Goal: Task Accomplishment & Management: Manage account settings

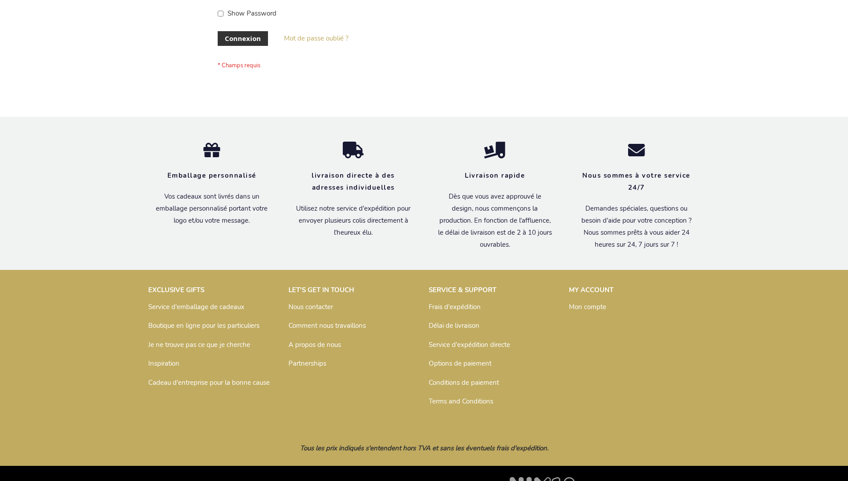
scroll to position [307, 0]
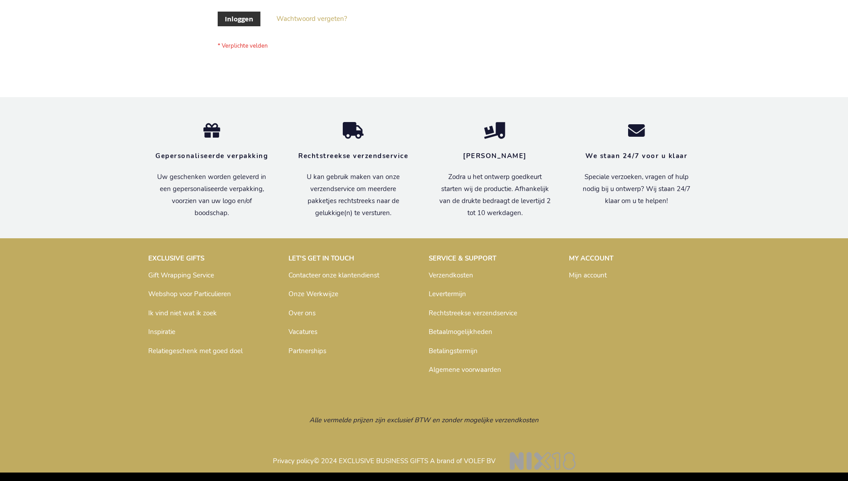
scroll to position [302, 0]
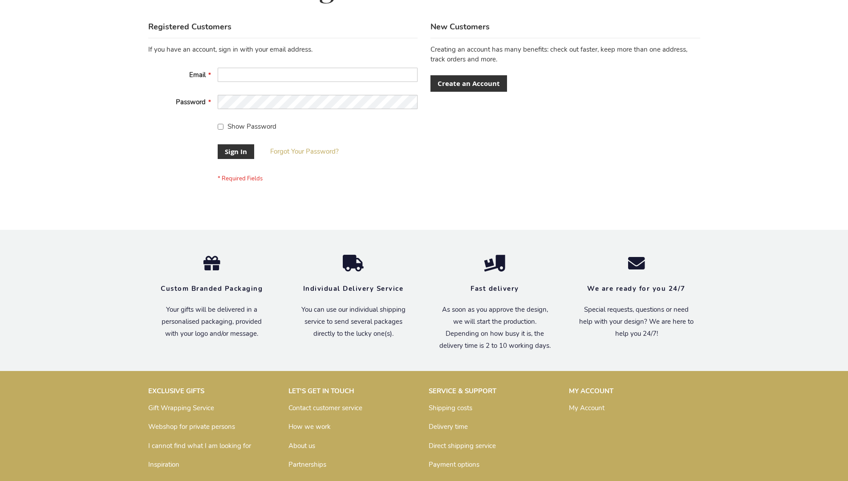
scroll to position [286, 0]
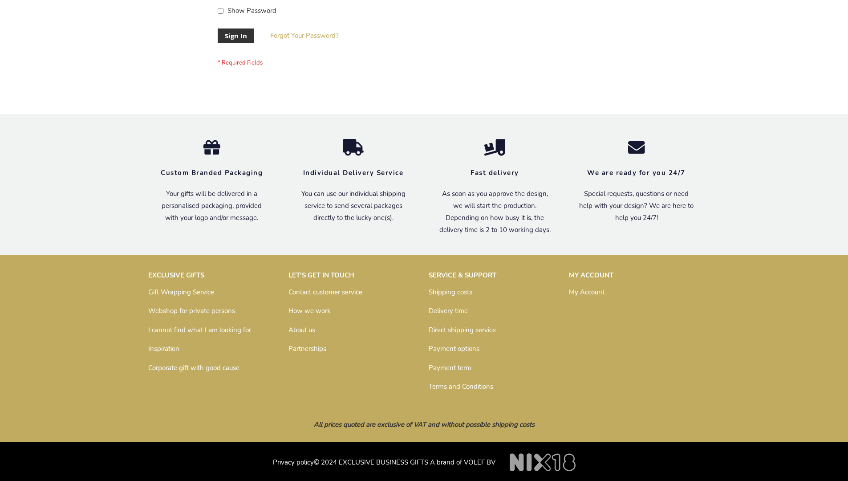
scroll to position [286, 0]
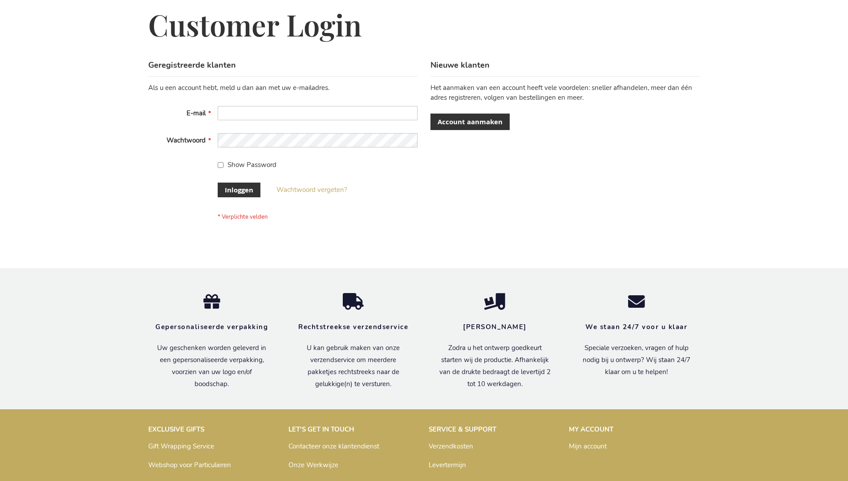
scroll to position [302, 0]
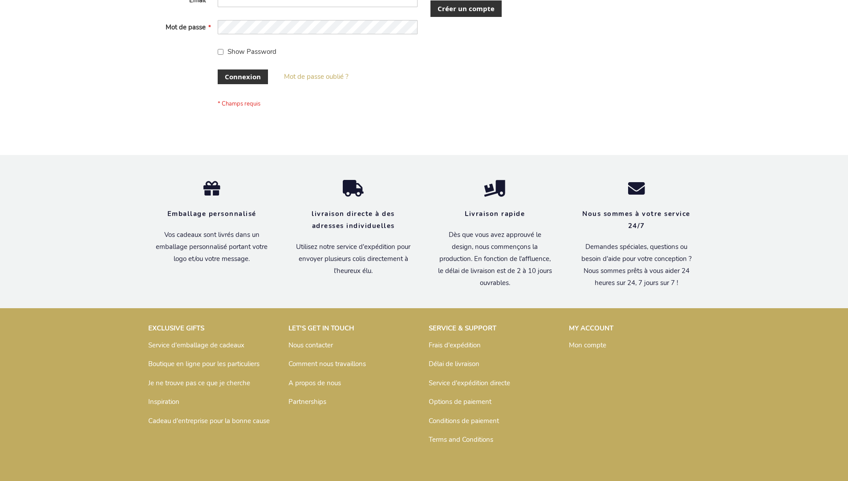
scroll to position [307, 0]
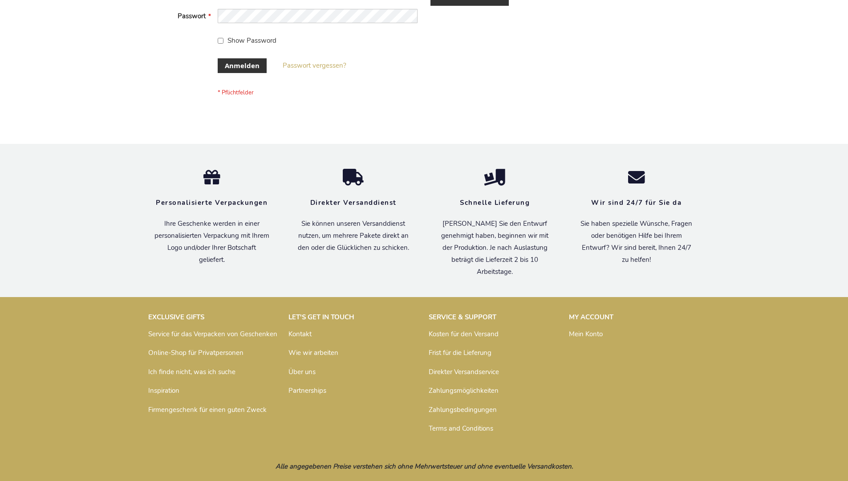
scroll to position [298, 0]
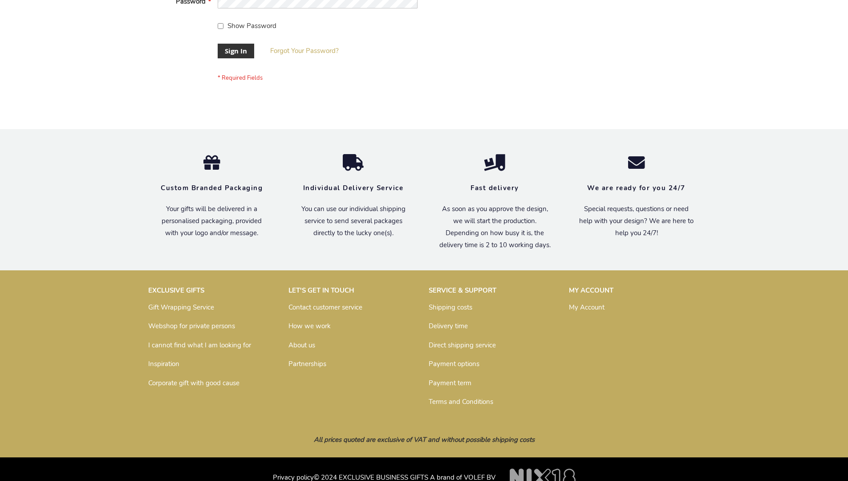
scroll to position [286, 0]
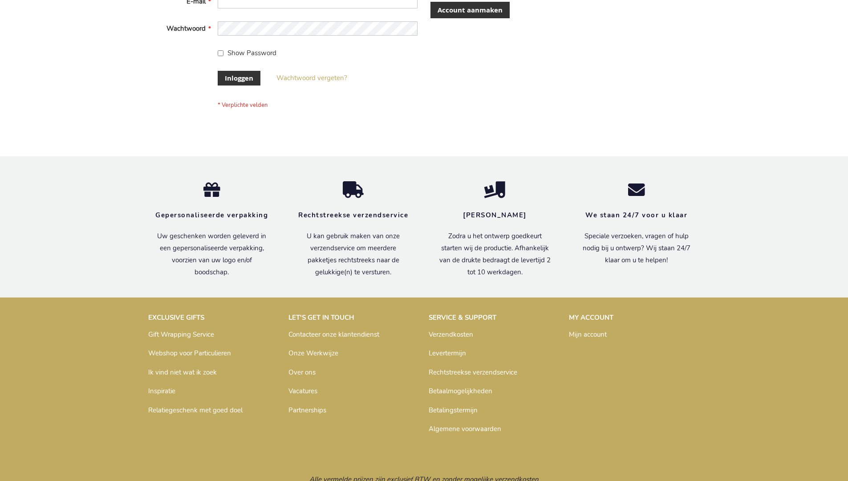
scroll to position [302, 0]
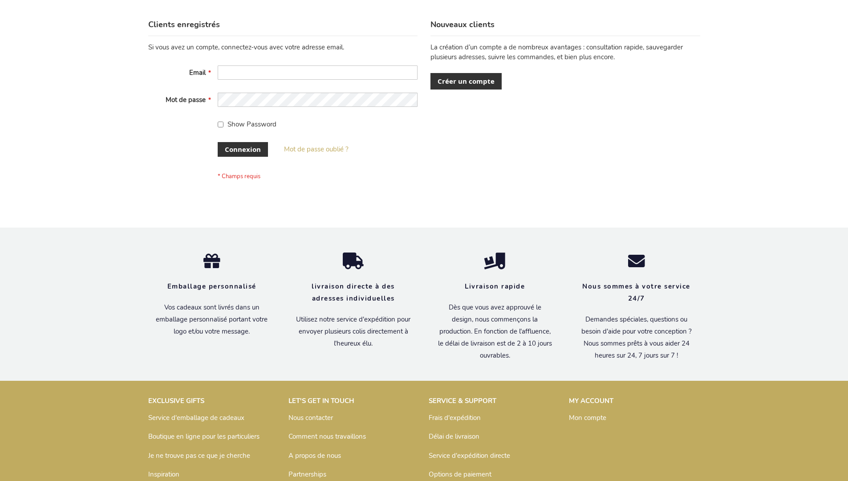
scroll to position [307, 0]
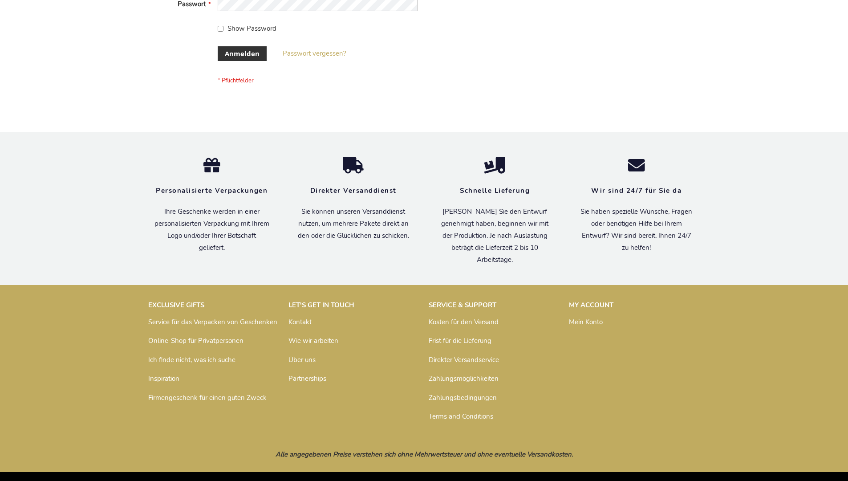
scroll to position [298, 0]
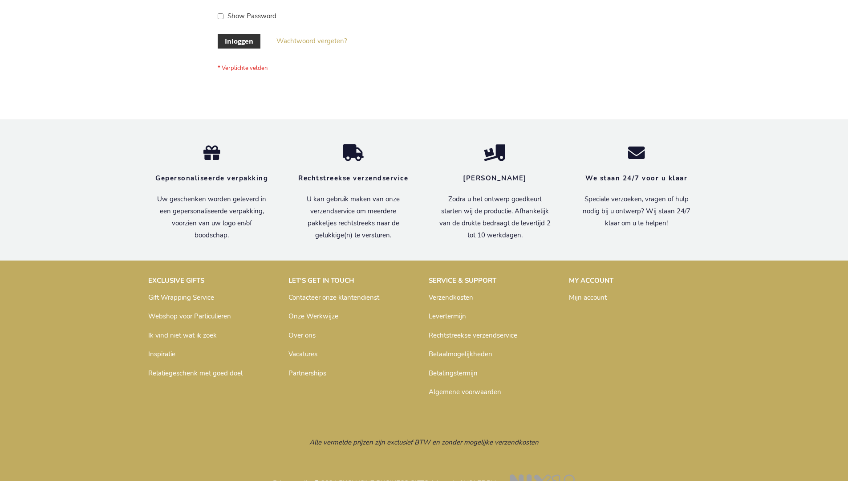
scroll to position [302, 0]
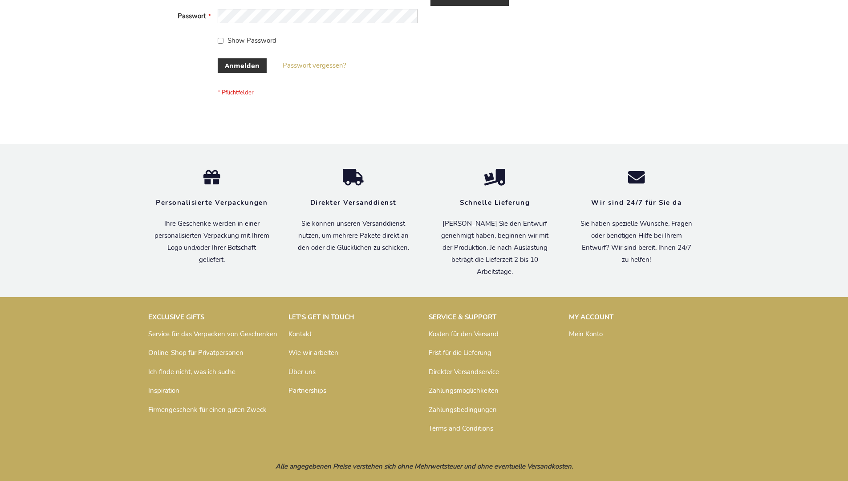
scroll to position [298, 0]
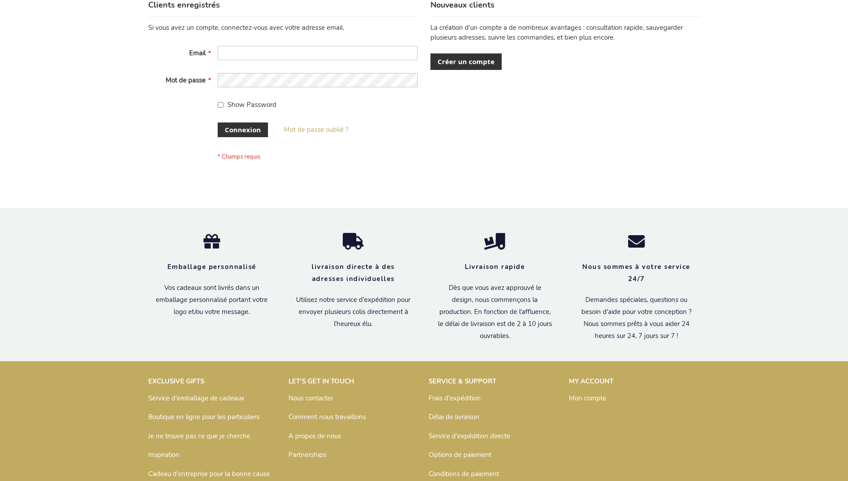
scroll to position [307, 0]
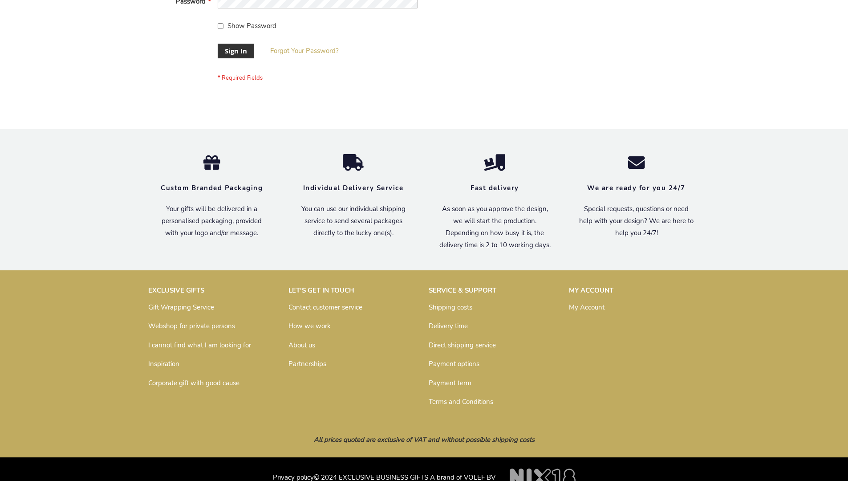
scroll to position [286, 0]
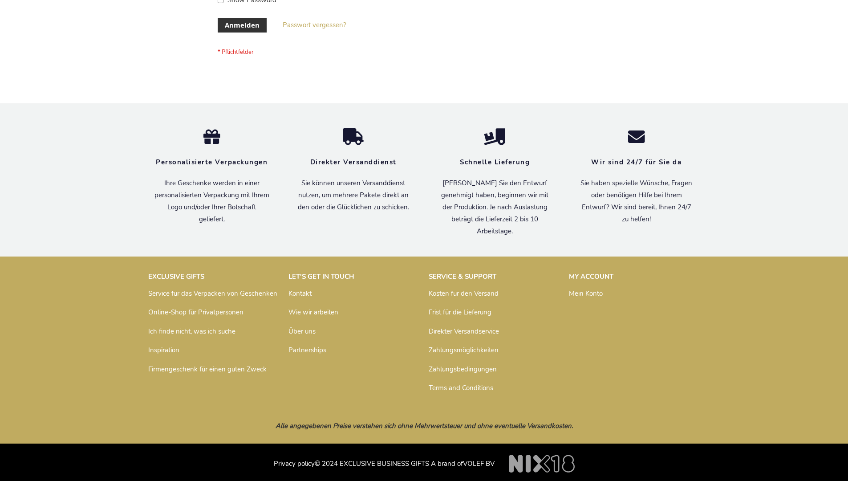
scroll to position [298, 0]
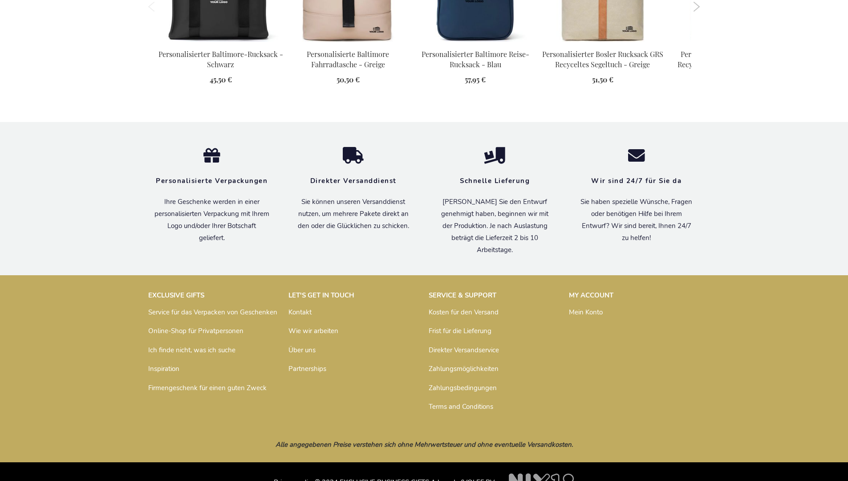
scroll to position [1221, 0]
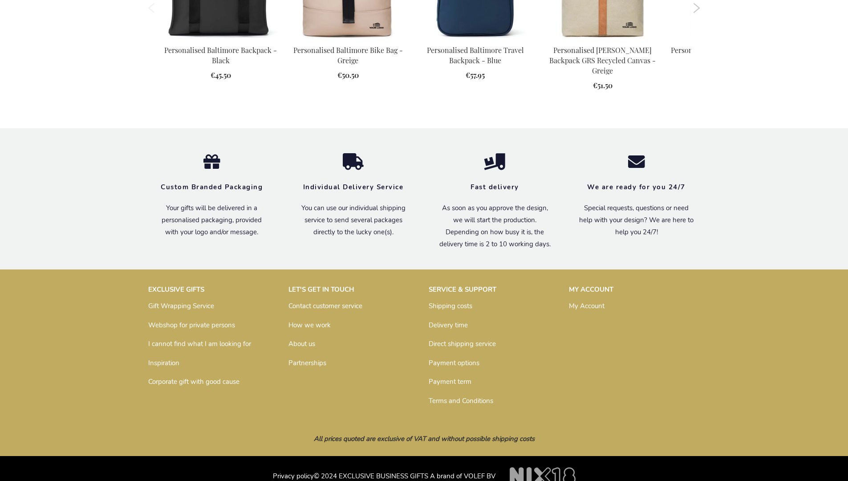
scroll to position [1198, 0]
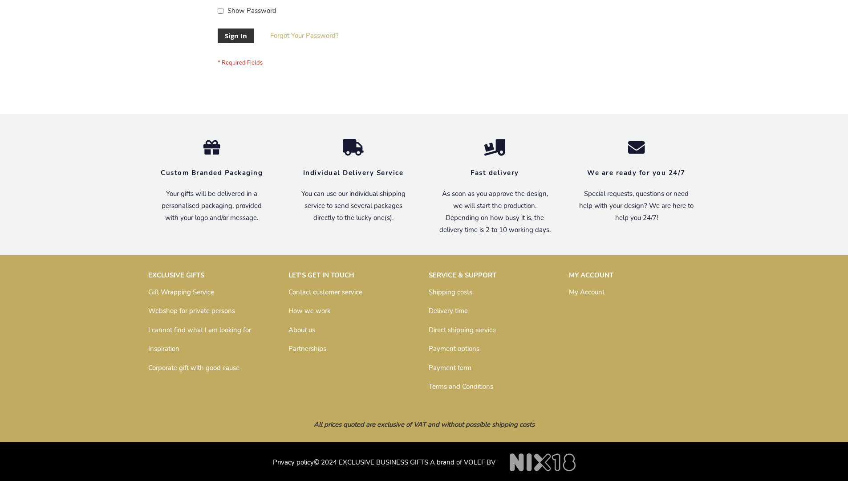
scroll to position [286, 0]
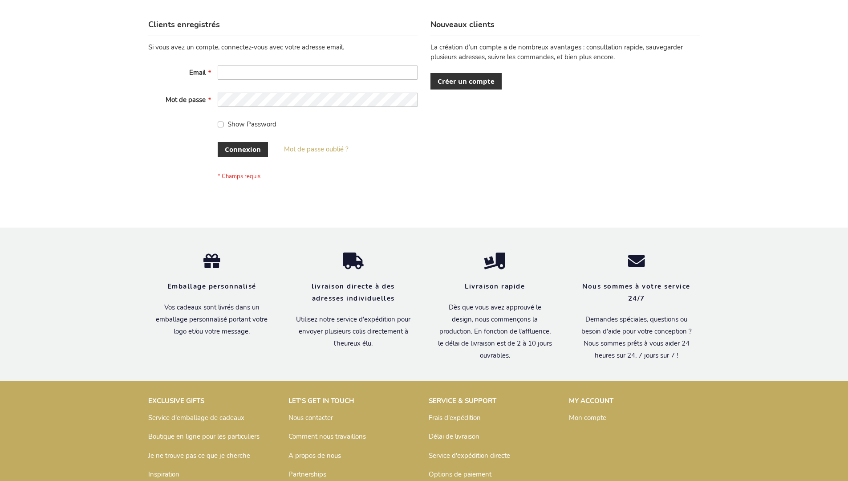
scroll to position [307, 0]
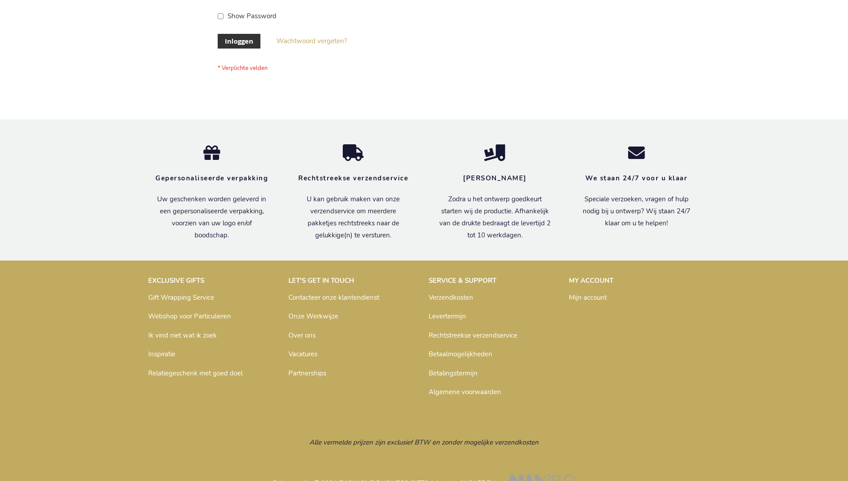
scroll to position [302, 0]
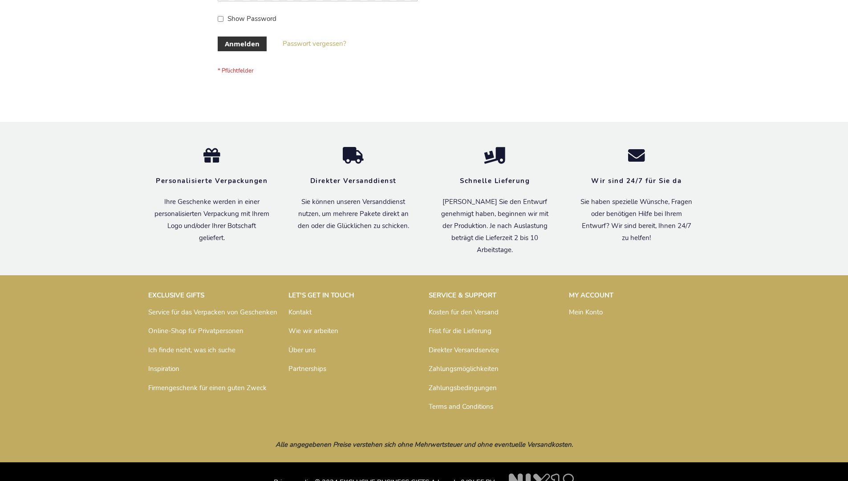
scroll to position [298, 0]
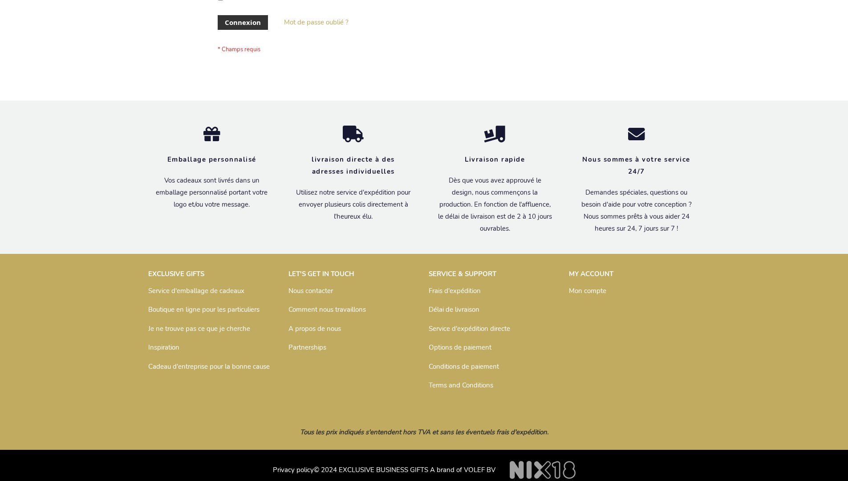
scroll to position [307, 0]
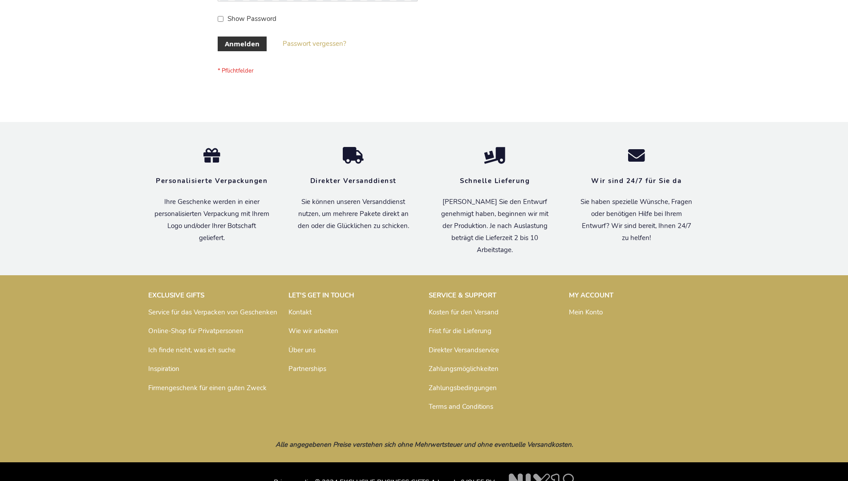
scroll to position [298, 0]
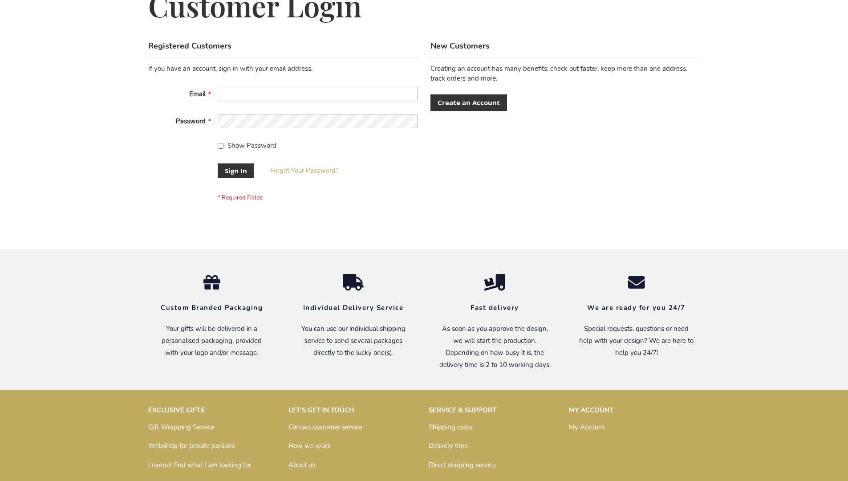
scroll to position [286, 0]
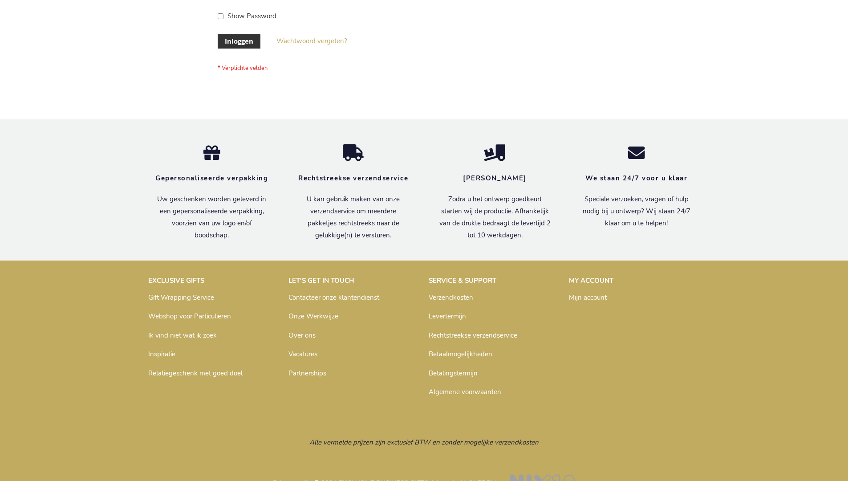
scroll to position [302, 0]
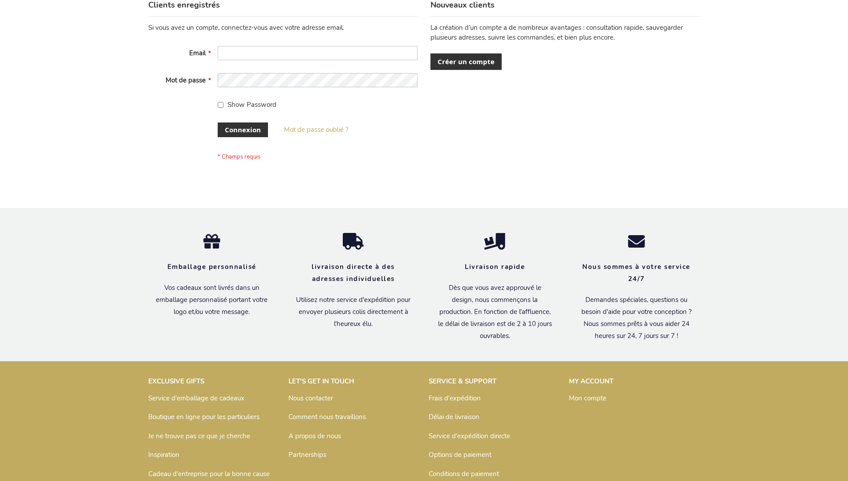
scroll to position [307, 0]
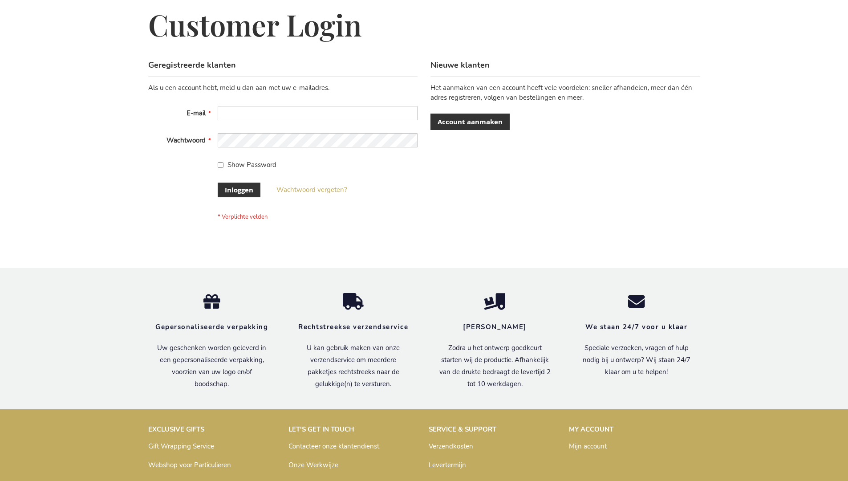
scroll to position [302, 0]
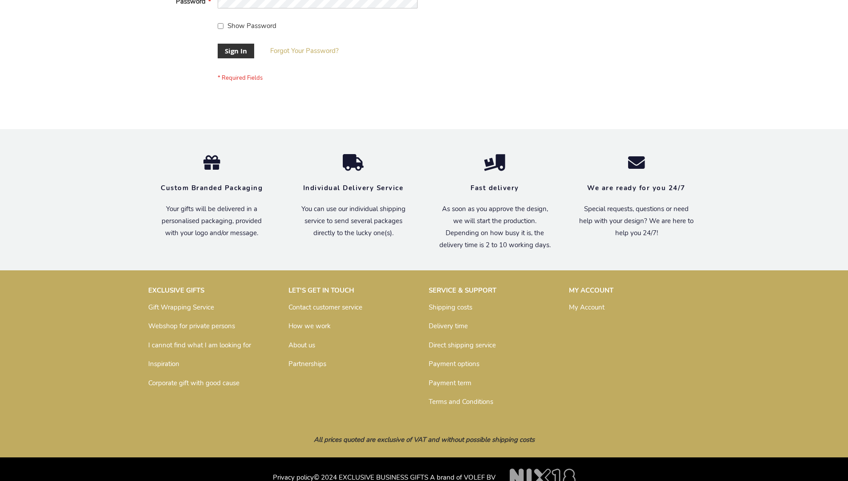
scroll to position [286, 0]
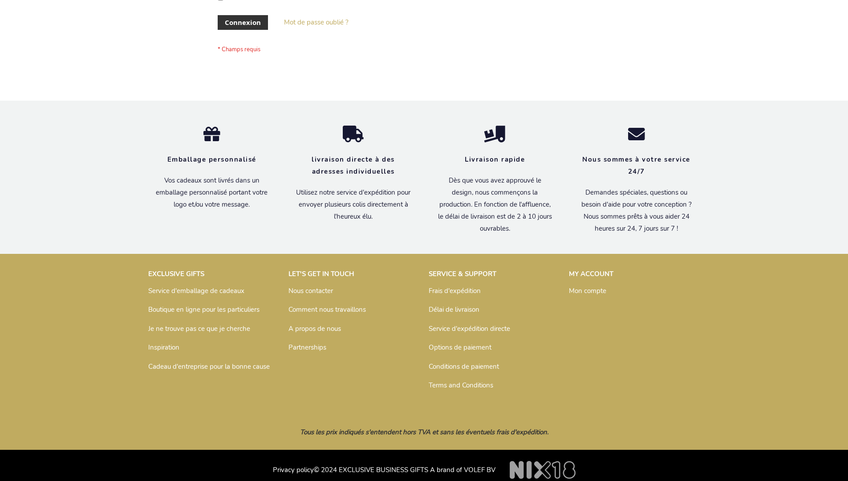
scroll to position [307, 0]
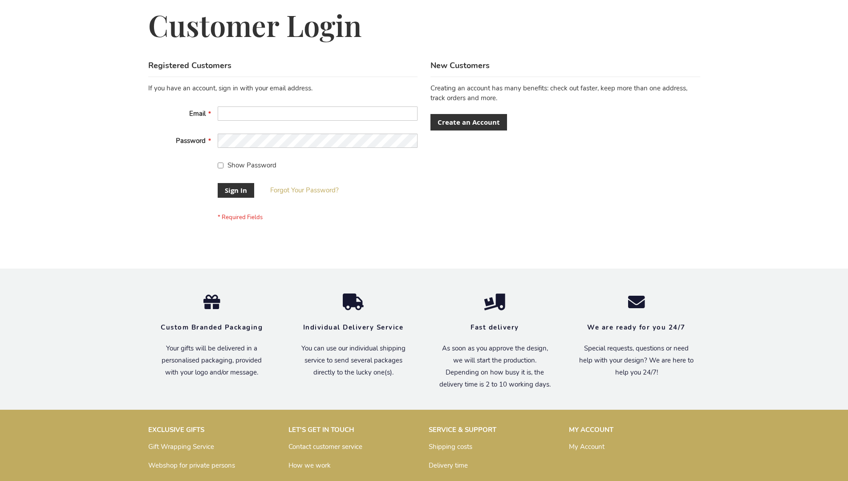
scroll to position [286, 0]
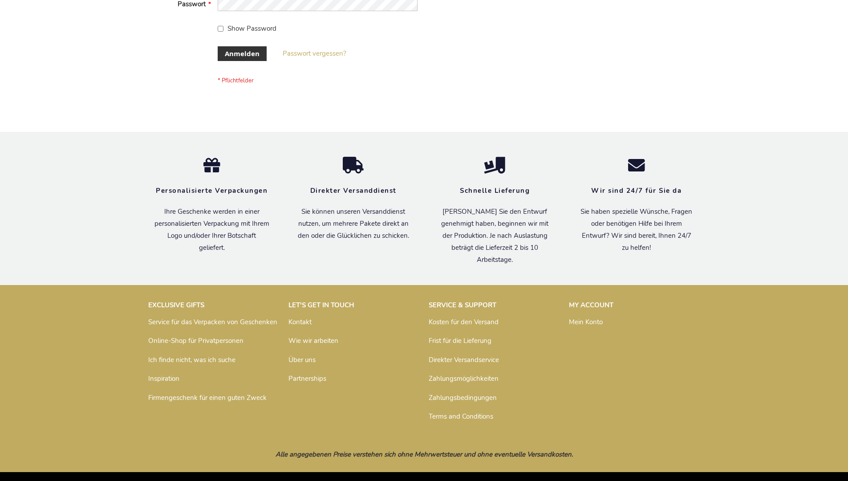
scroll to position [298, 0]
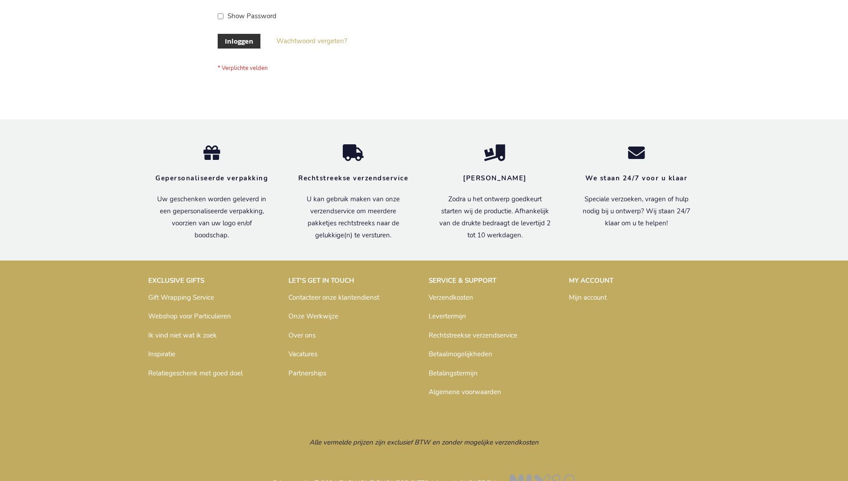
scroll to position [302, 0]
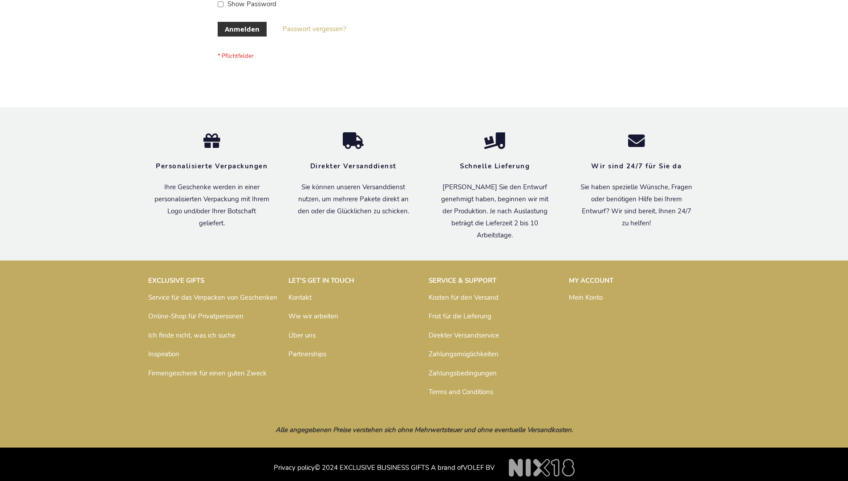
scroll to position [298, 0]
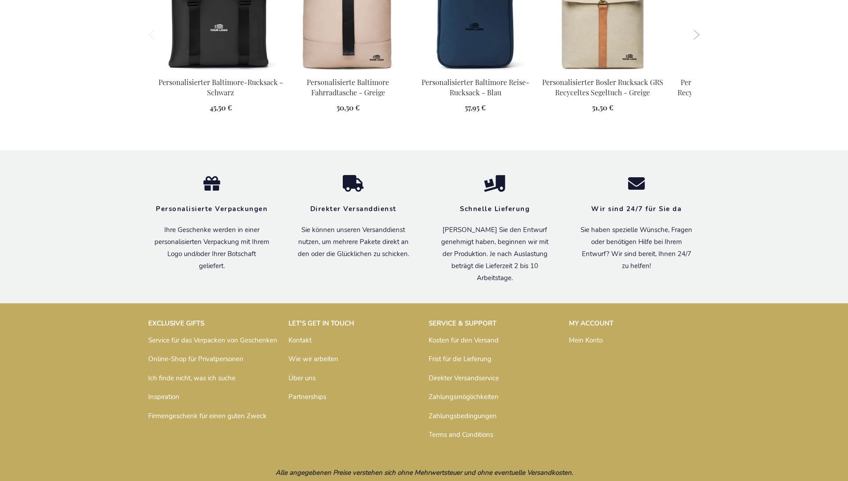
scroll to position [1221, 0]
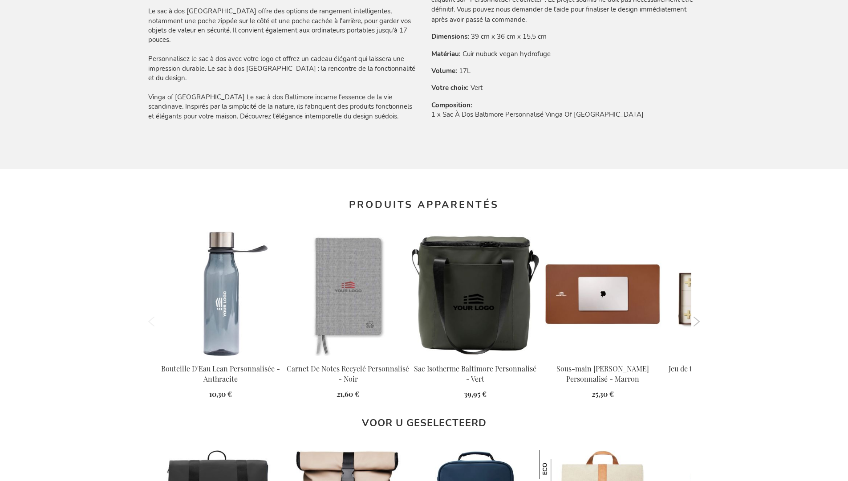
scroll to position [1229, 0]
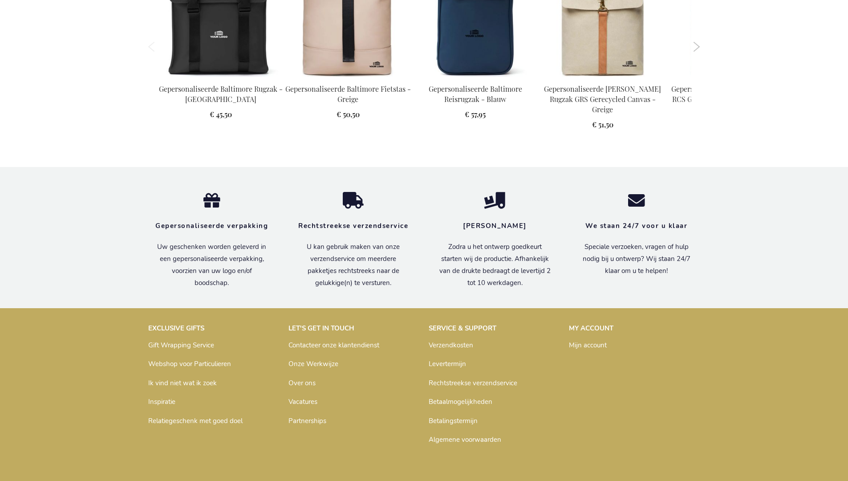
scroll to position [1225, 0]
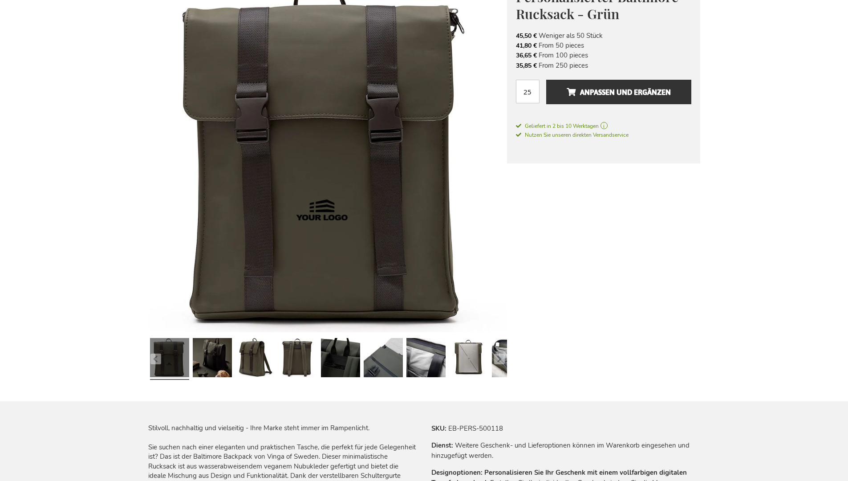
scroll to position [1221, 0]
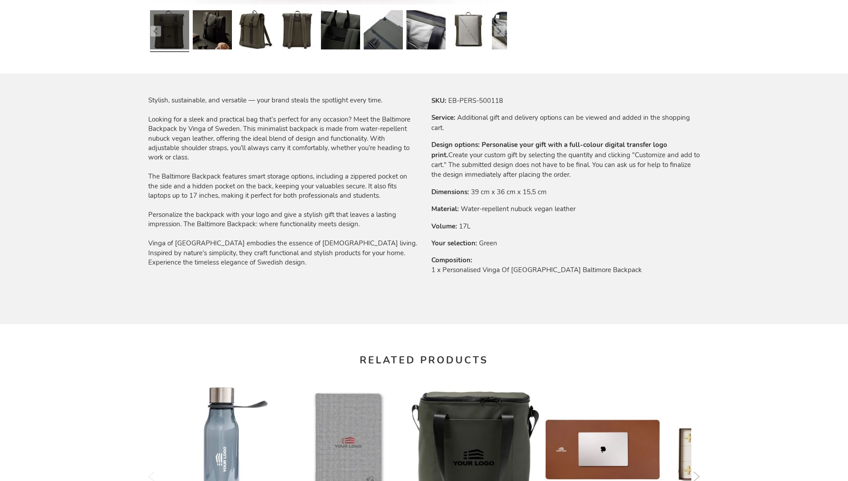
scroll to position [1198, 0]
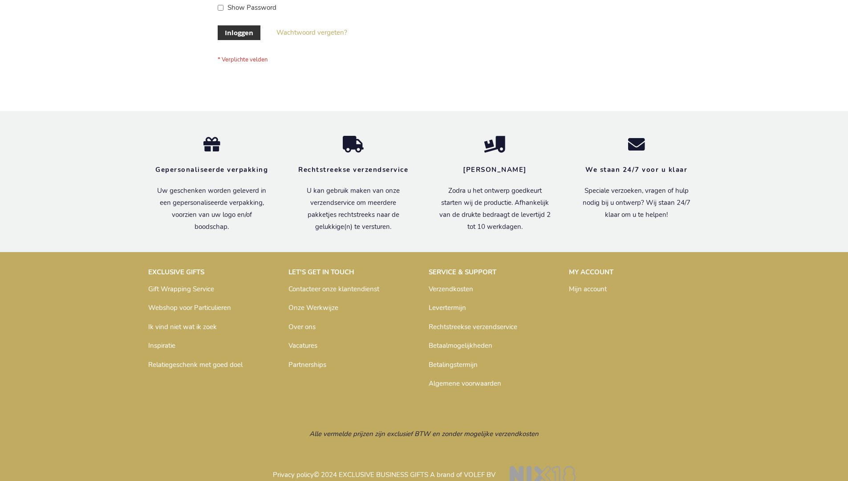
scroll to position [302, 0]
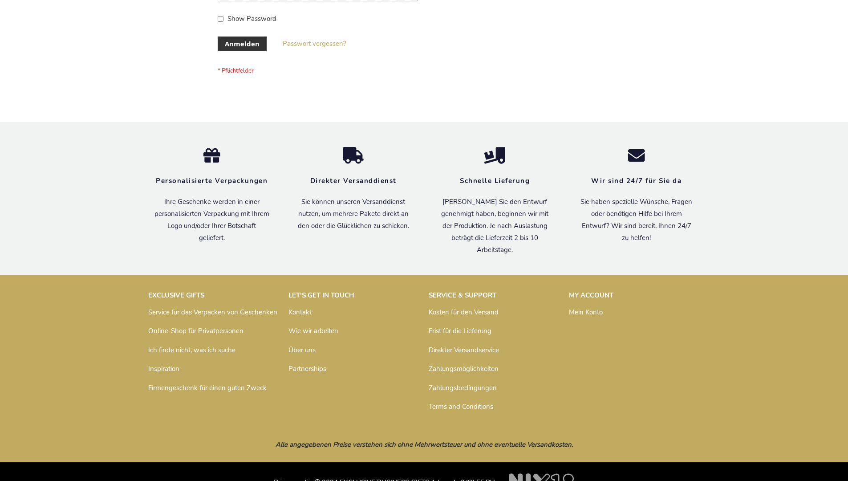
scroll to position [298, 0]
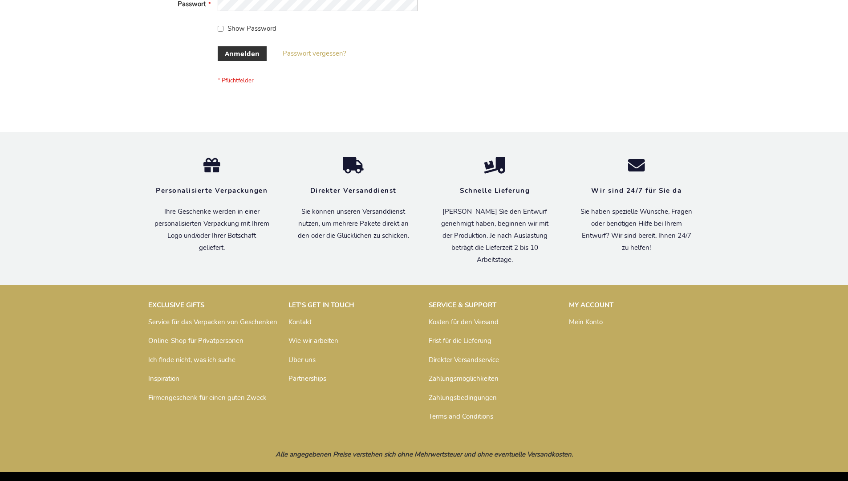
scroll to position [298, 0]
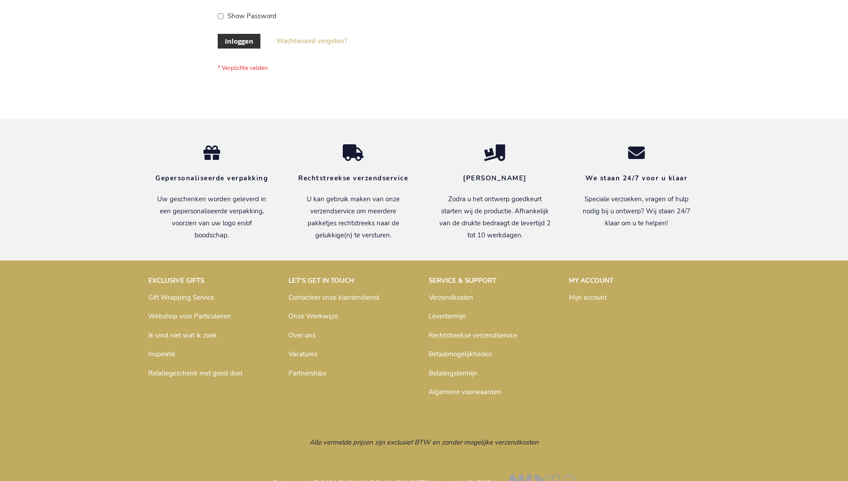
scroll to position [302, 0]
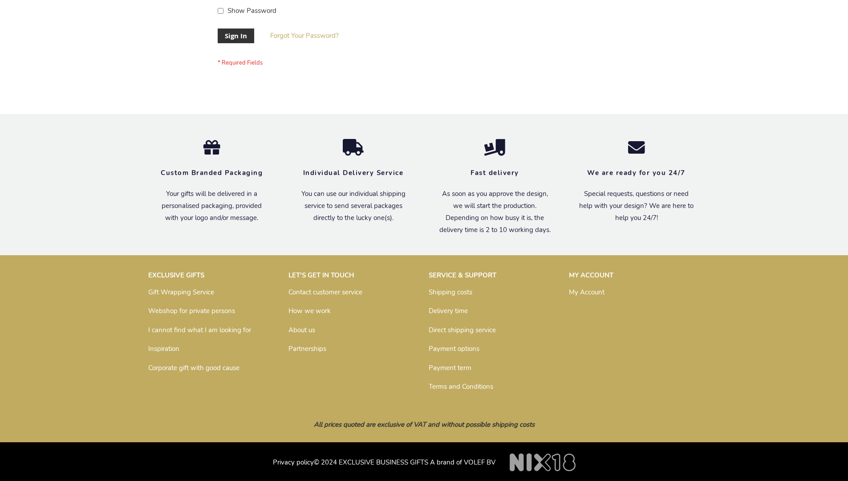
scroll to position [286, 0]
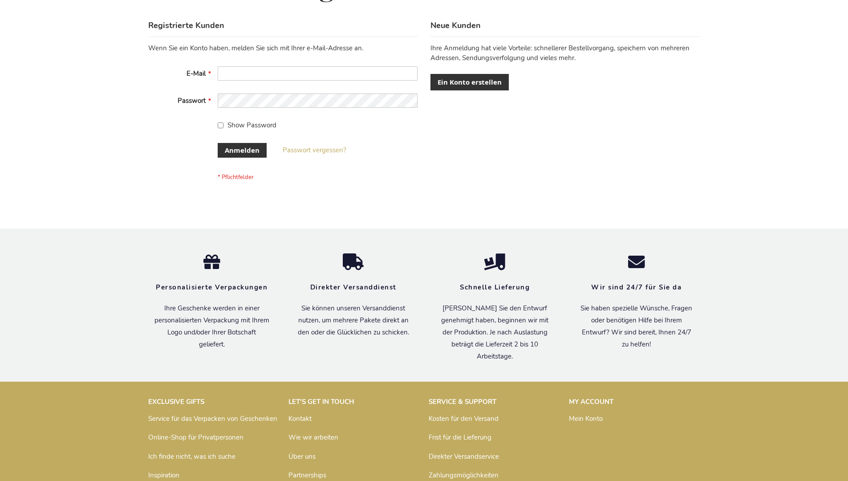
scroll to position [298, 0]
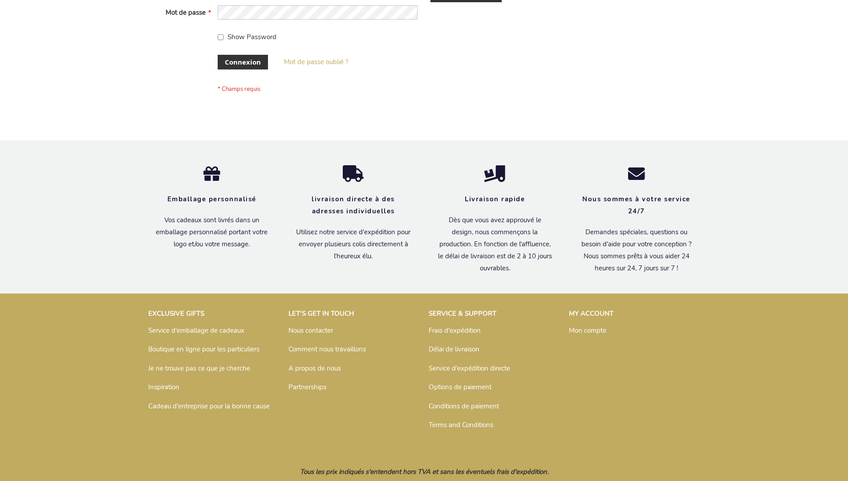
scroll to position [307, 0]
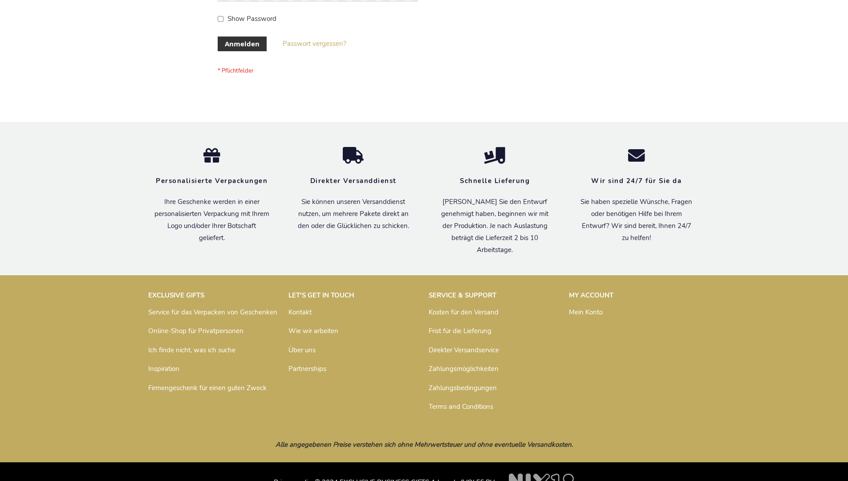
scroll to position [298, 0]
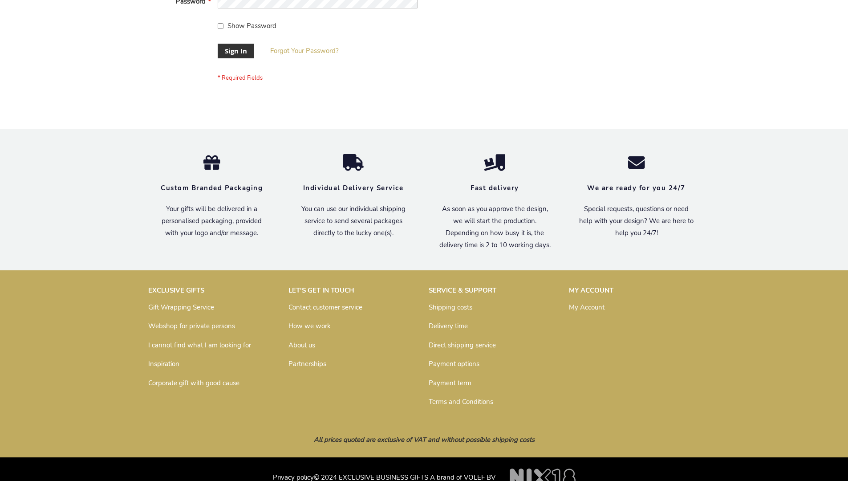
scroll to position [286, 0]
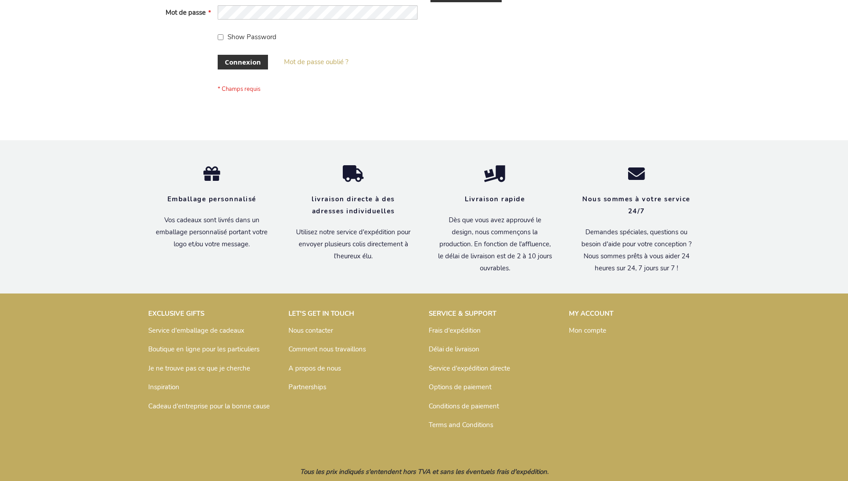
scroll to position [307, 0]
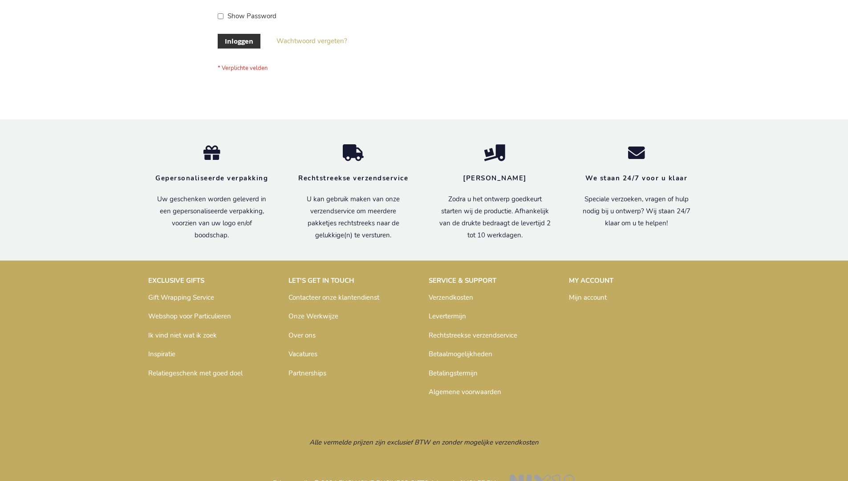
scroll to position [302, 0]
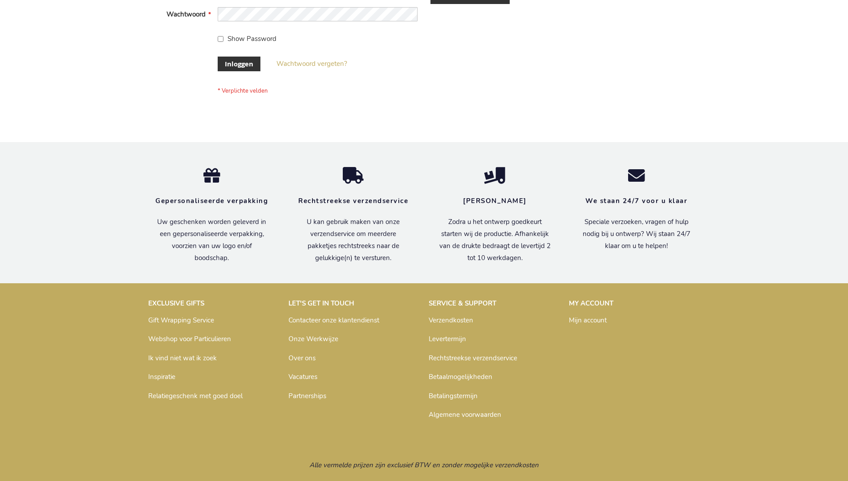
scroll to position [302, 0]
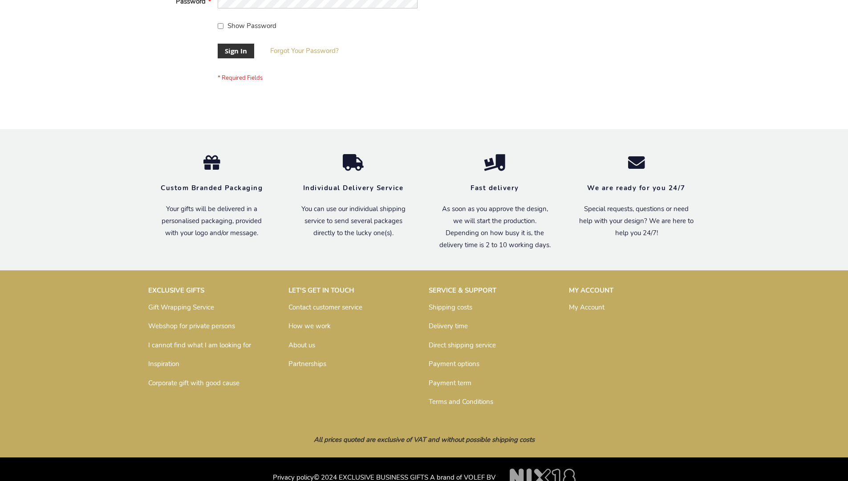
scroll to position [286, 0]
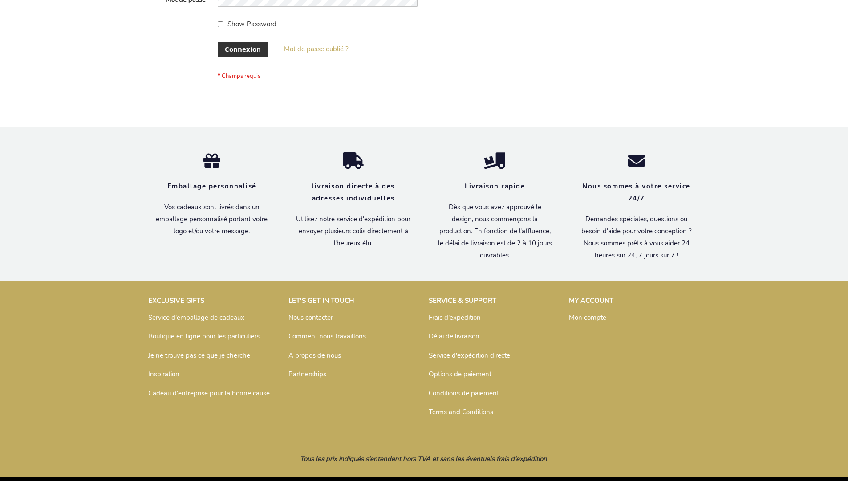
scroll to position [307, 0]
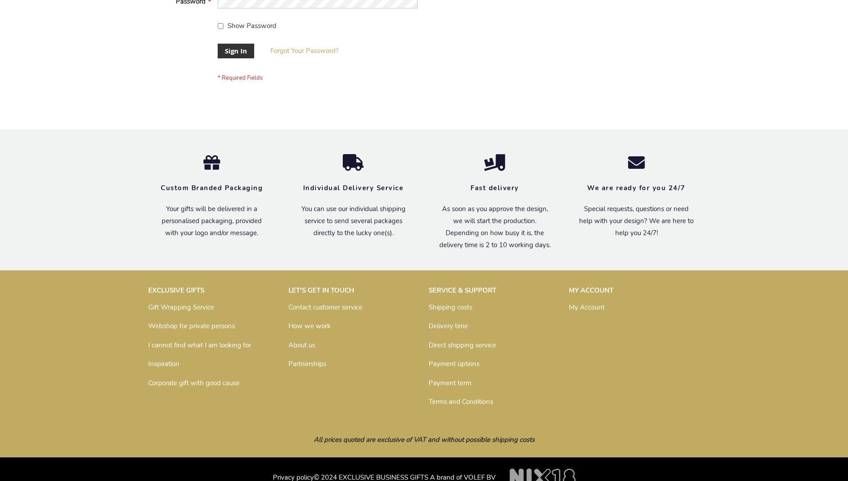
scroll to position [286, 0]
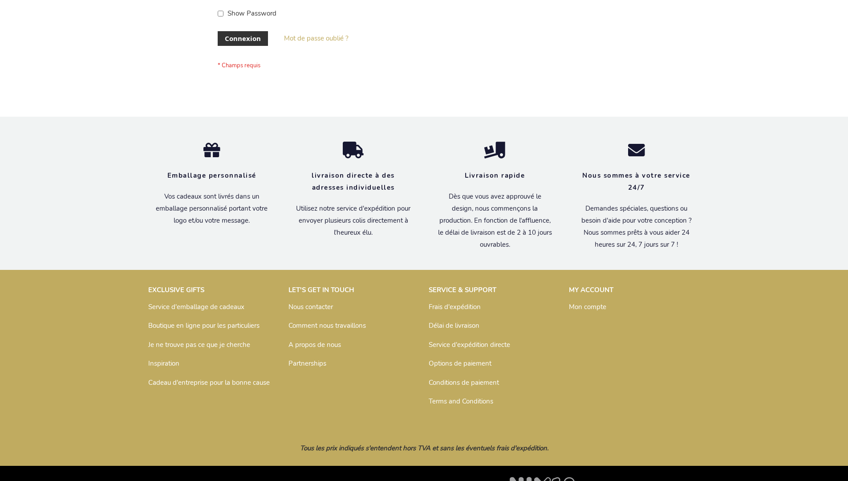
scroll to position [307, 0]
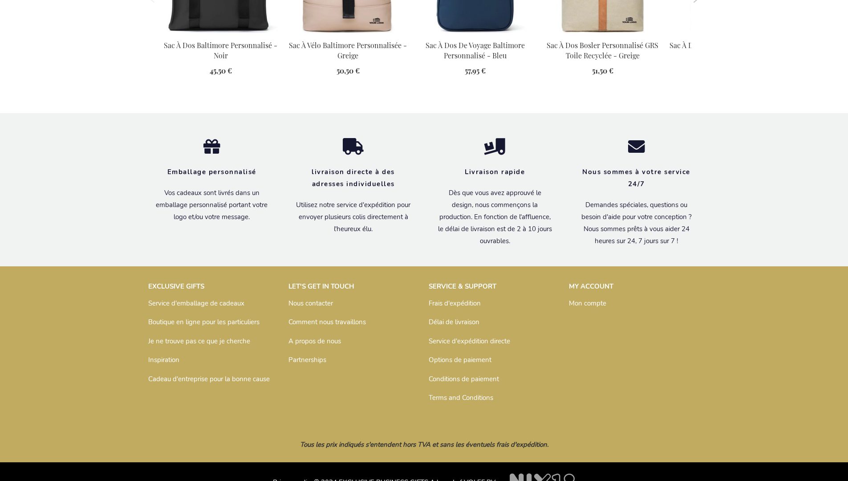
scroll to position [1229, 0]
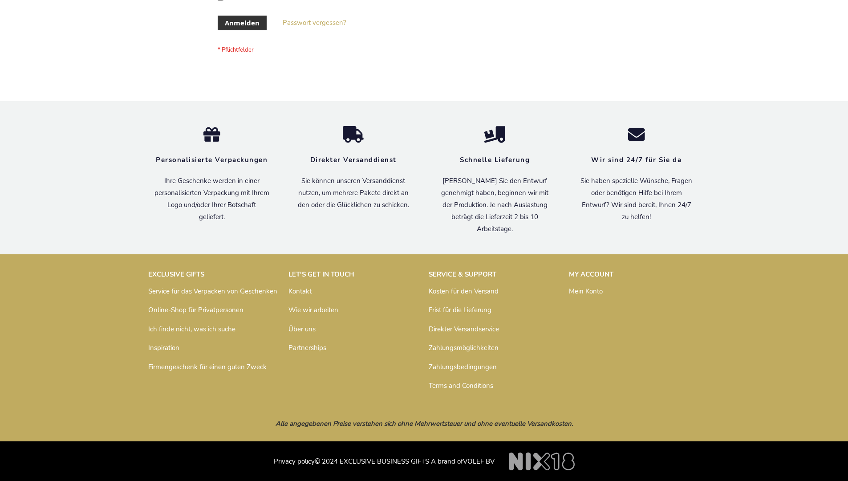
scroll to position [298, 0]
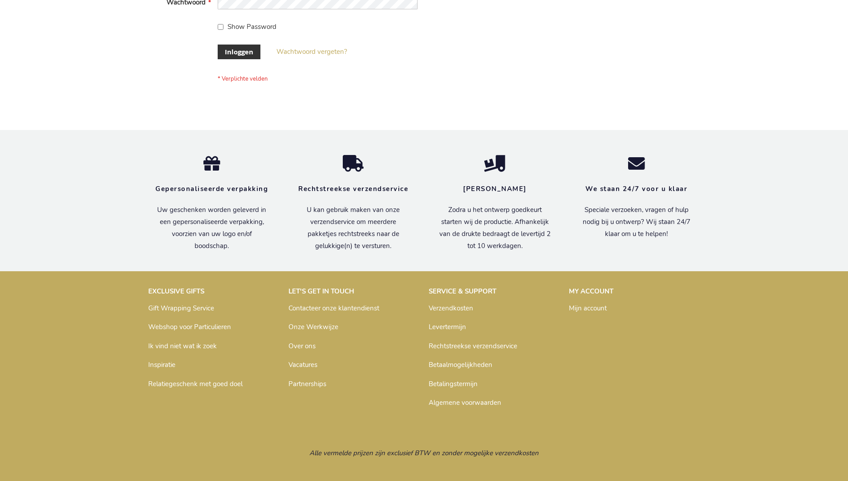
scroll to position [302, 0]
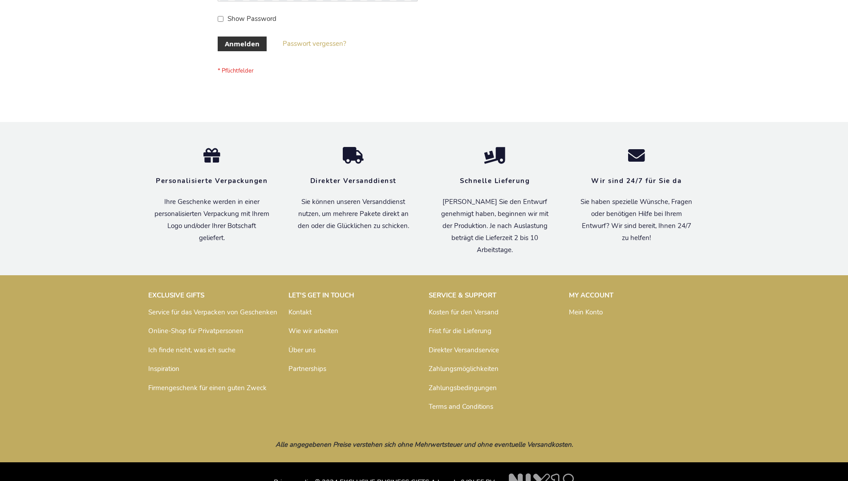
scroll to position [298, 0]
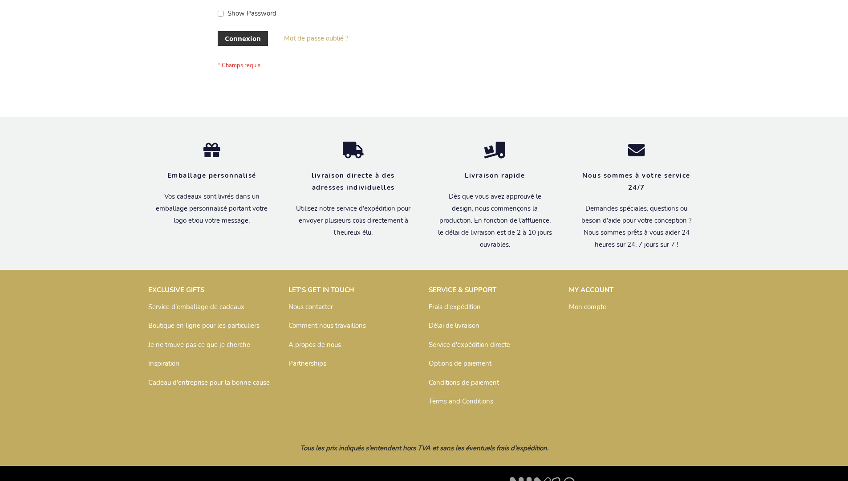
scroll to position [307, 0]
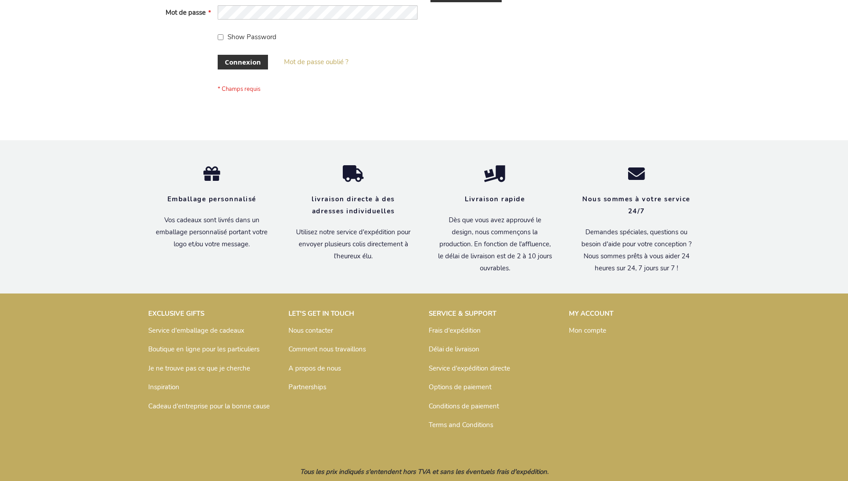
scroll to position [307, 0]
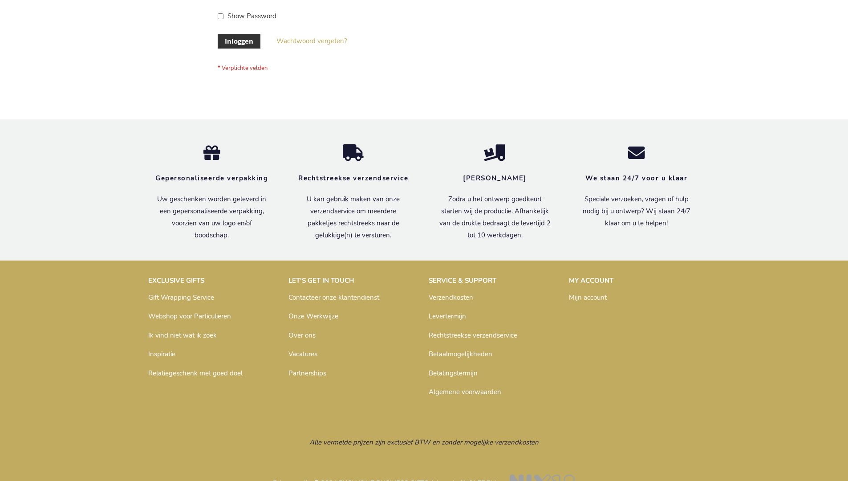
scroll to position [302, 0]
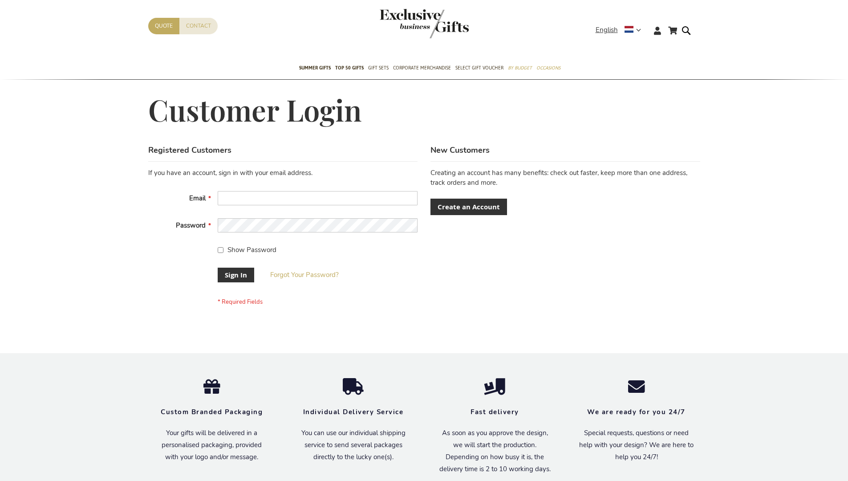
scroll to position [286, 0]
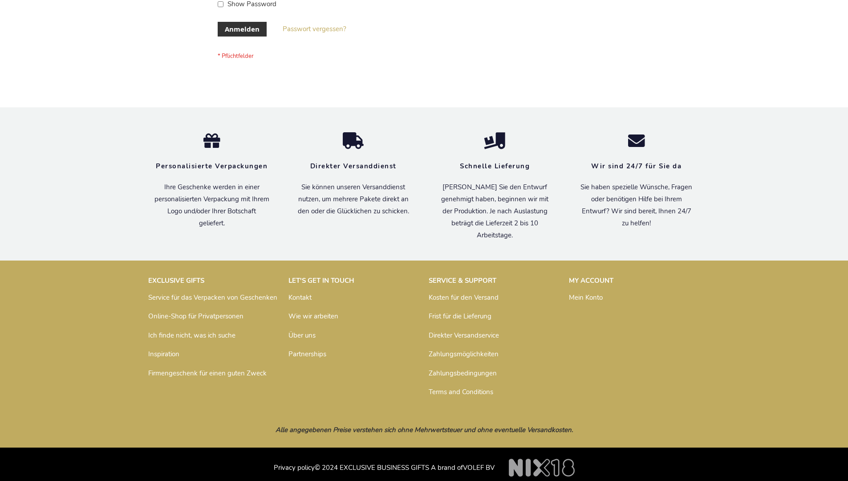
scroll to position [298, 0]
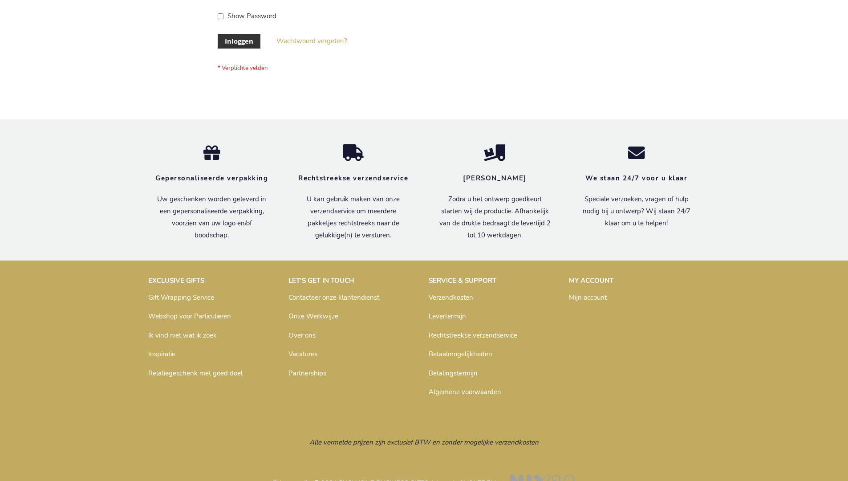
scroll to position [302, 0]
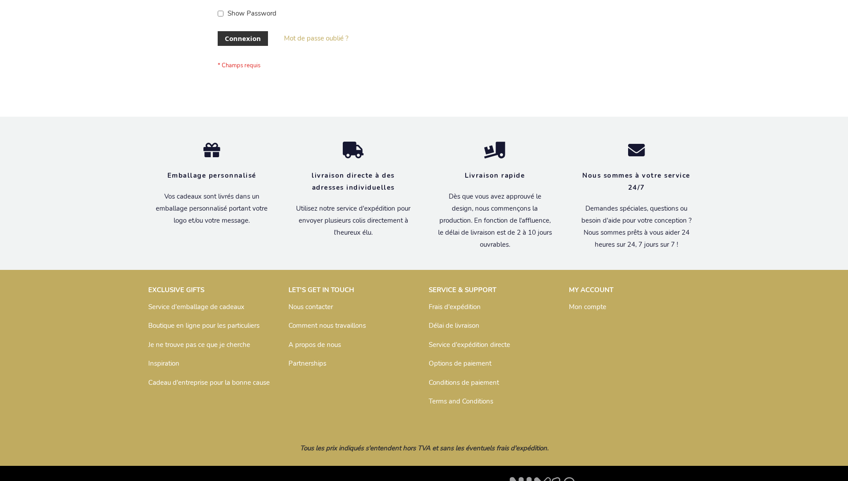
scroll to position [307, 0]
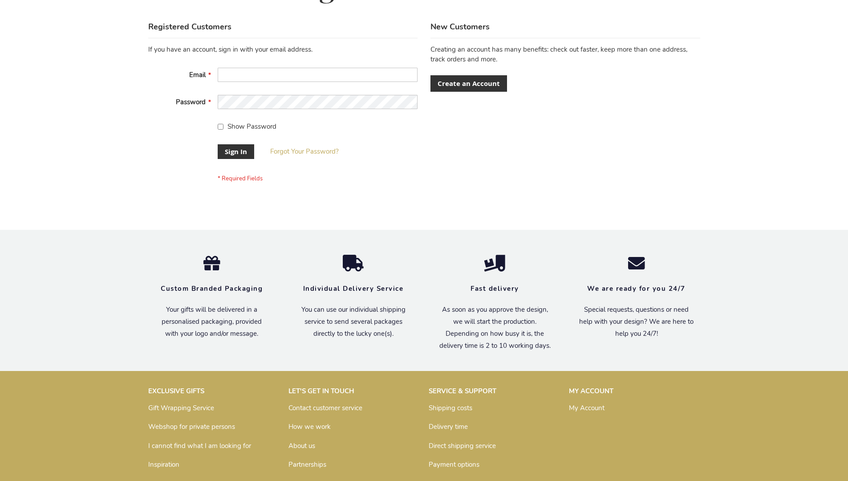
scroll to position [286, 0]
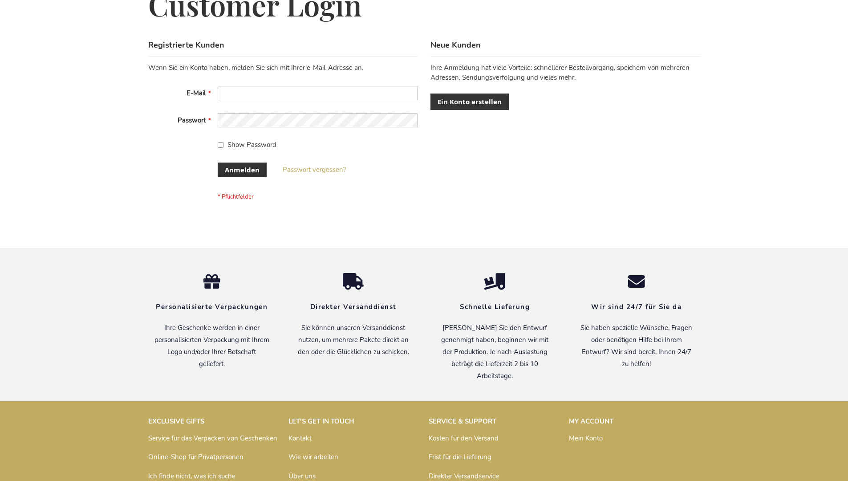
scroll to position [298, 0]
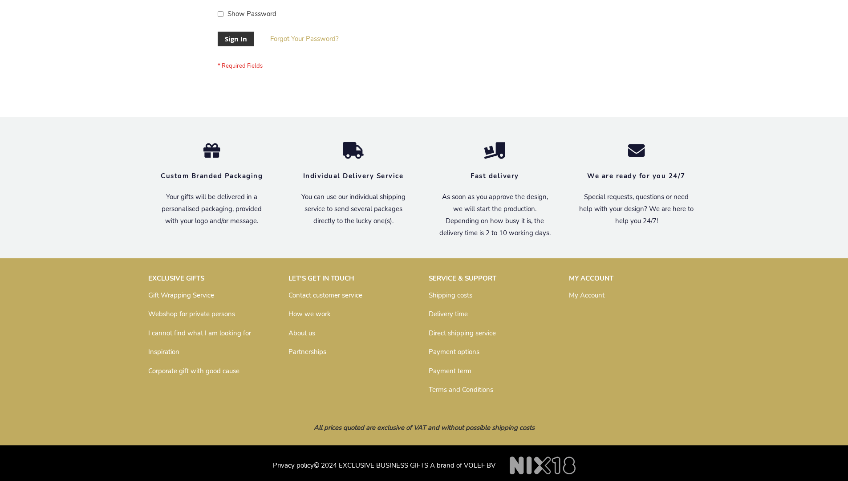
scroll to position [286, 0]
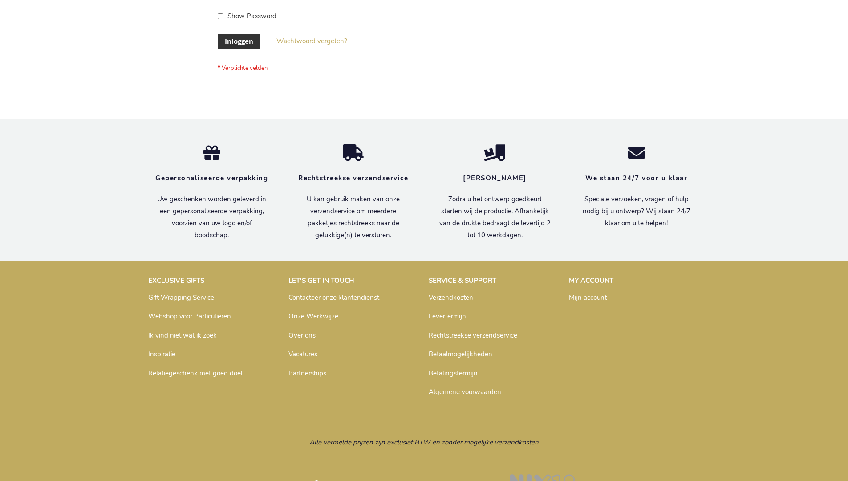
scroll to position [302, 0]
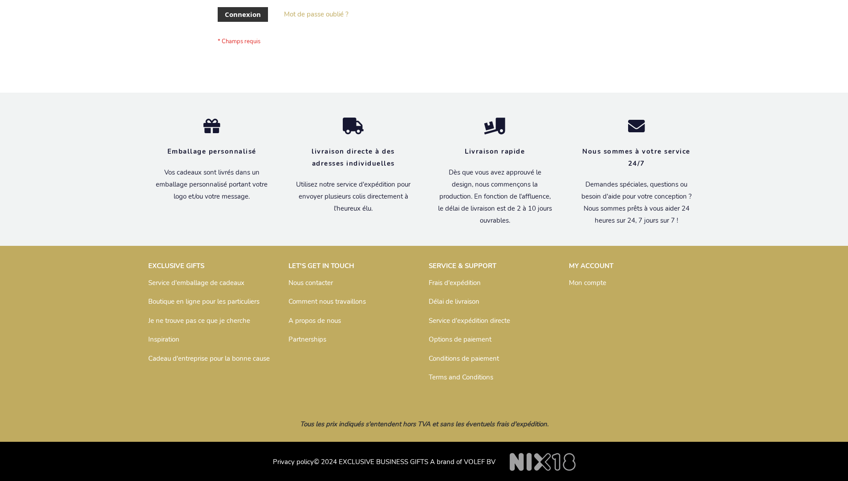
scroll to position [307, 0]
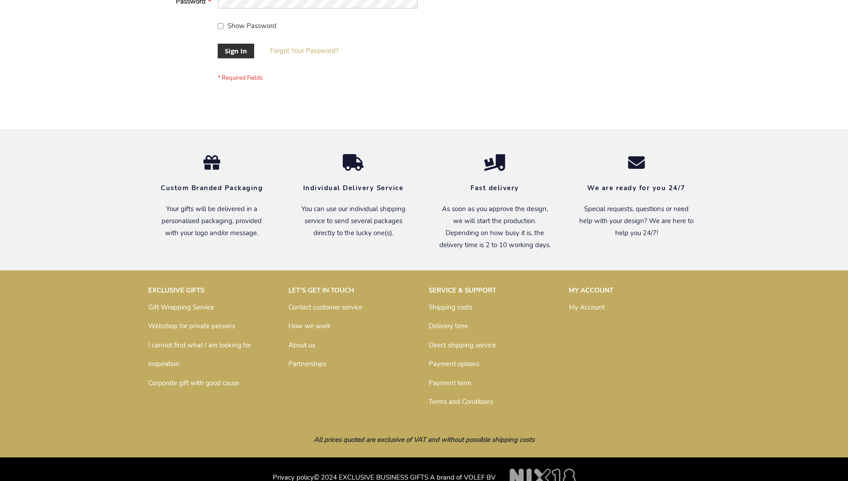
scroll to position [286, 0]
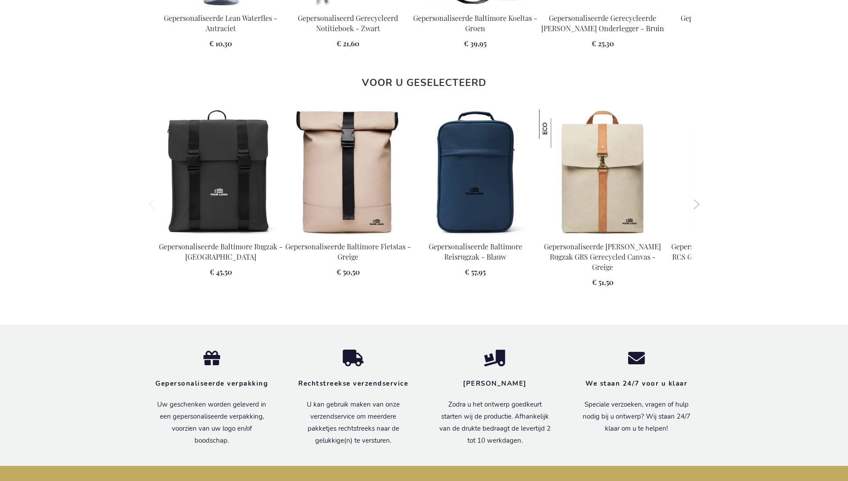
scroll to position [1225, 0]
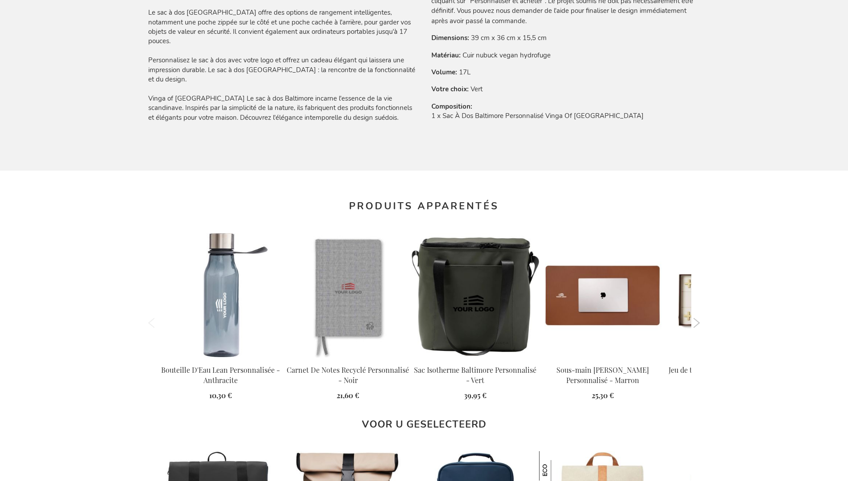
scroll to position [1229, 0]
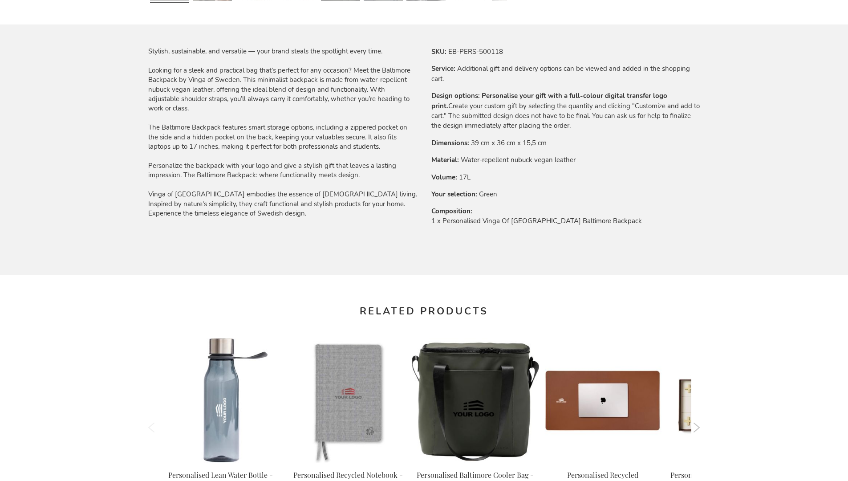
scroll to position [1198, 0]
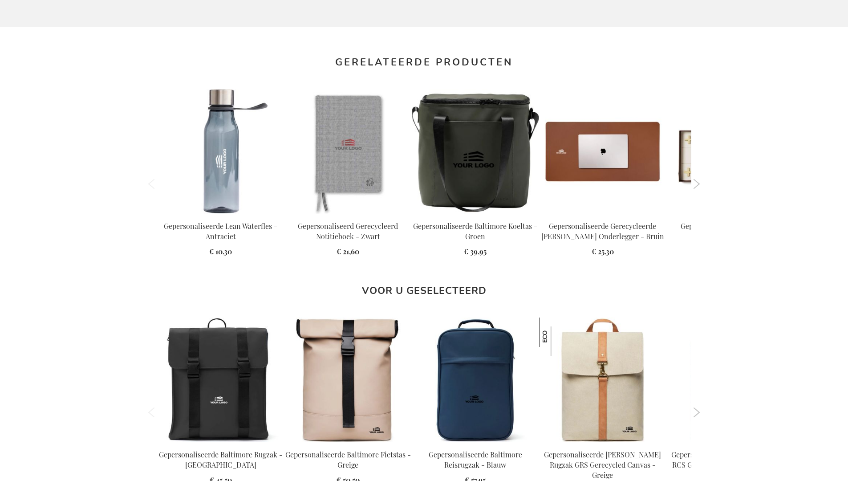
scroll to position [1225, 0]
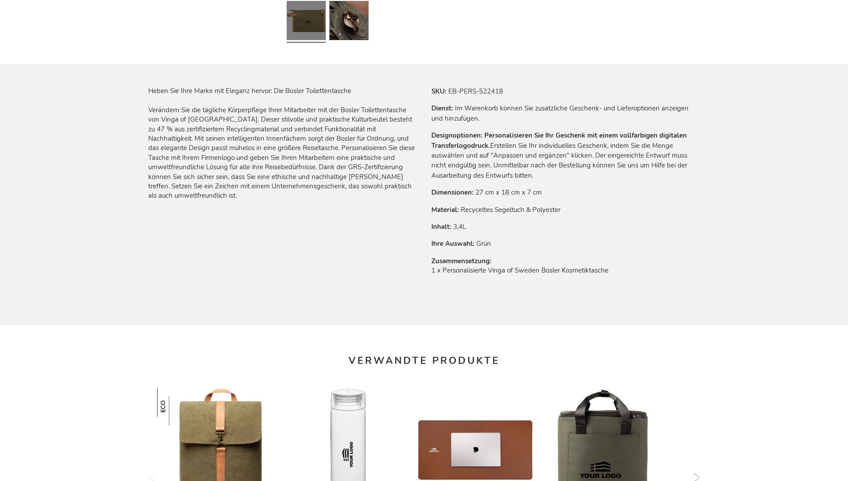
scroll to position [1221, 0]
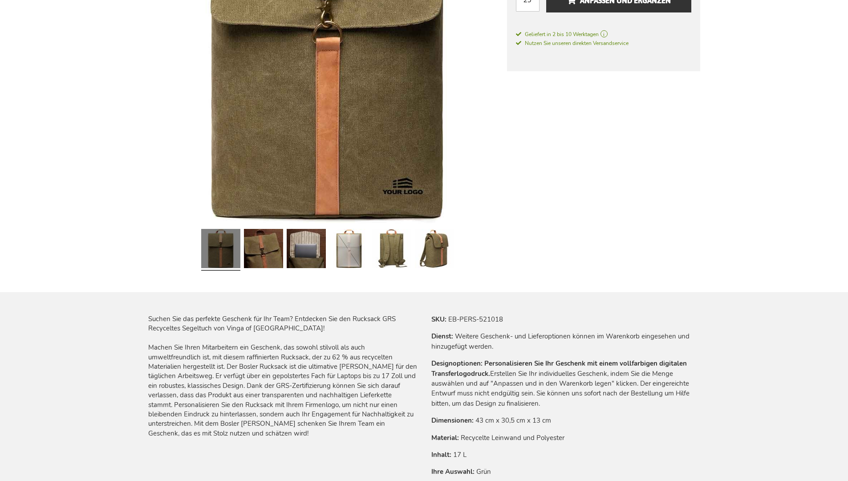
scroll to position [1221, 0]
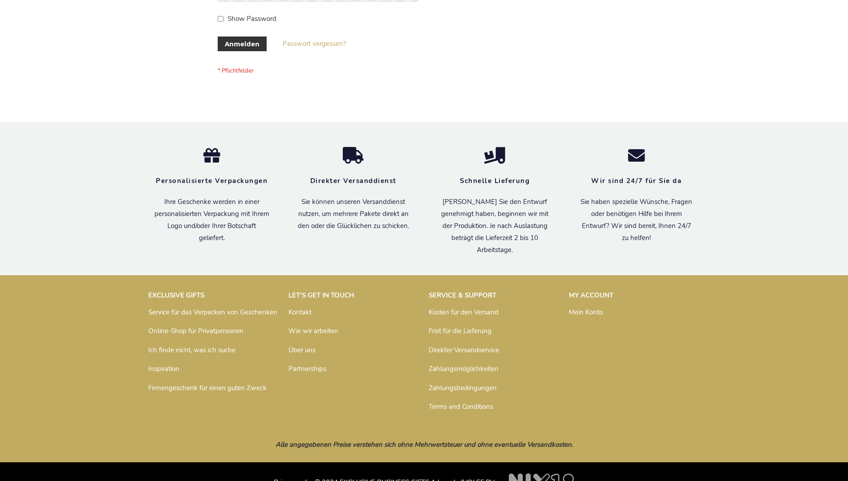
scroll to position [298, 0]
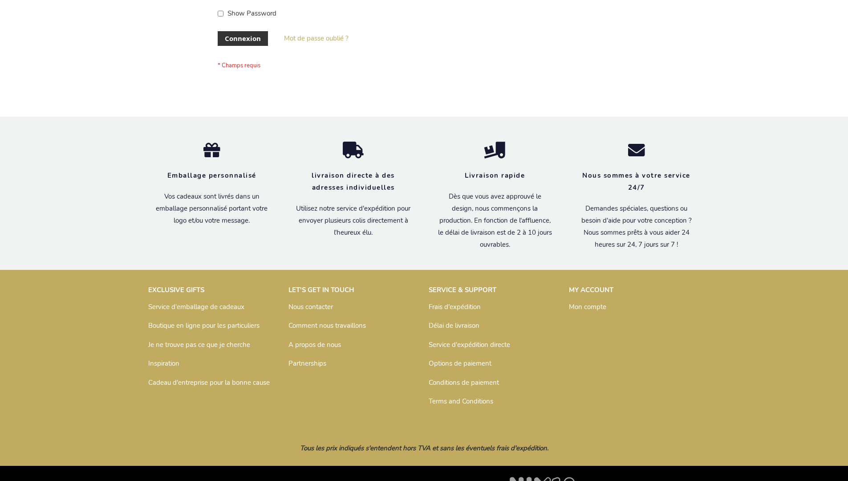
scroll to position [307, 0]
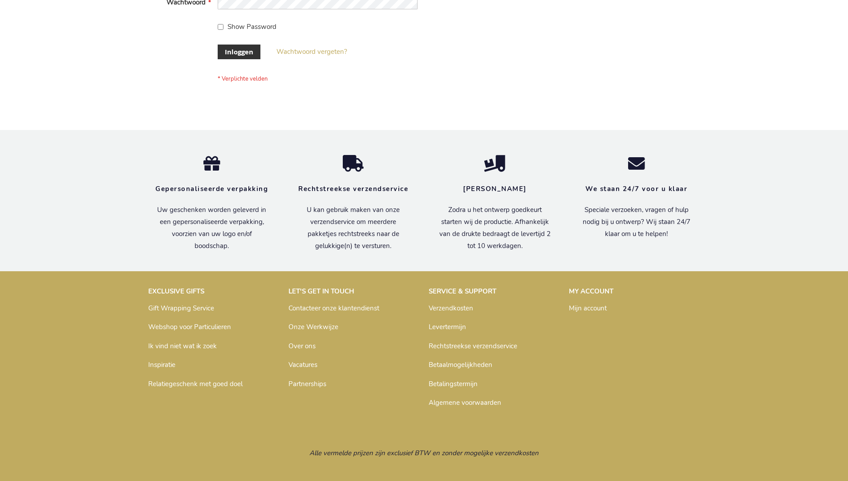
scroll to position [302, 0]
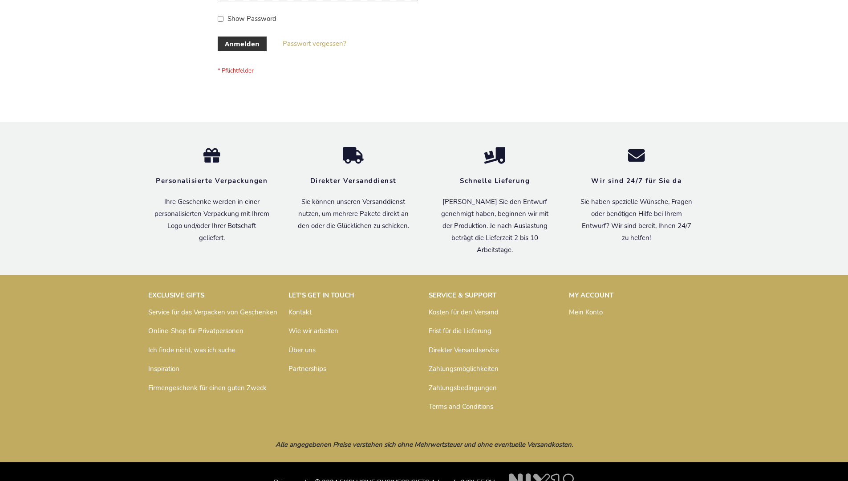
scroll to position [298, 0]
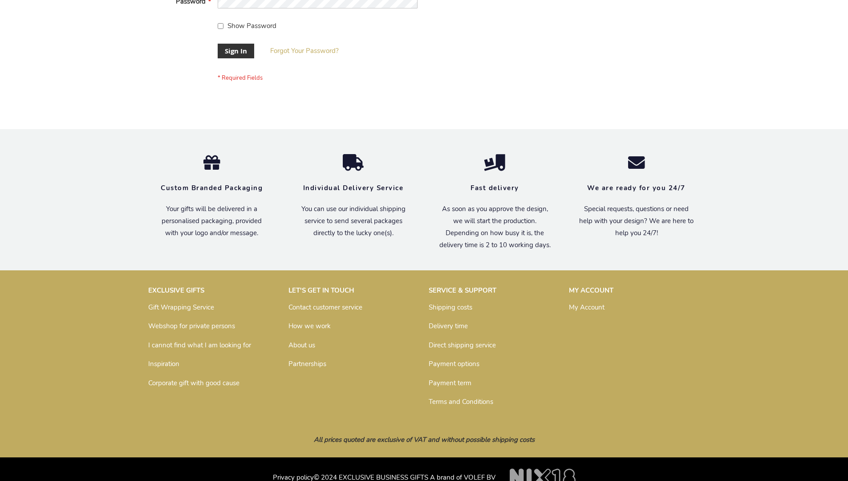
scroll to position [286, 0]
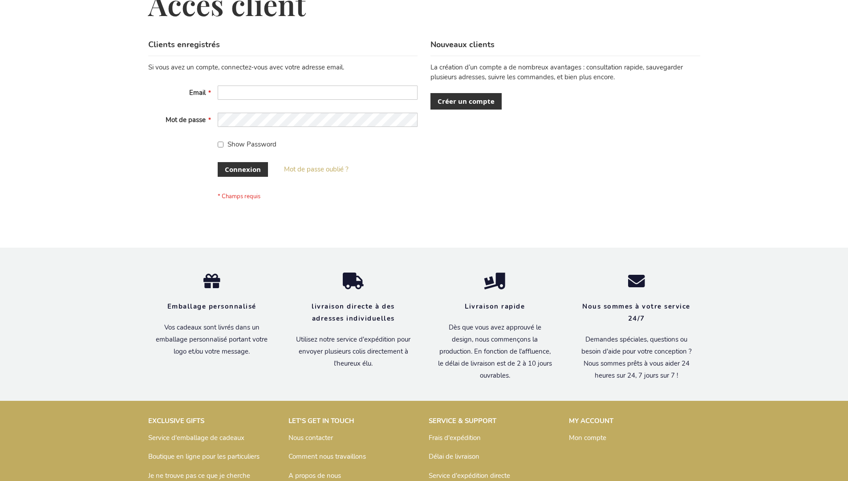
scroll to position [307, 0]
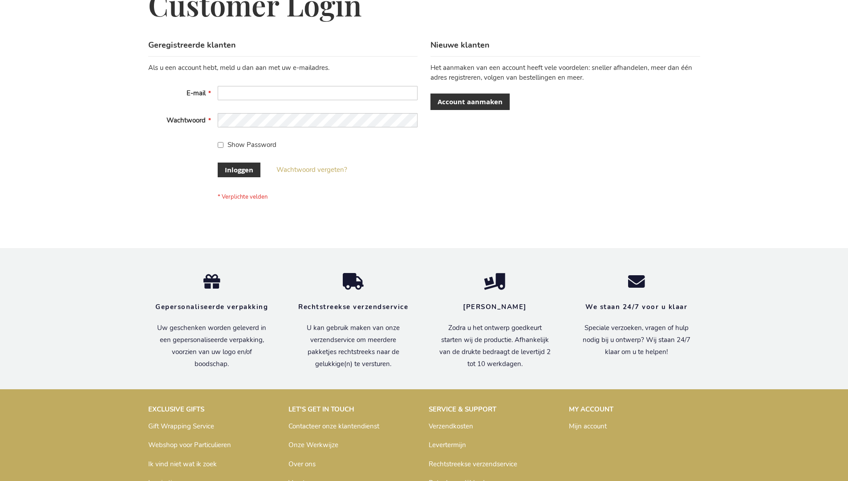
scroll to position [302, 0]
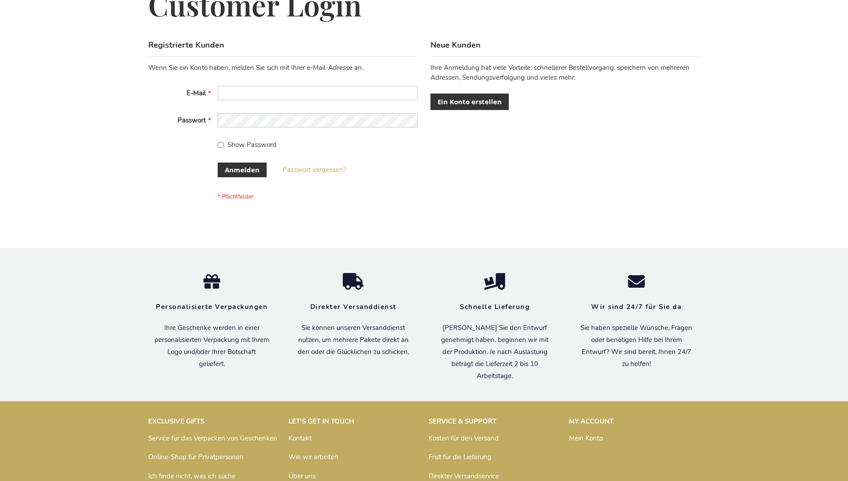
scroll to position [298, 0]
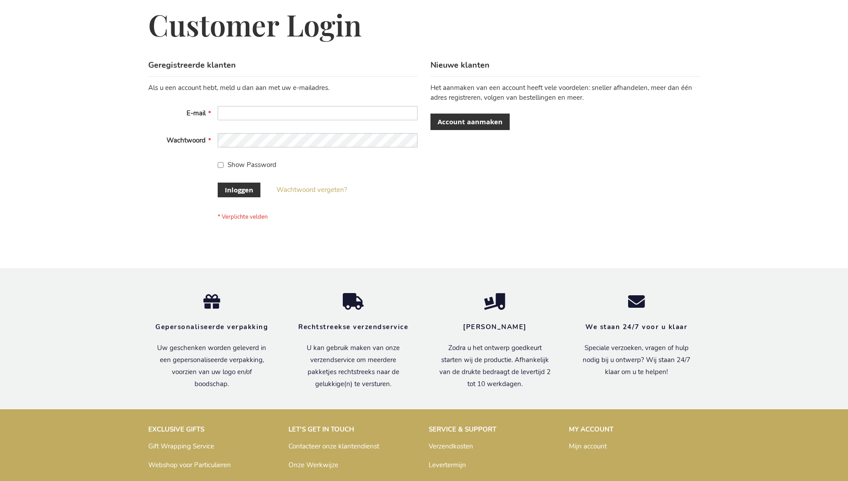
scroll to position [302, 0]
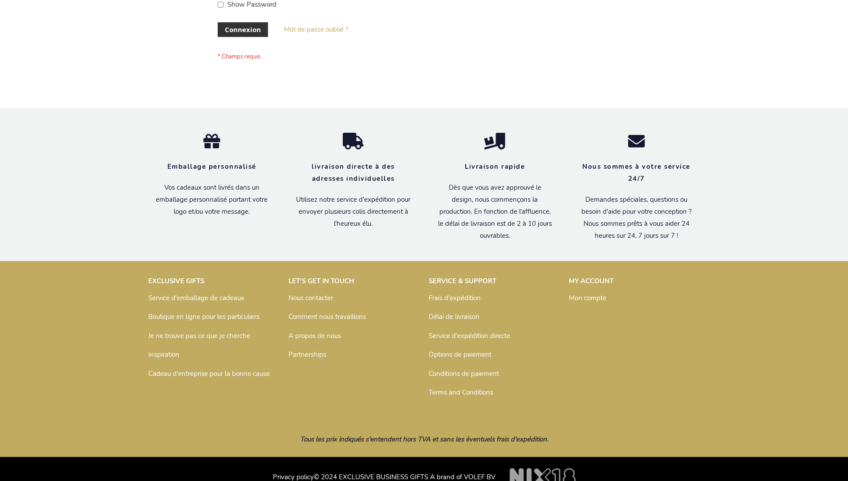
scroll to position [307, 0]
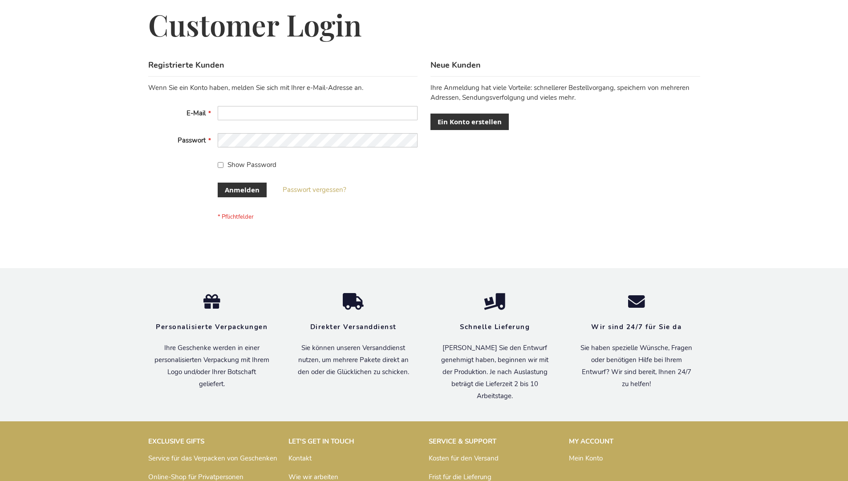
scroll to position [298, 0]
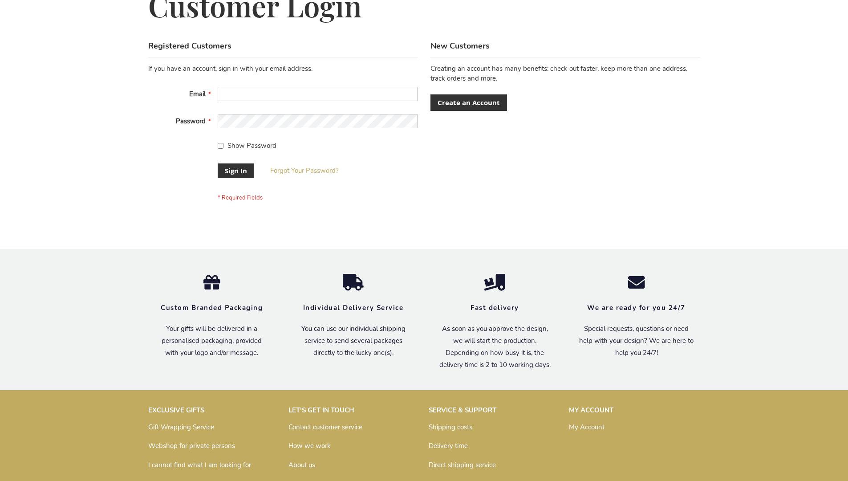
scroll to position [286, 0]
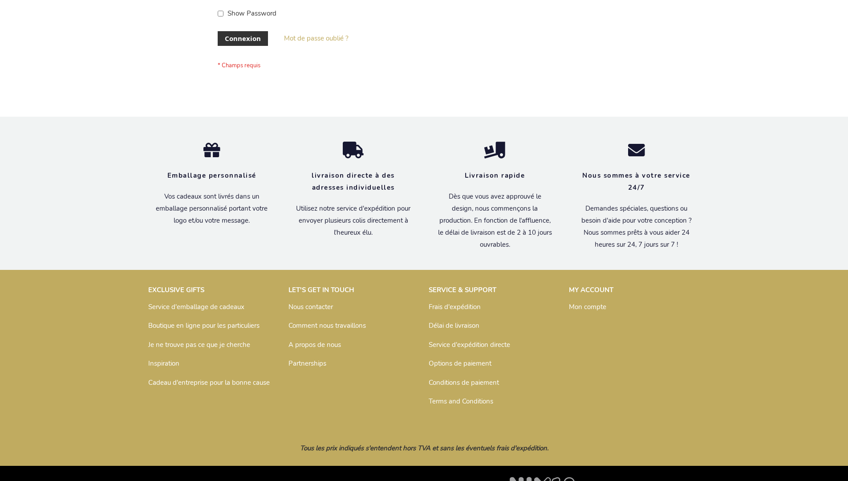
scroll to position [307, 0]
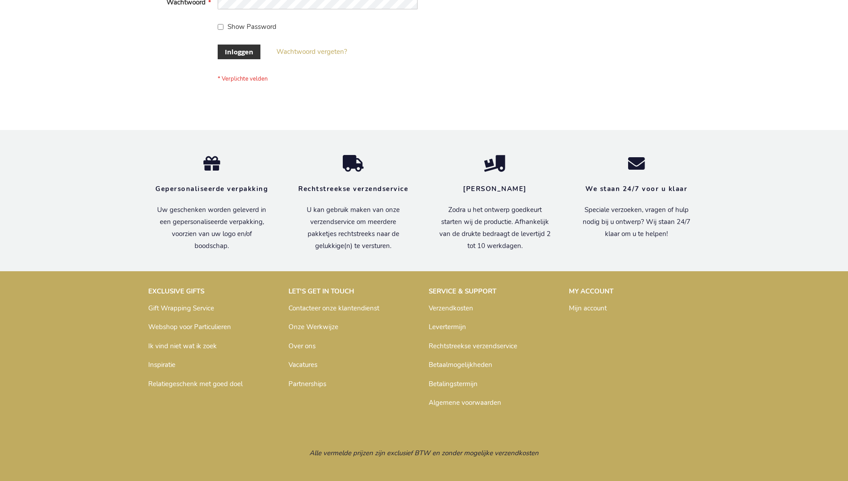
scroll to position [302, 0]
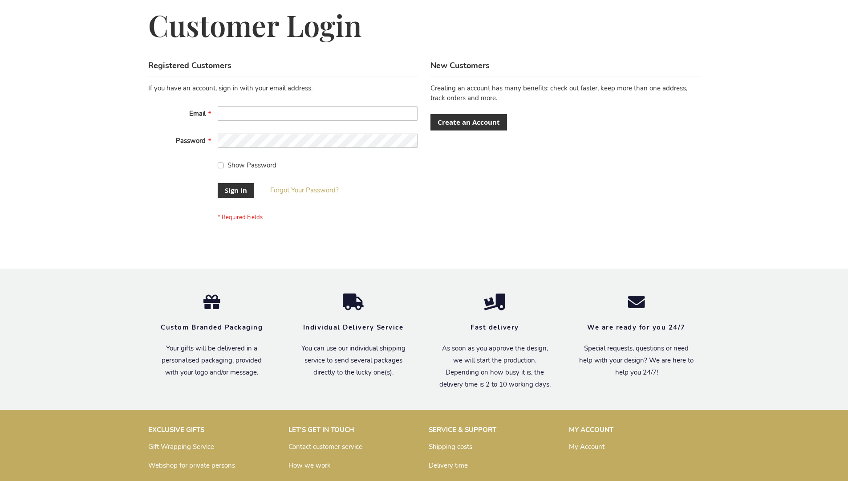
scroll to position [286, 0]
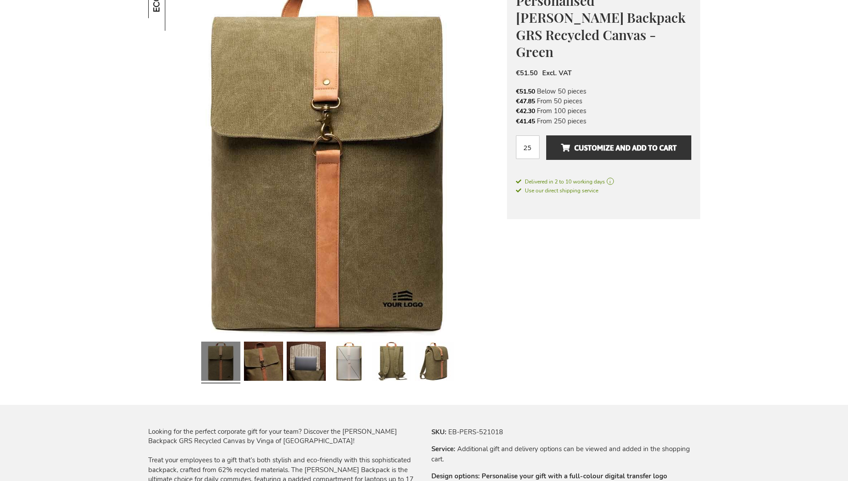
scroll to position [1198, 0]
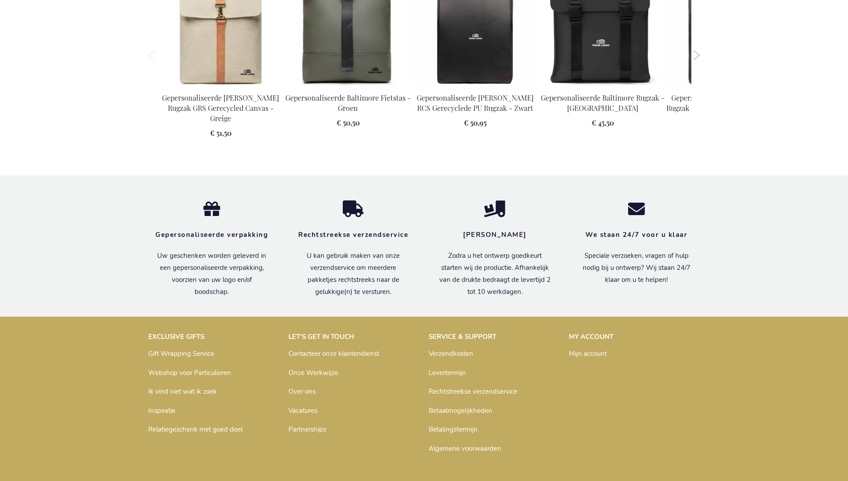
scroll to position [1225, 0]
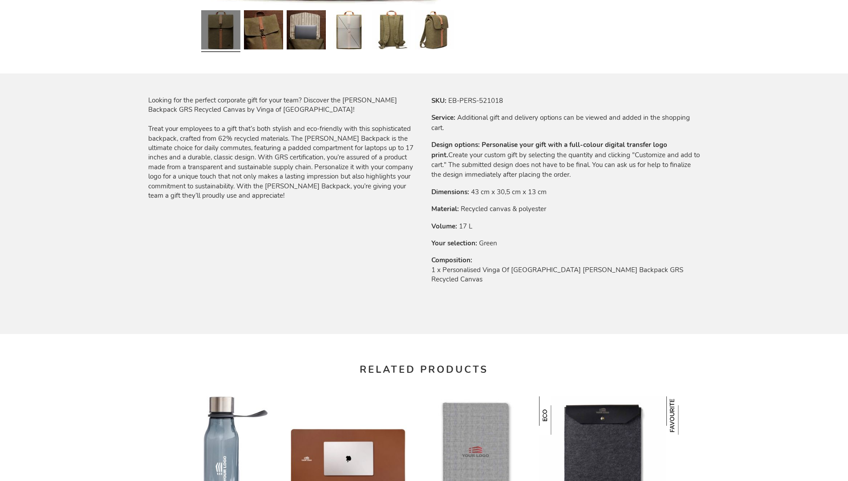
scroll to position [1198, 0]
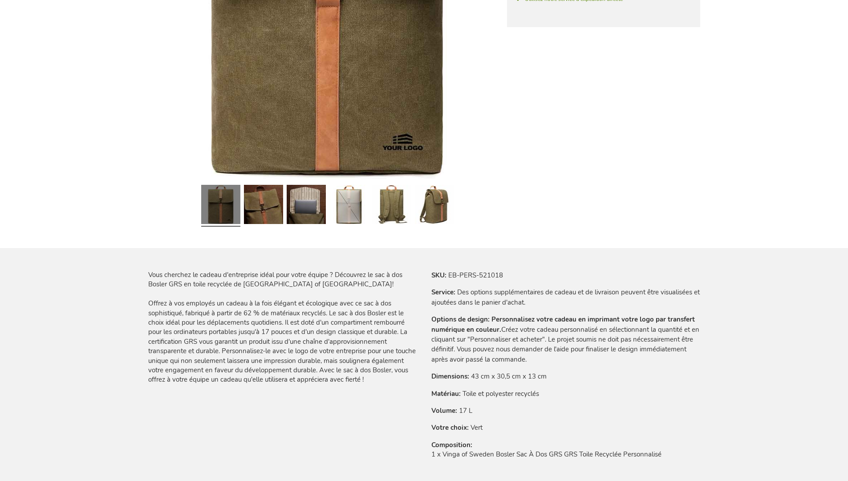
scroll to position [1229, 0]
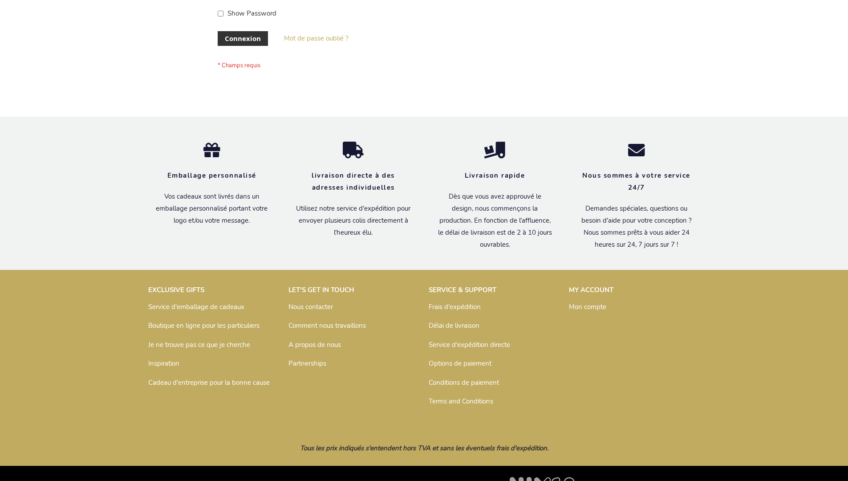
scroll to position [307, 0]
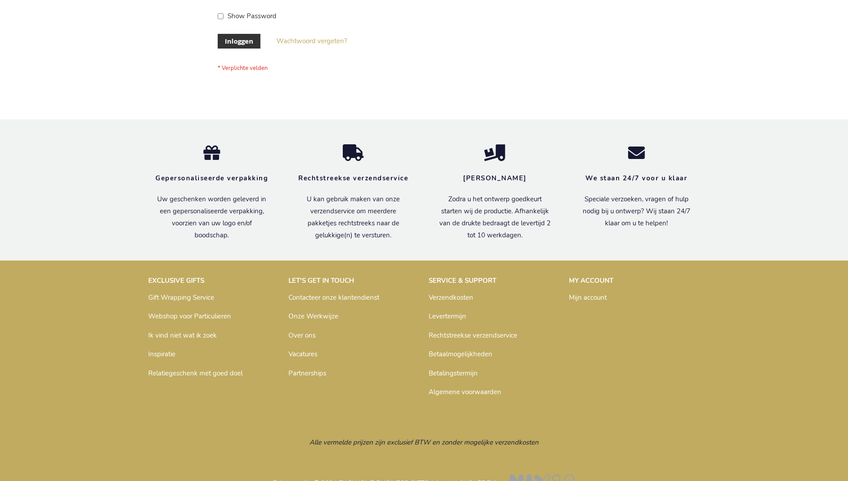
scroll to position [302, 0]
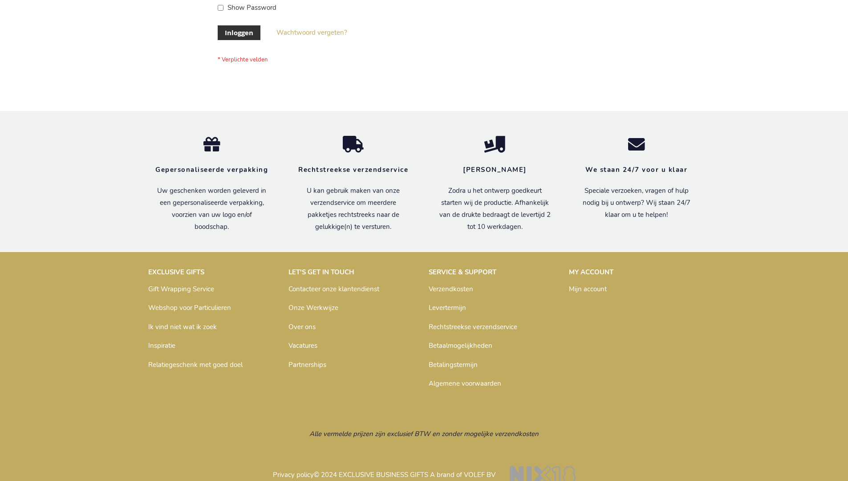
scroll to position [302, 0]
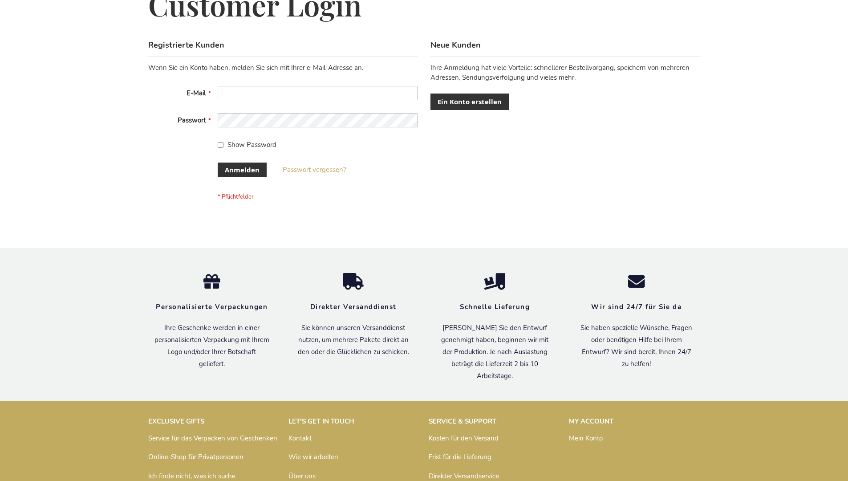
scroll to position [298, 0]
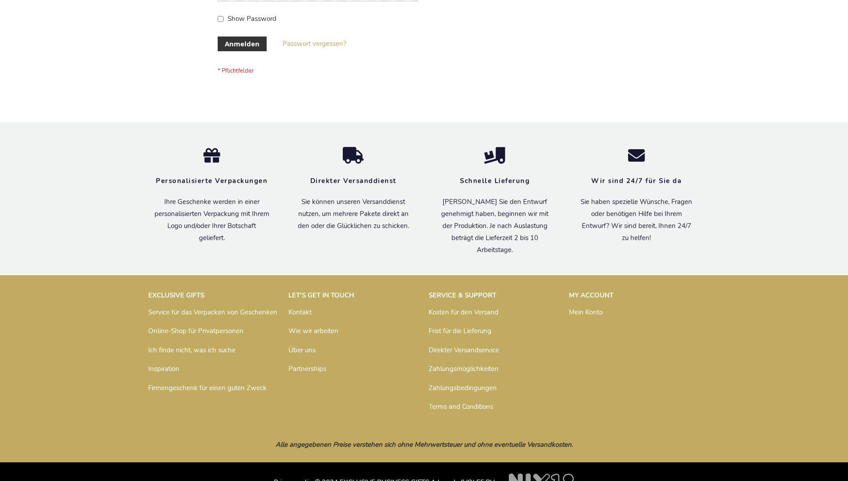
scroll to position [298, 0]
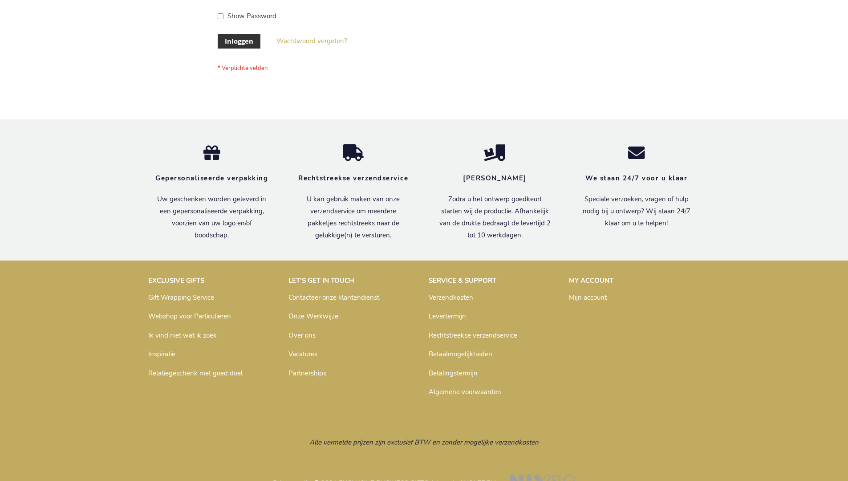
scroll to position [302, 0]
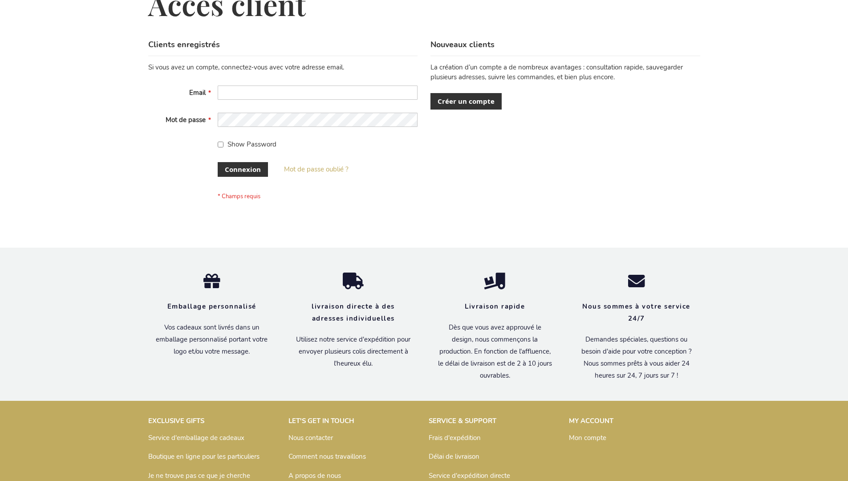
scroll to position [307, 0]
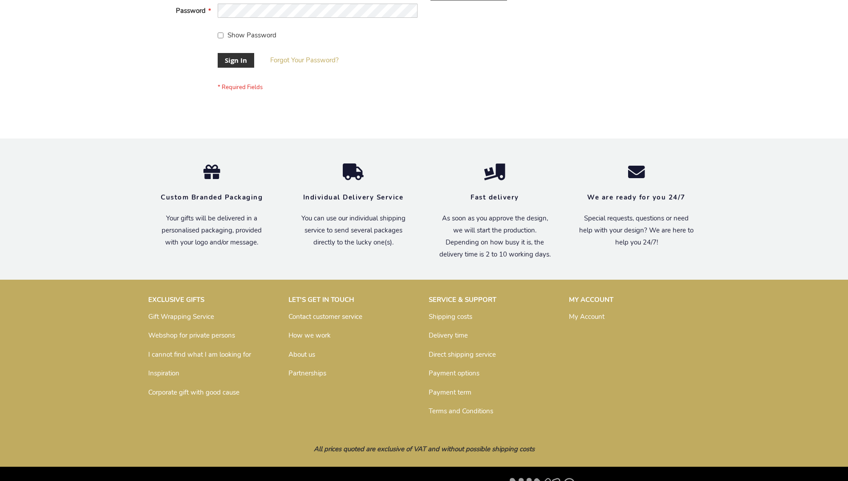
scroll to position [286, 0]
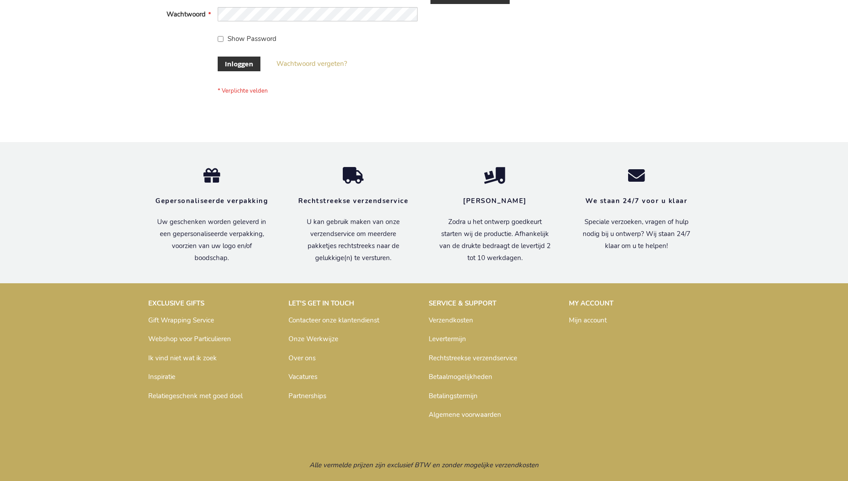
scroll to position [302, 0]
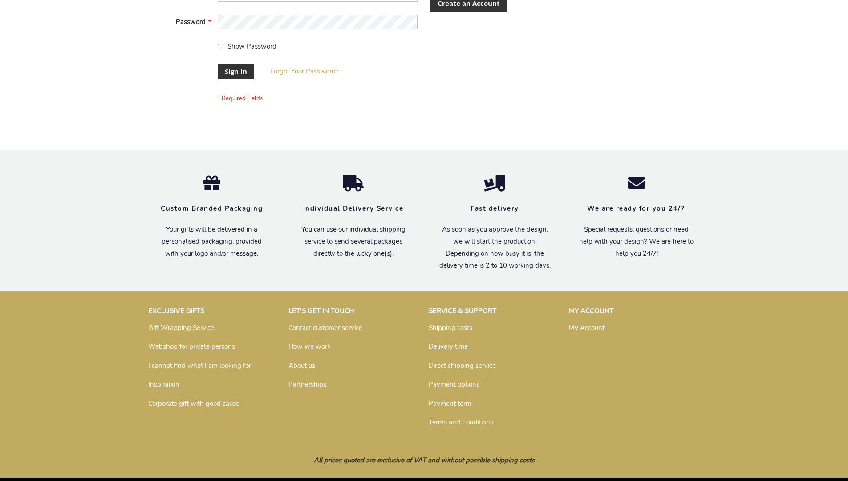
scroll to position [286, 0]
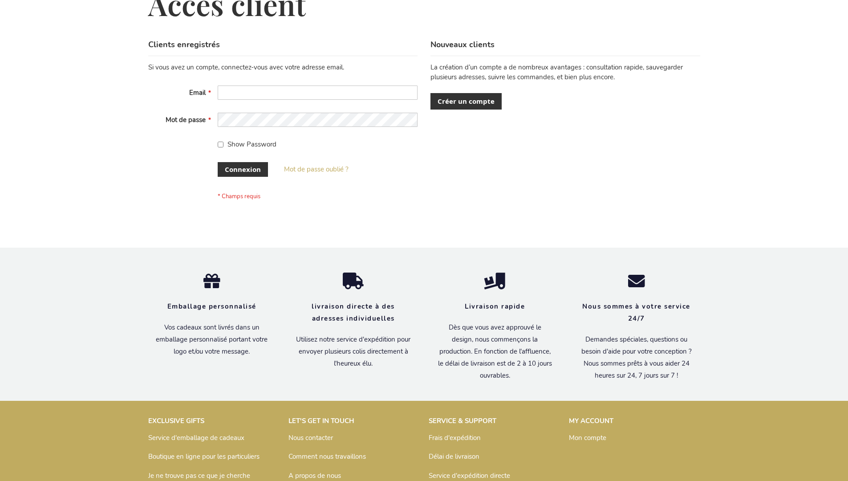
scroll to position [307, 0]
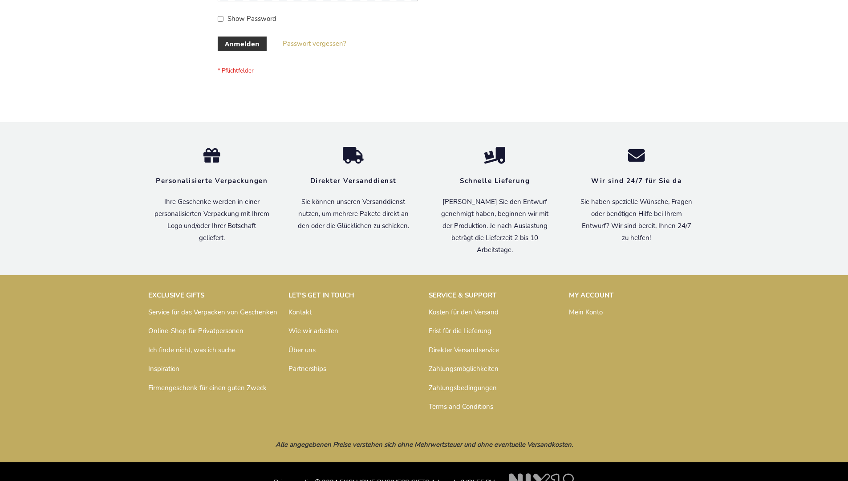
scroll to position [298, 0]
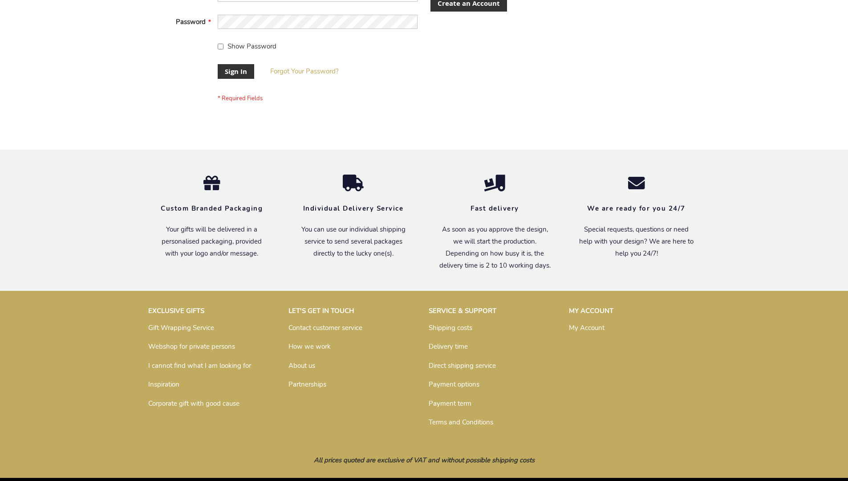
scroll to position [286, 0]
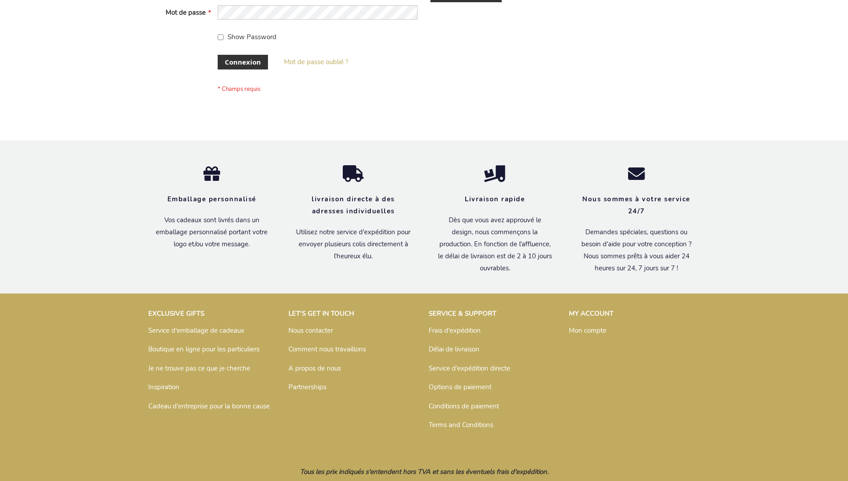
scroll to position [307, 0]
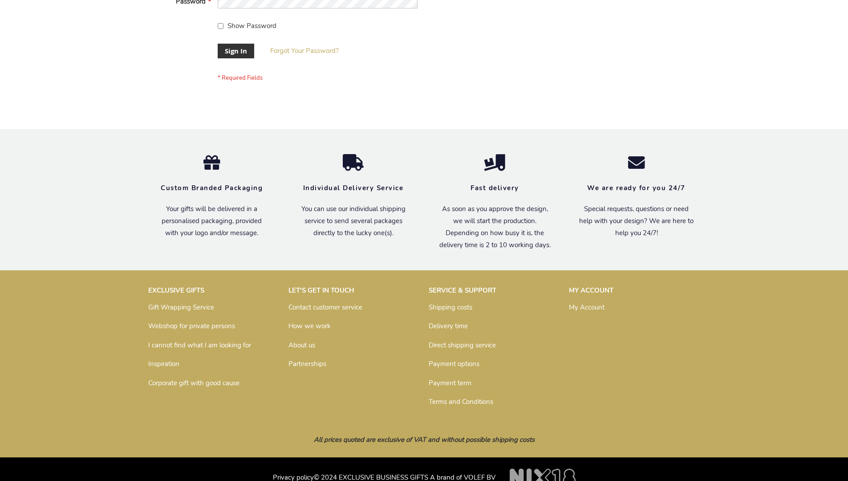
scroll to position [286, 0]
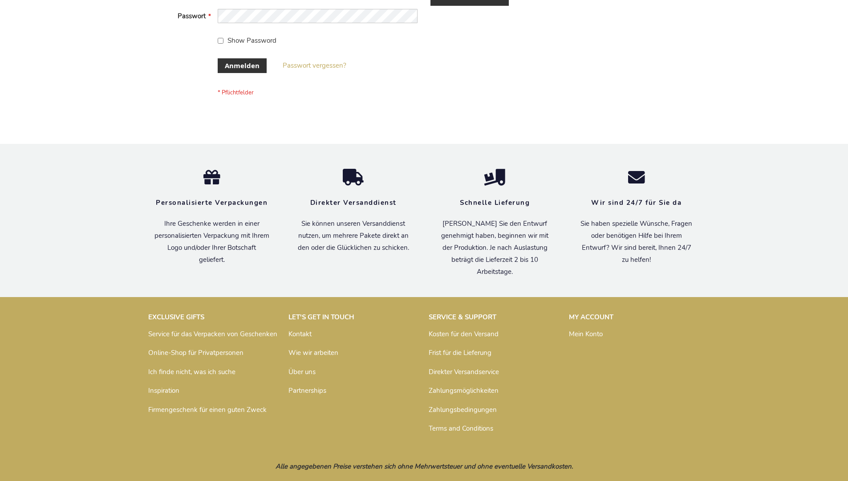
scroll to position [298, 0]
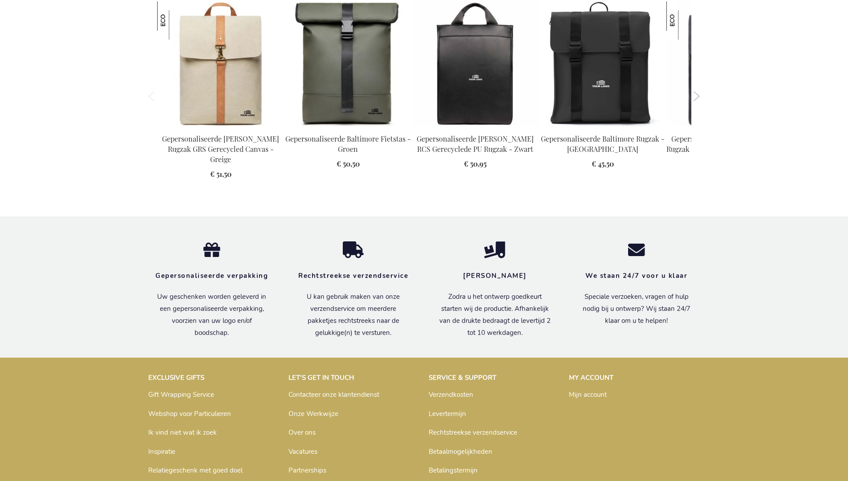
scroll to position [1225, 0]
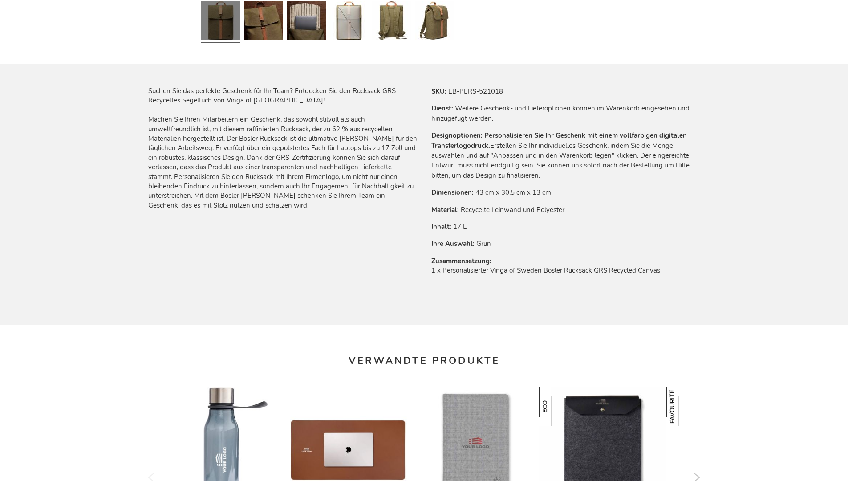
scroll to position [1221, 0]
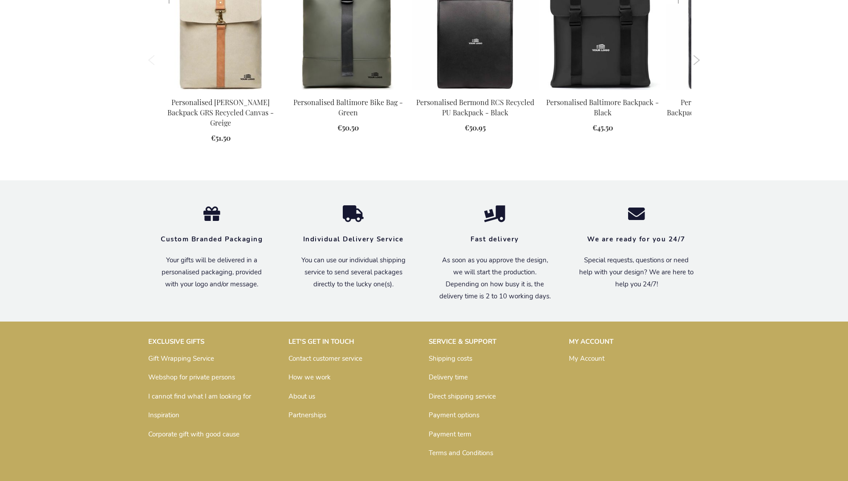
scroll to position [1198, 0]
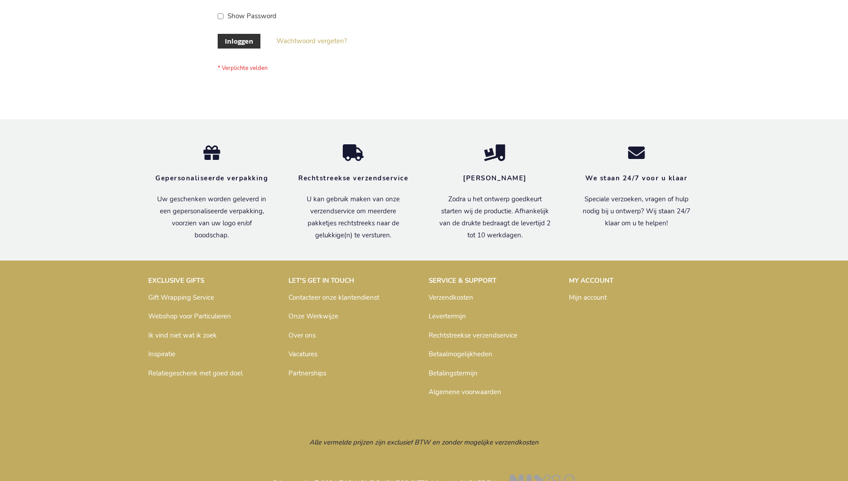
scroll to position [302, 0]
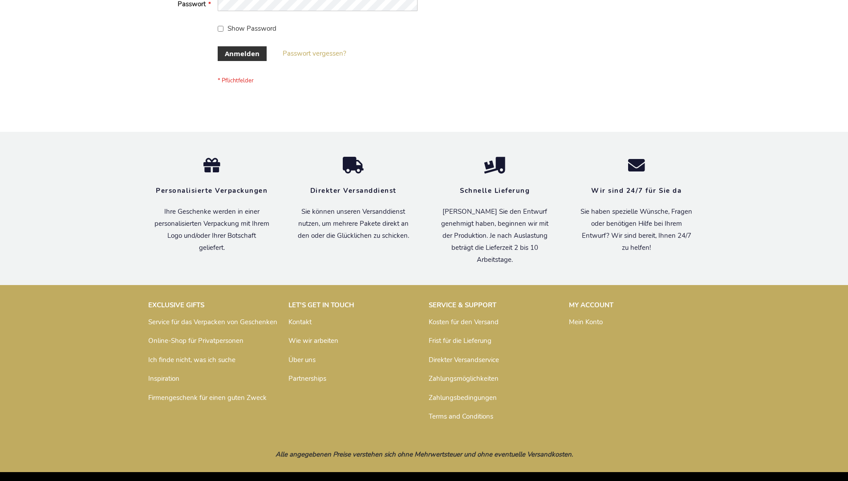
scroll to position [298, 0]
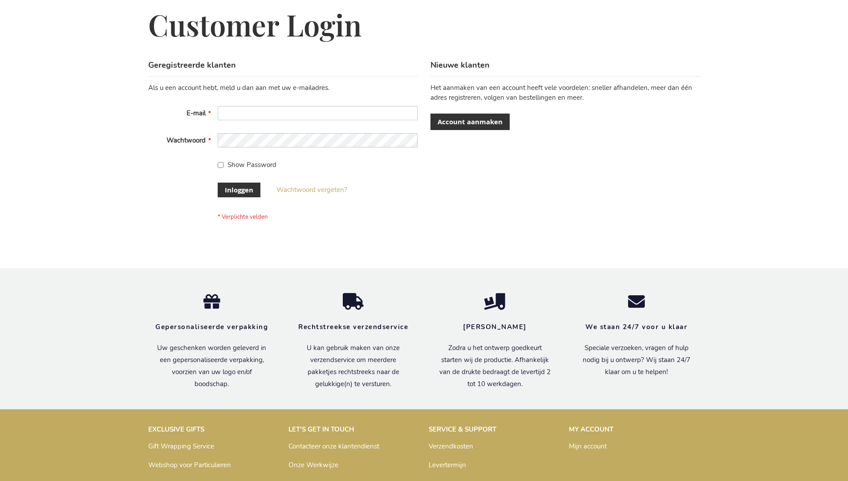
scroll to position [302, 0]
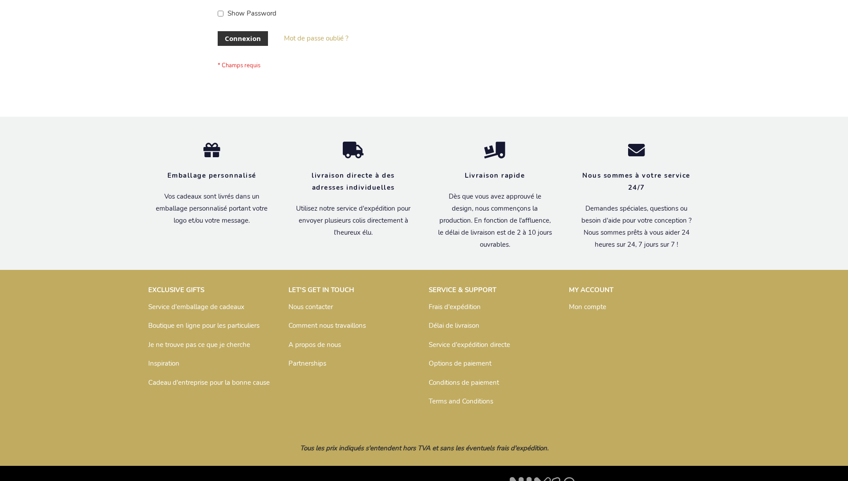
scroll to position [307, 0]
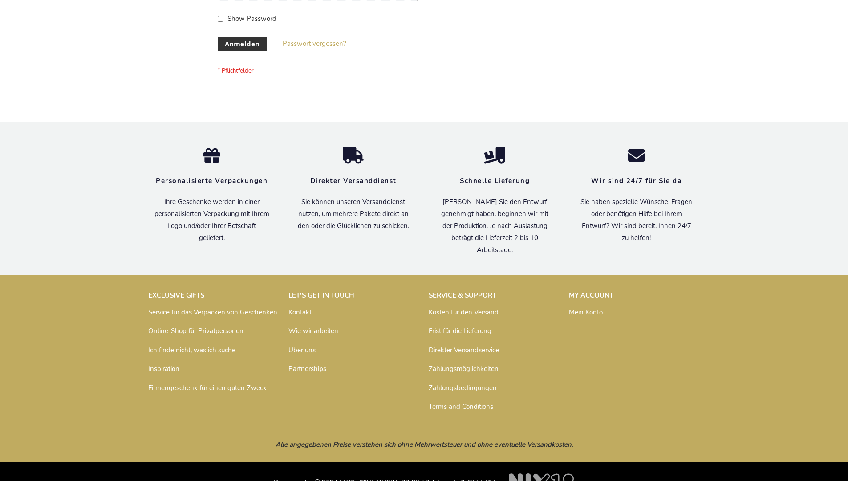
scroll to position [298, 0]
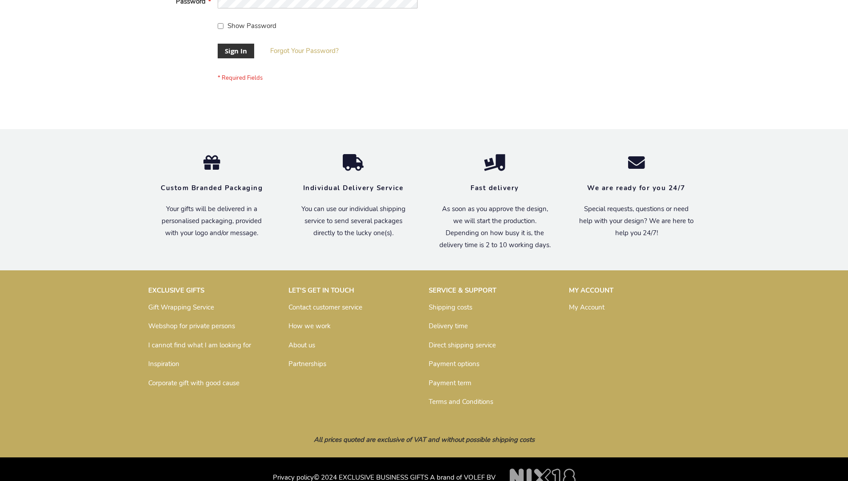
scroll to position [286, 0]
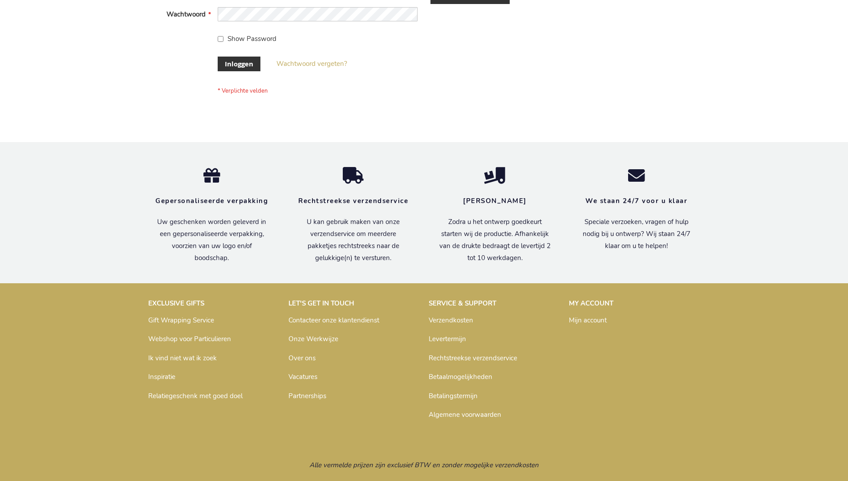
scroll to position [302, 0]
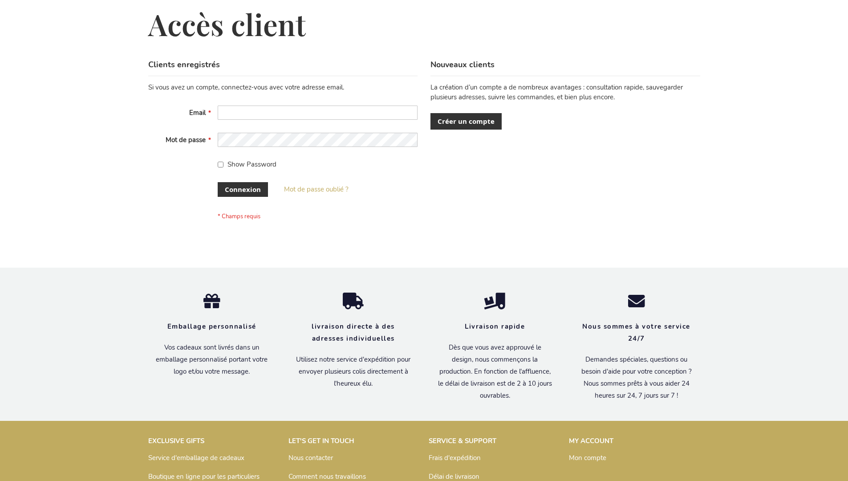
scroll to position [307, 0]
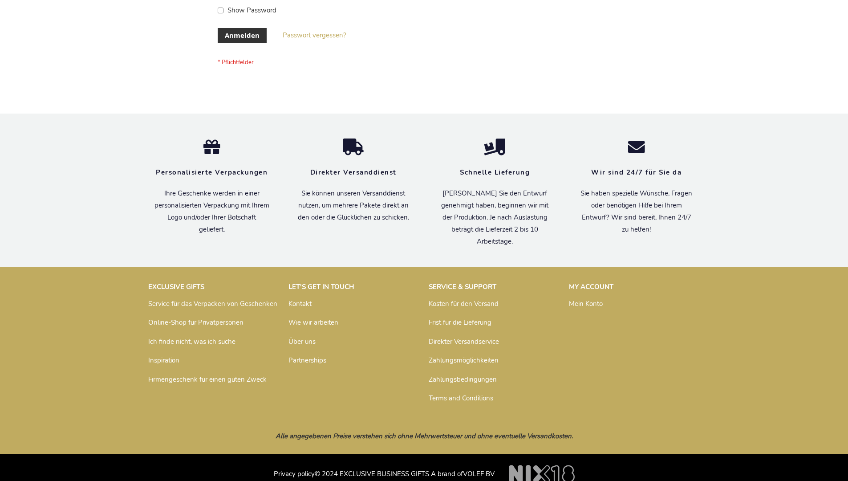
scroll to position [298, 0]
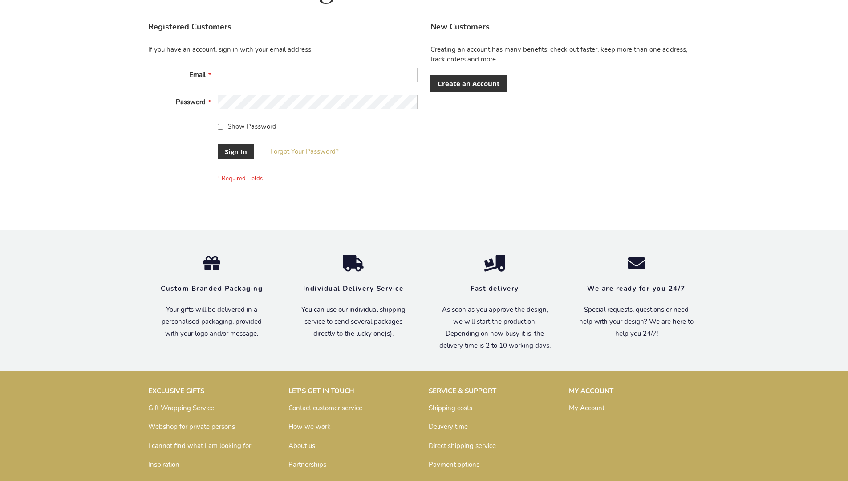
scroll to position [286, 0]
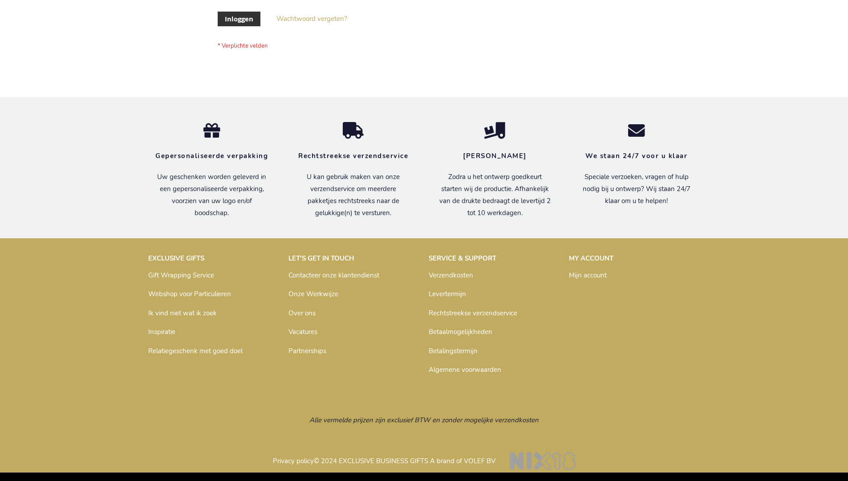
scroll to position [302, 0]
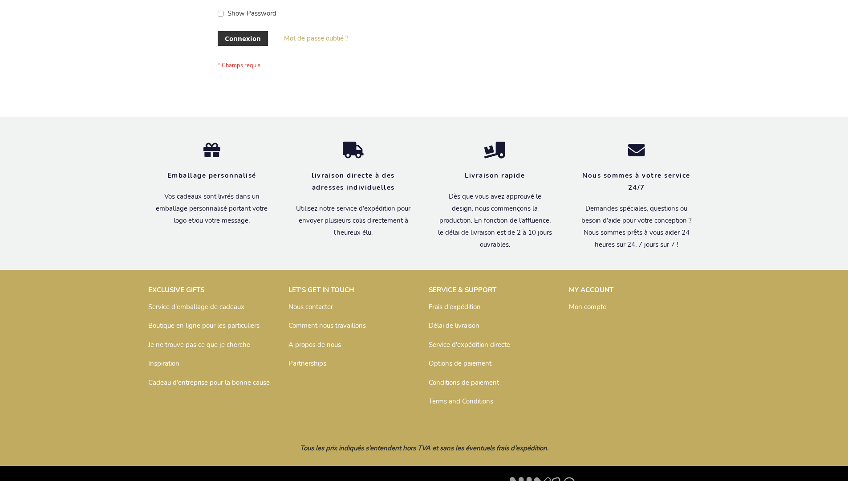
scroll to position [307, 0]
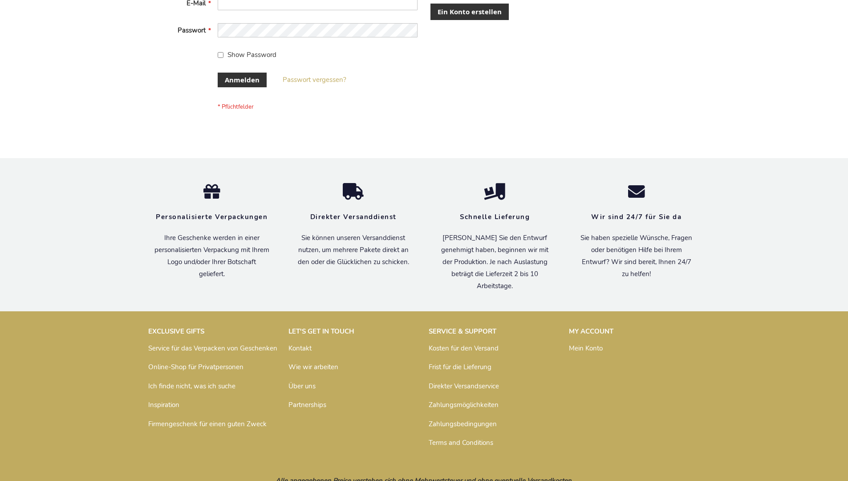
scroll to position [298, 0]
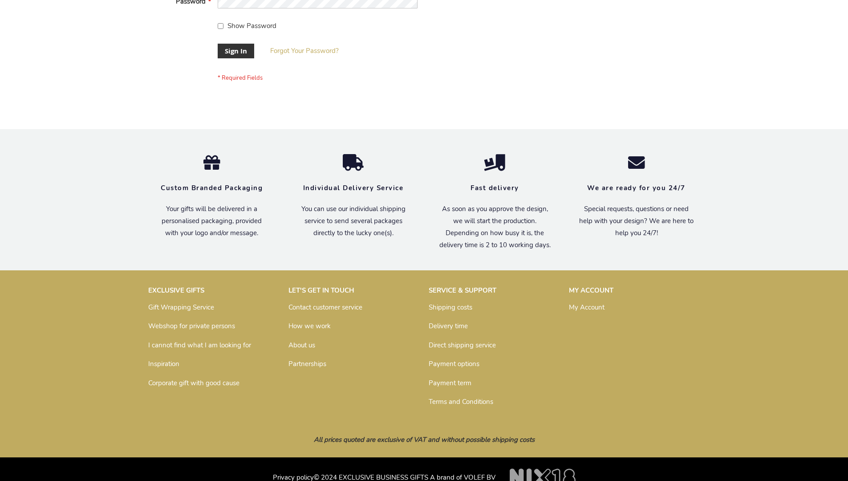
scroll to position [286, 0]
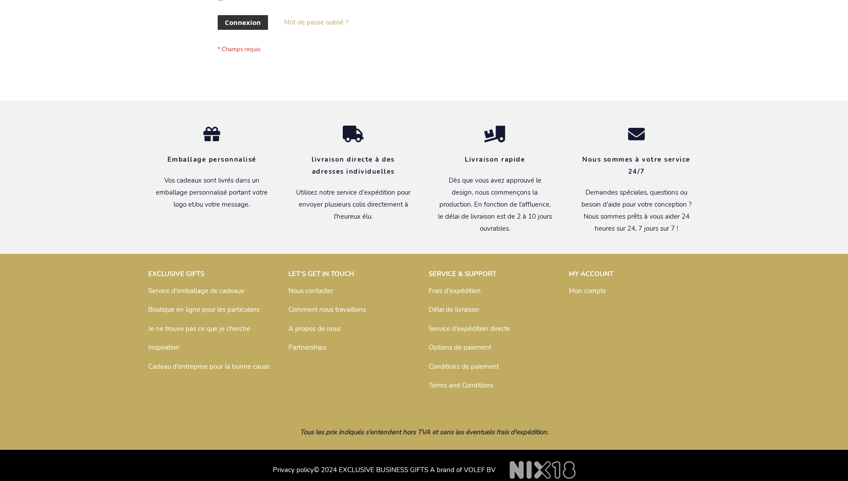
scroll to position [307, 0]
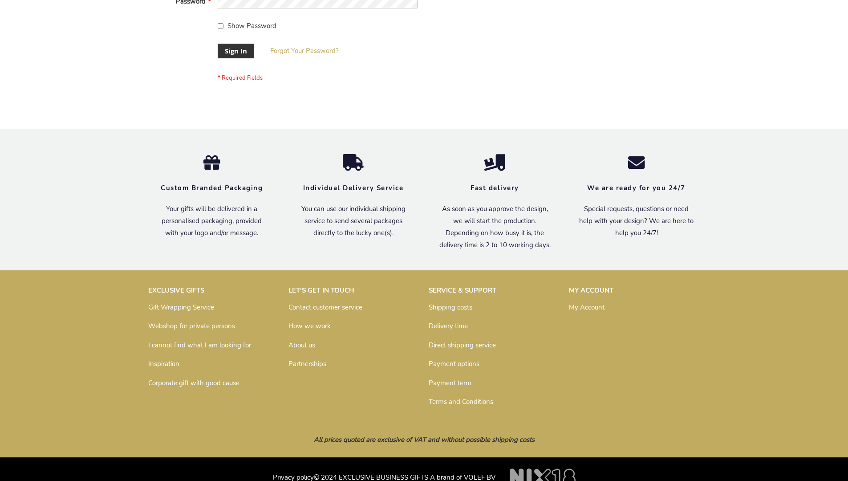
scroll to position [286, 0]
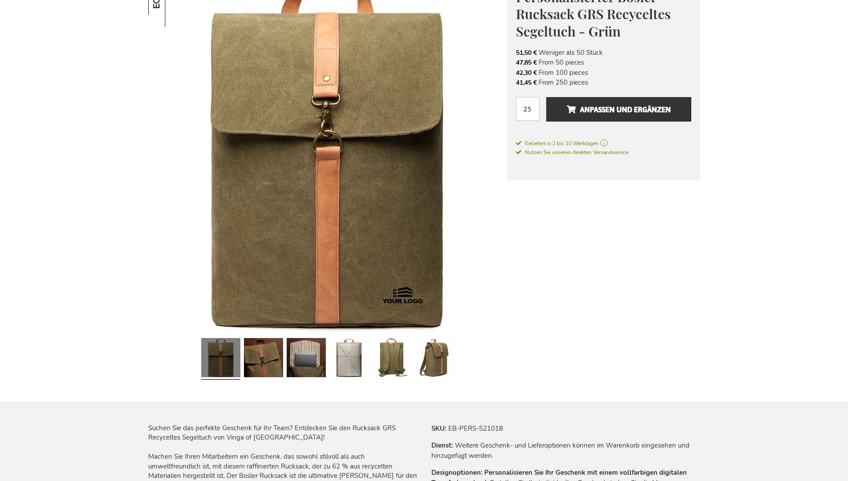
scroll to position [1221, 0]
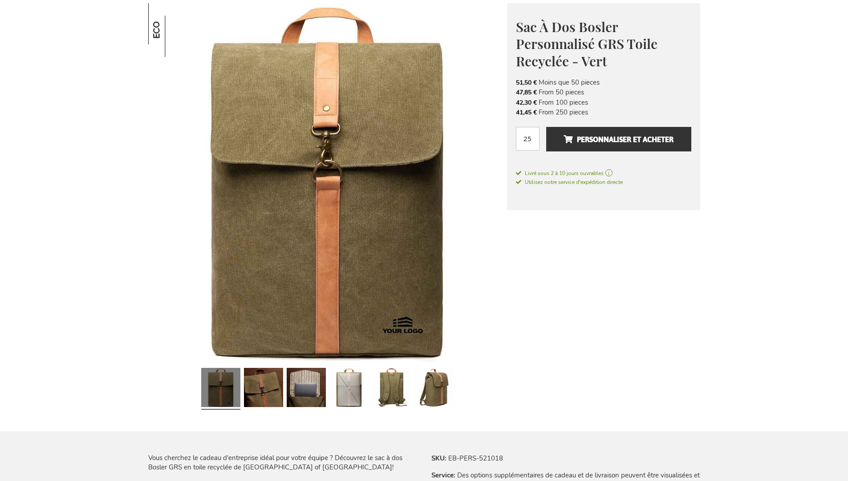
scroll to position [1212, 0]
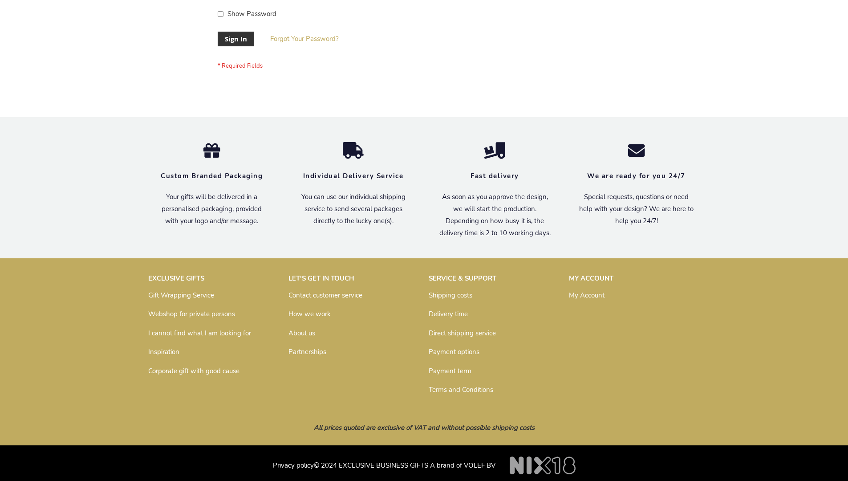
scroll to position [286, 0]
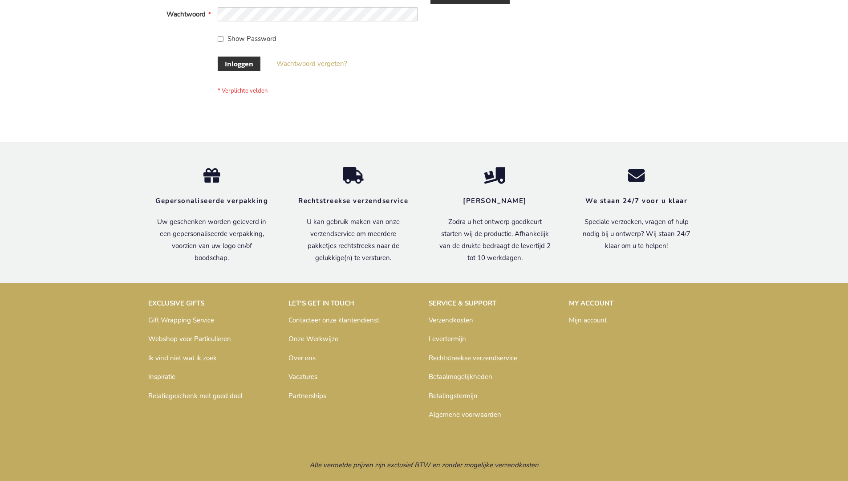
scroll to position [302, 0]
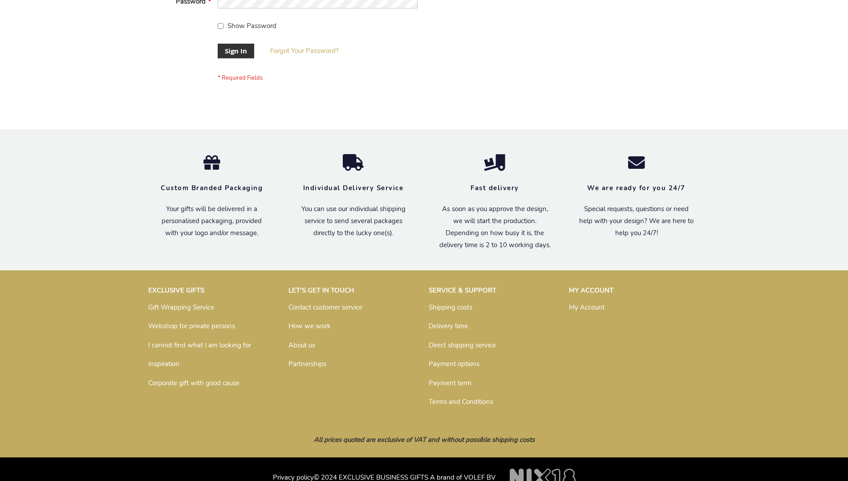
scroll to position [286, 0]
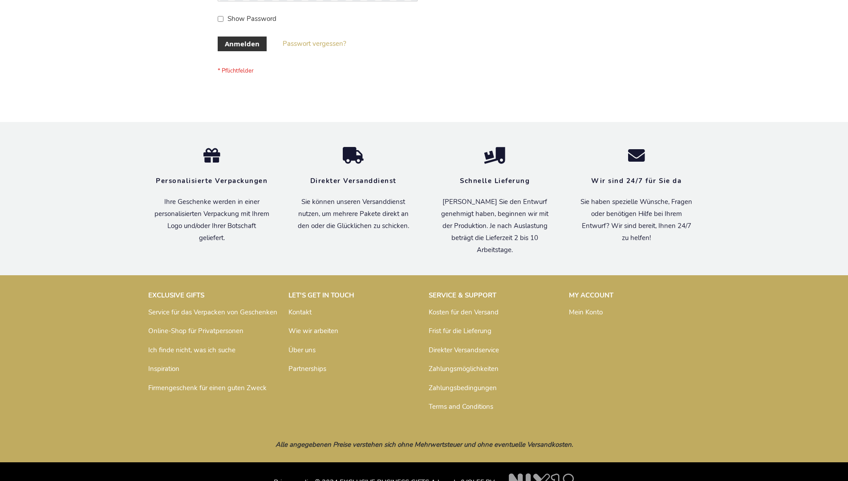
scroll to position [298, 0]
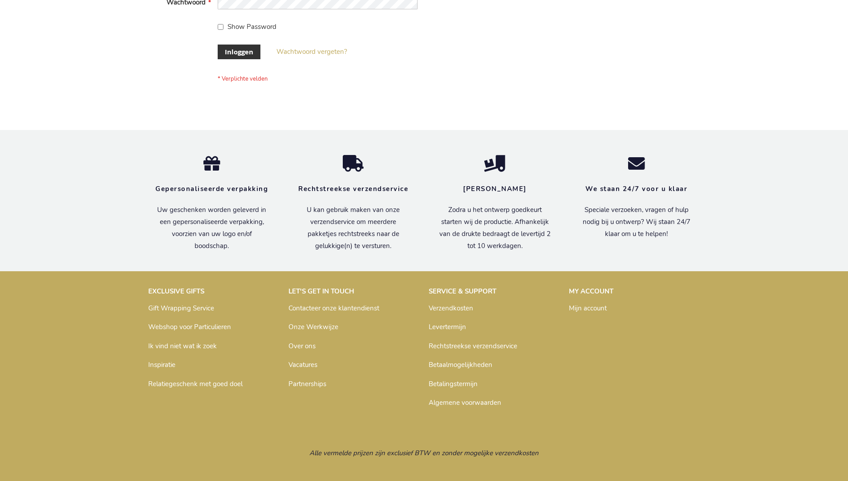
scroll to position [302, 0]
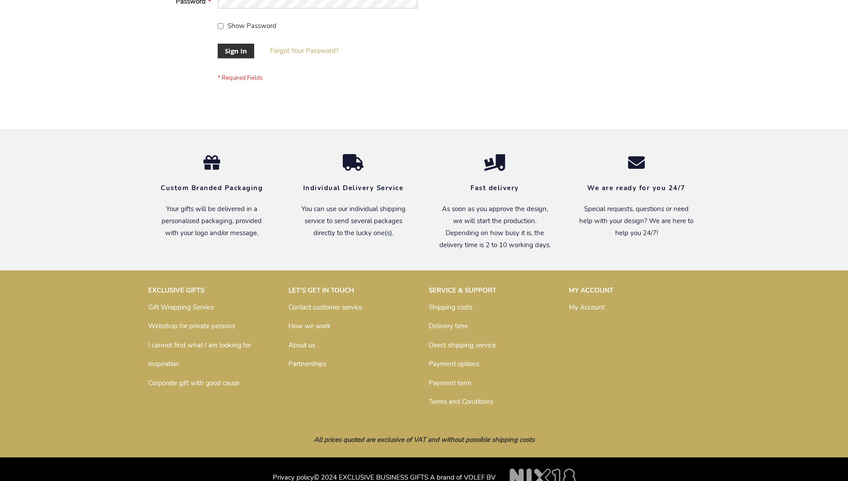
scroll to position [286, 0]
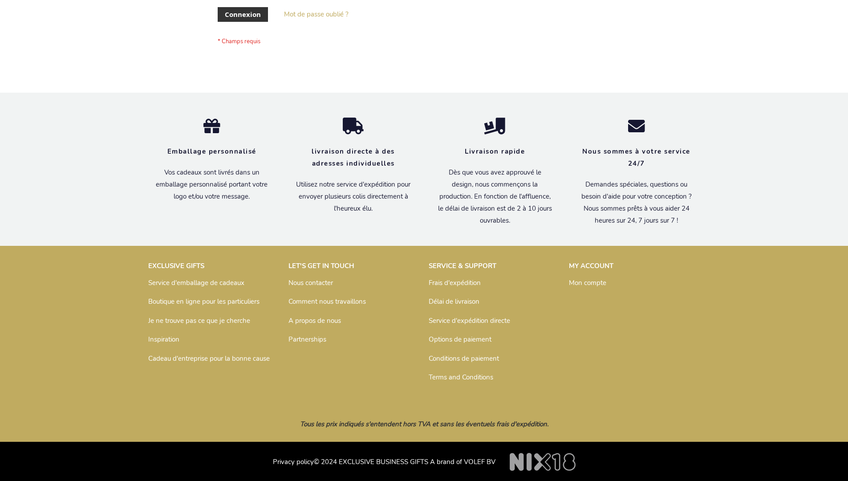
scroll to position [307, 0]
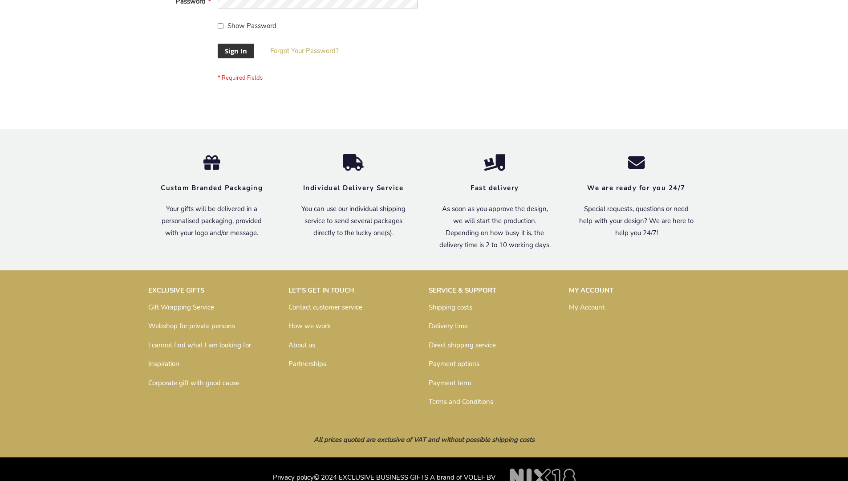
scroll to position [286, 0]
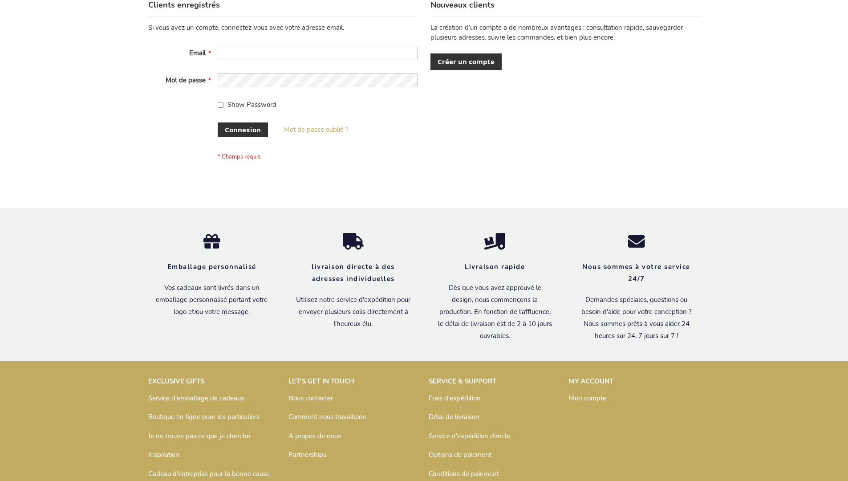
scroll to position [307, 0]
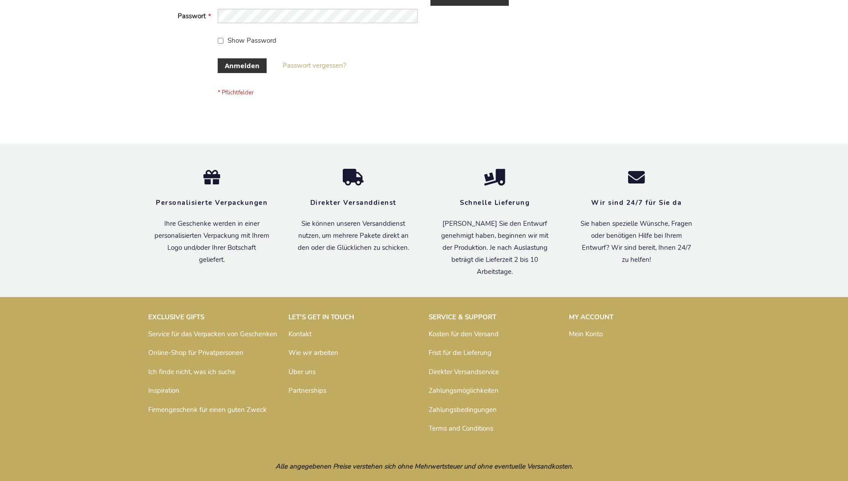
scroll to position [298, 0]
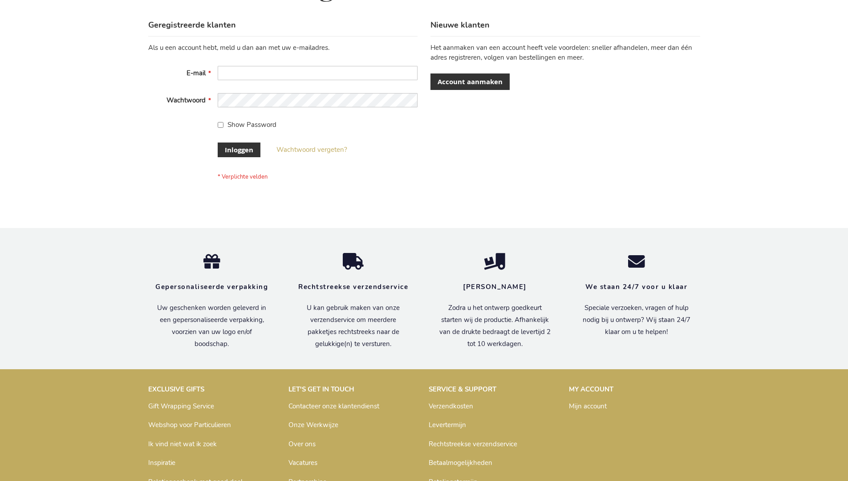
scroll to position [302, 0]
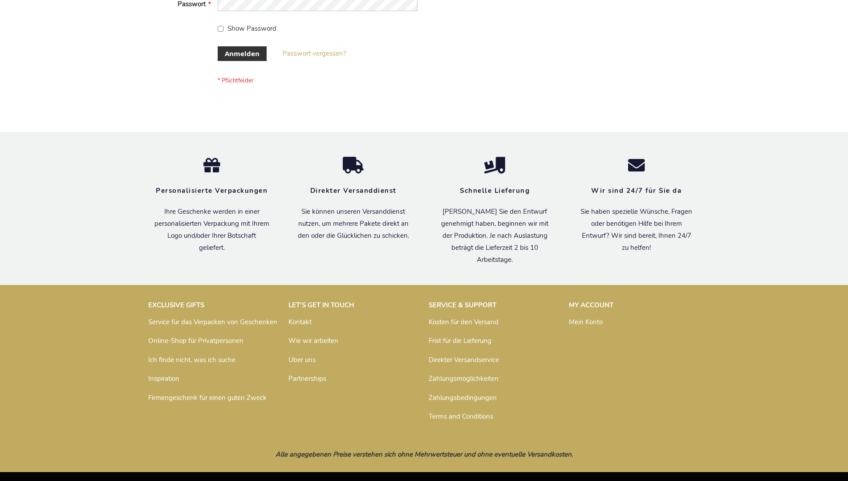
scroll to position [298, 0]
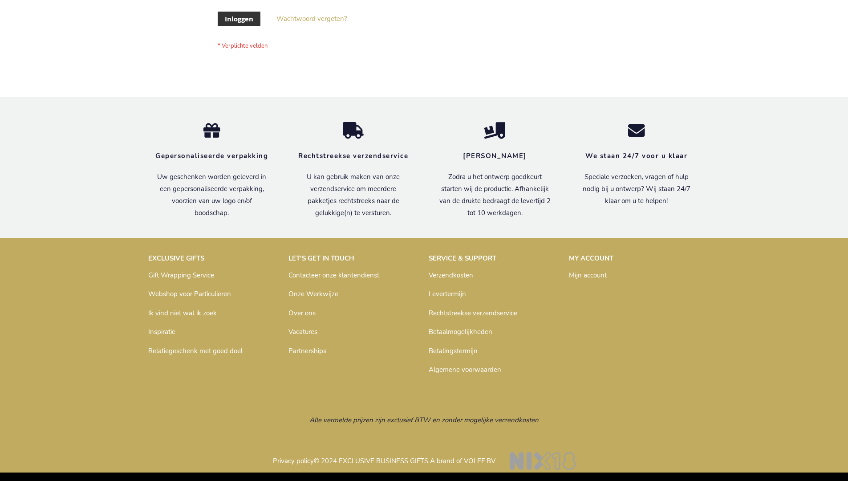
scroll to position [302, 0]
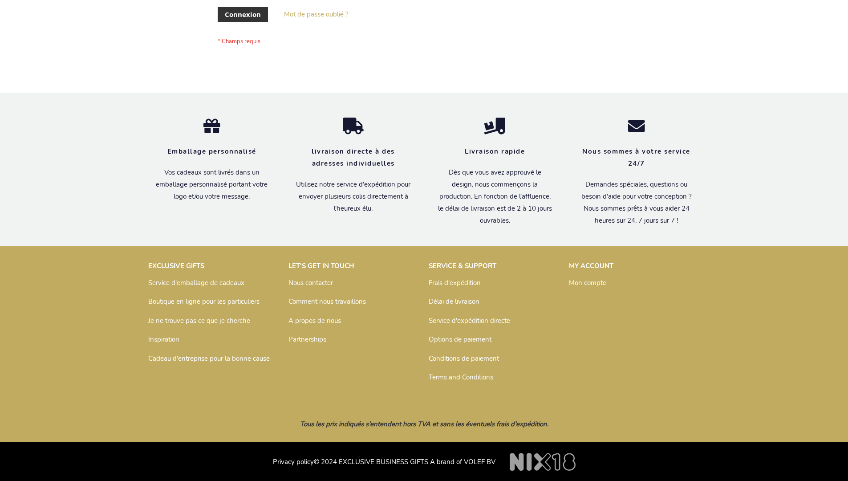
scroll to position [307, 0]
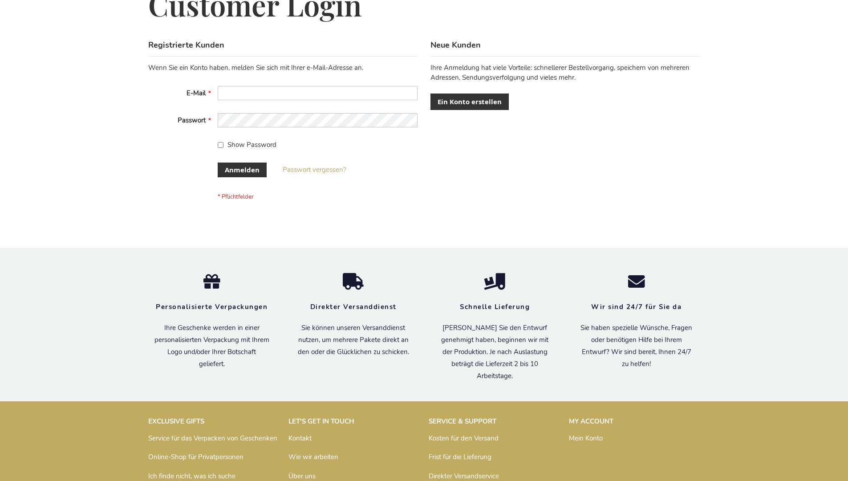
scroll to position [298, 0]
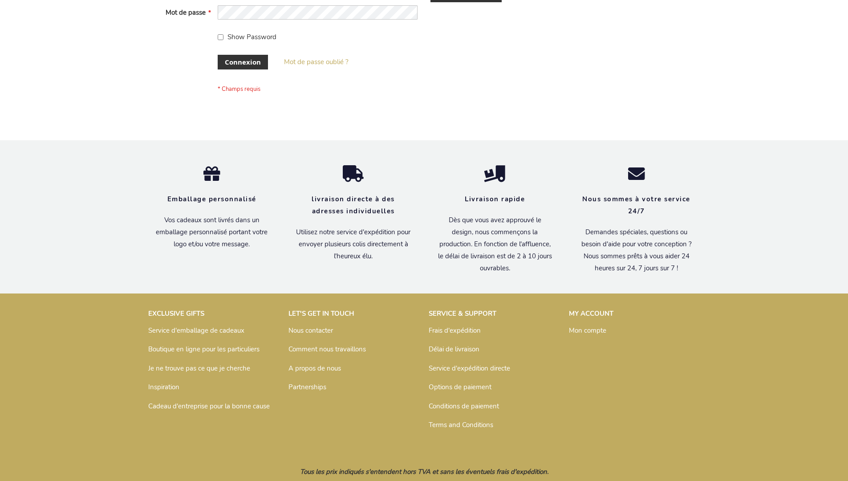
scroll to position [307, 0]
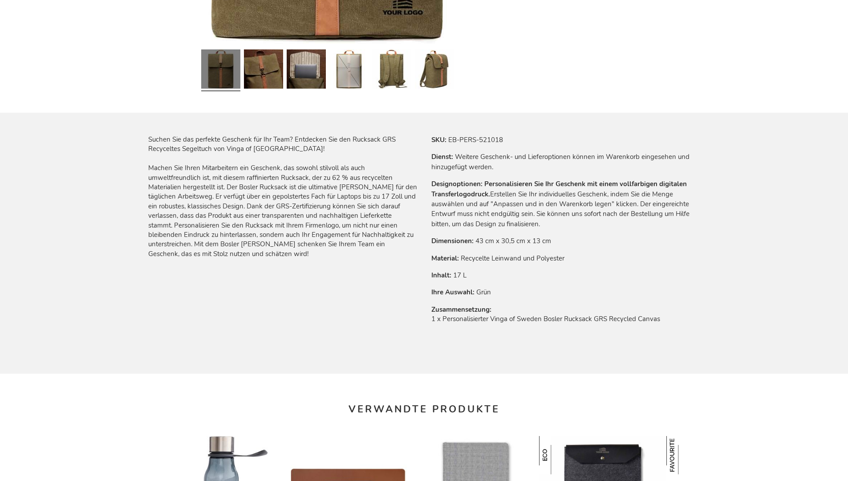
scroll to position [1201, 0]
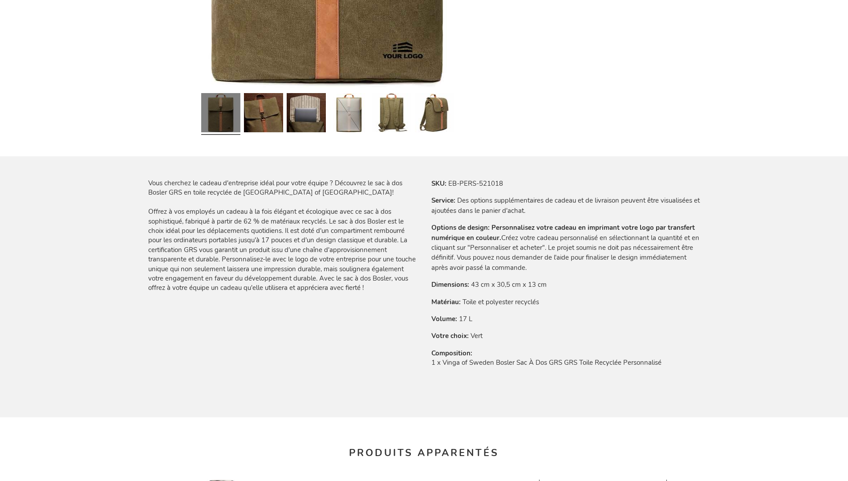
scroll to position [1229, 0]
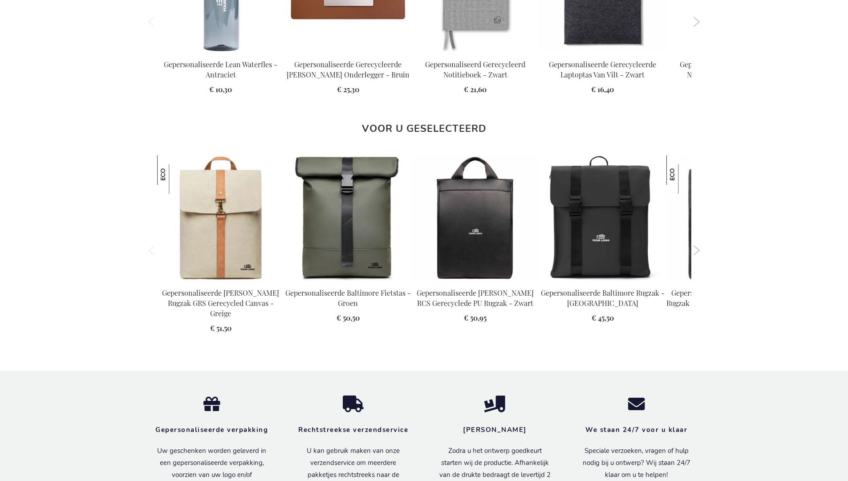
scroll to position [1225, 0]
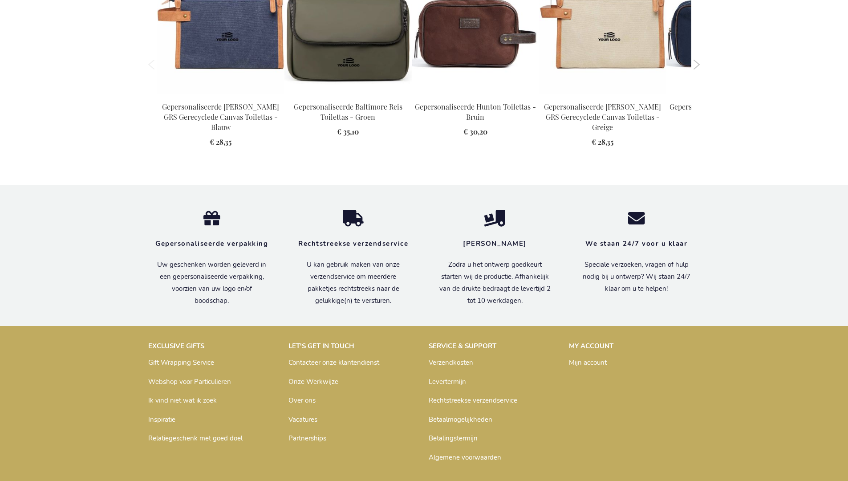
scroll to position [1215, 0]
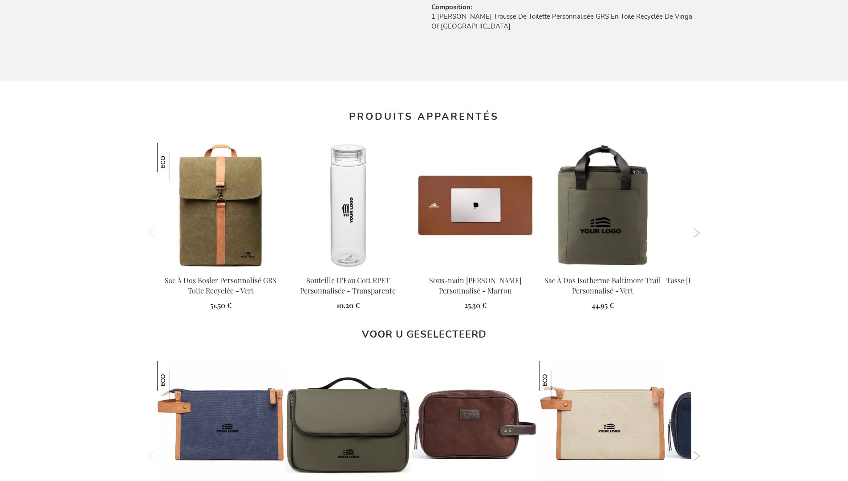
scroll to position [1229, 0]
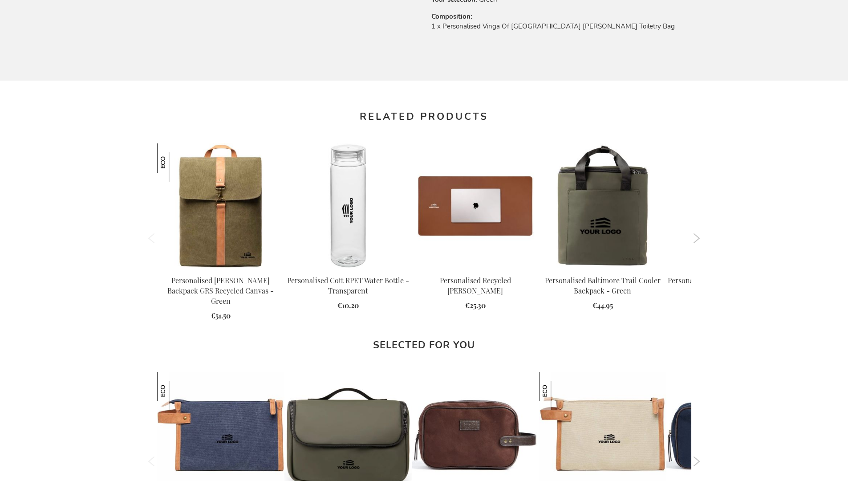
scroll to position [1198, 0]
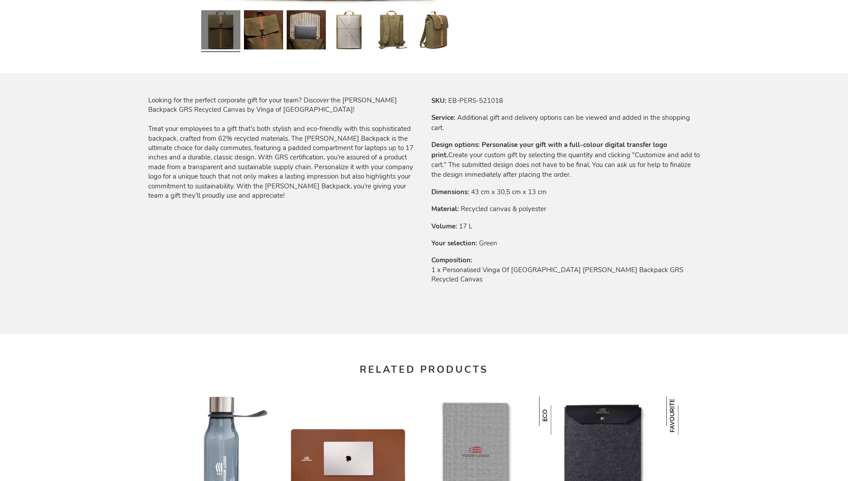
scroll to position [1198, 0]
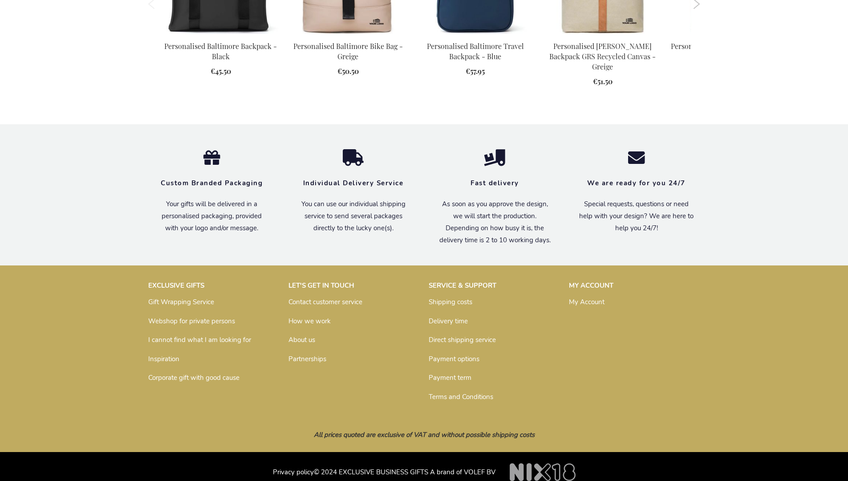
scroll to position [1198, 0]
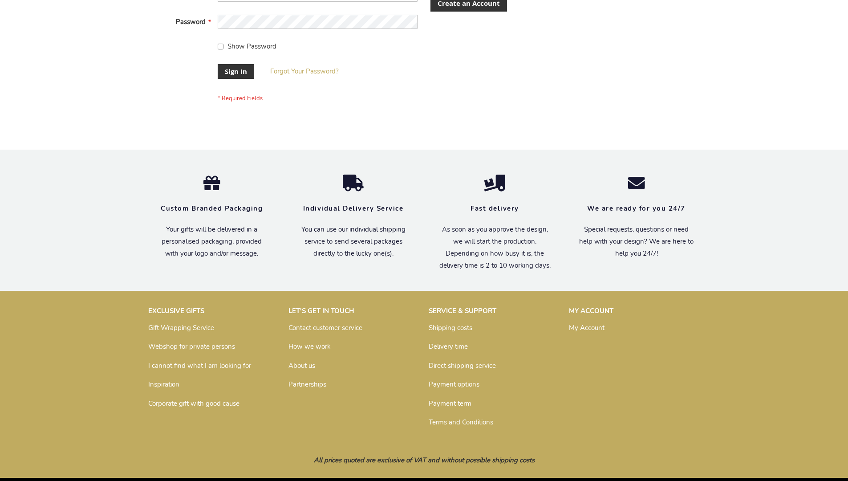
scroll to position [286, 0]
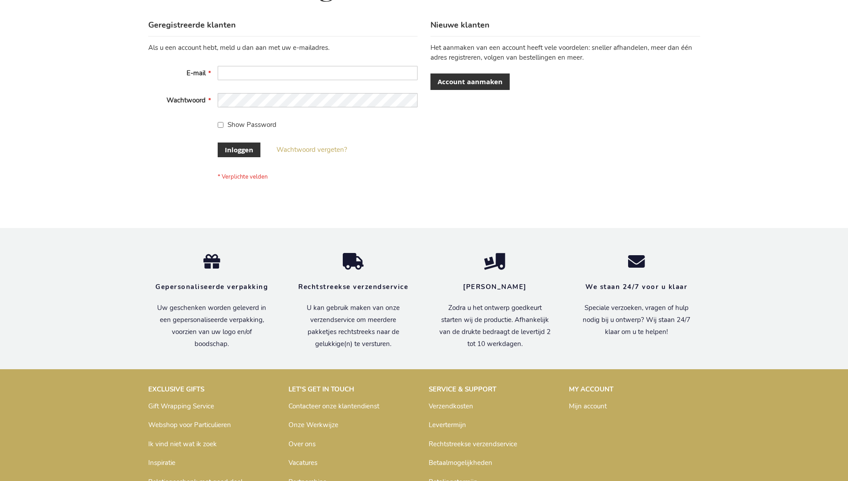
scroll to position [302, 0]
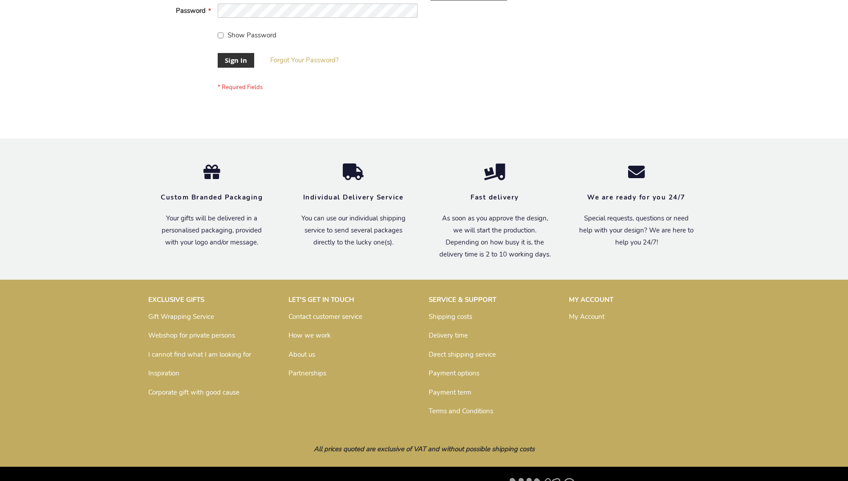
scroll to position [286, 0]
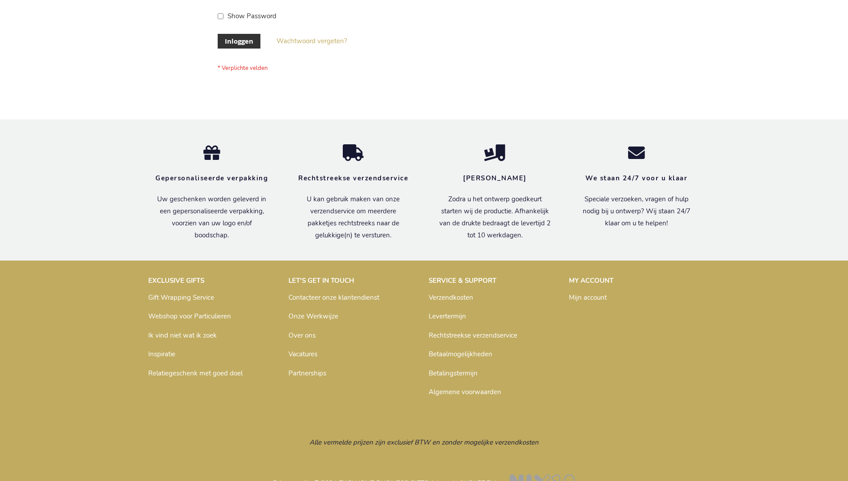
scroll to position [302, 0]
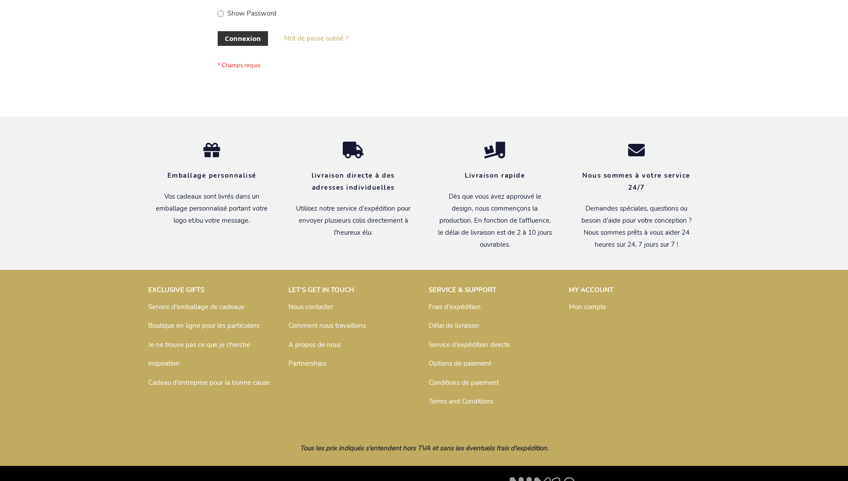
scroll to position [307, 0]
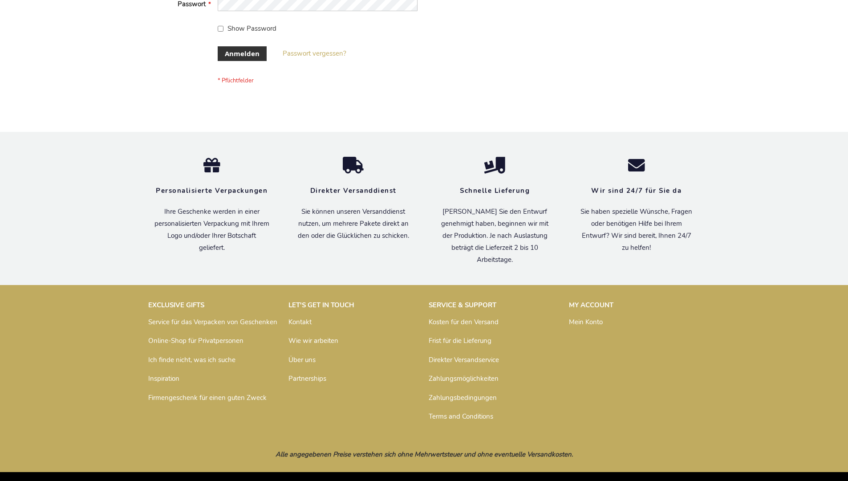
scroll to position [298, 0]
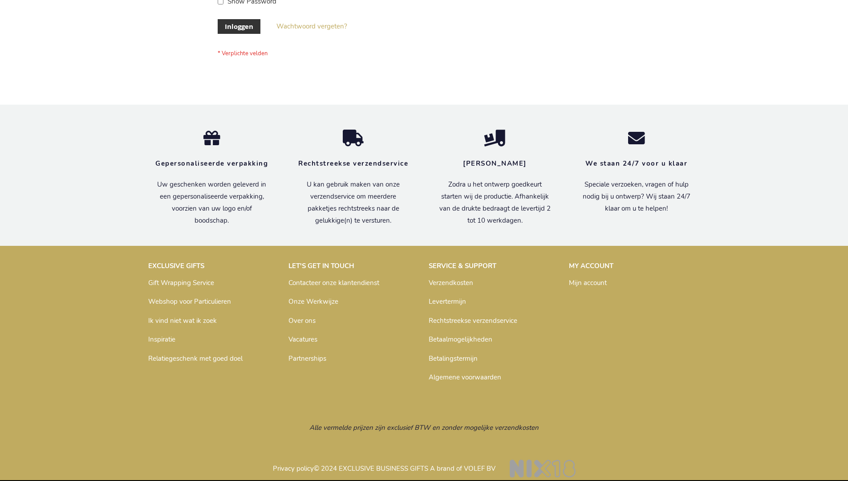
scroll to position [302, 0]
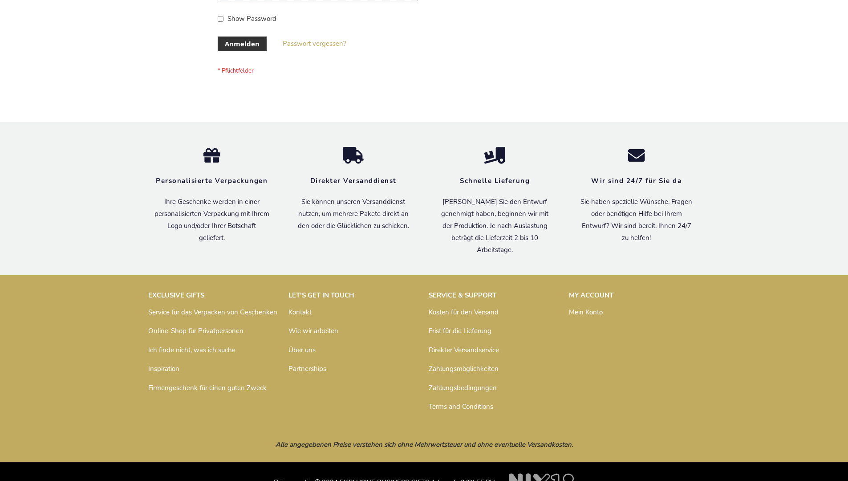
scroll to position [298, 0]
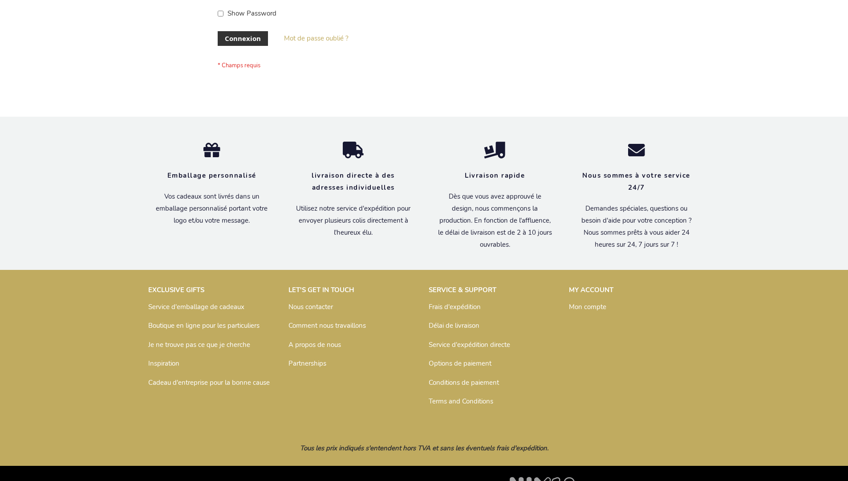
scroll to position [307, 0]
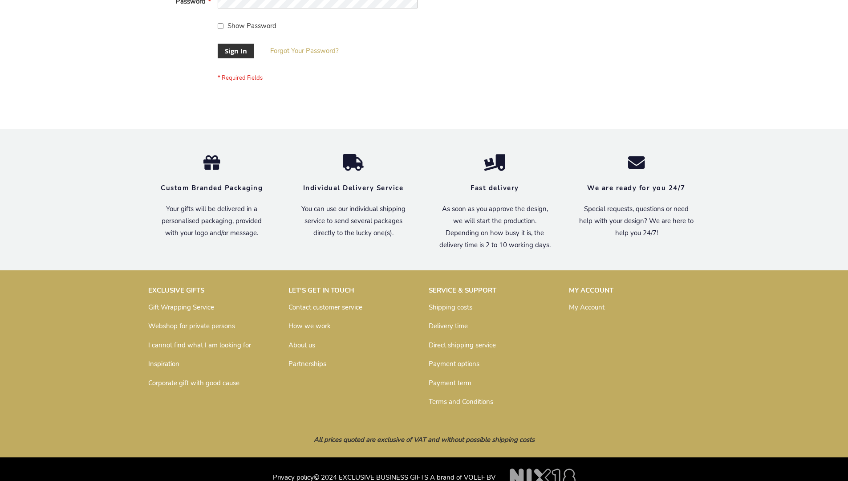
scroll to position [286, 0]
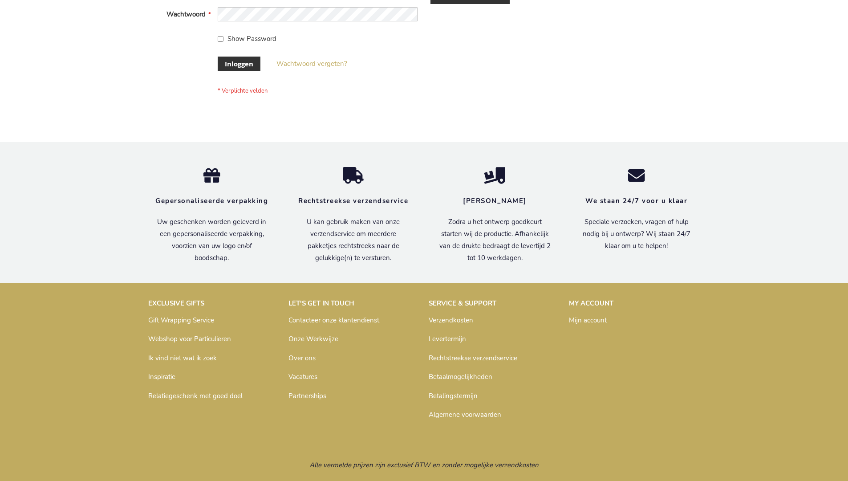
scroll to position [302, 0]
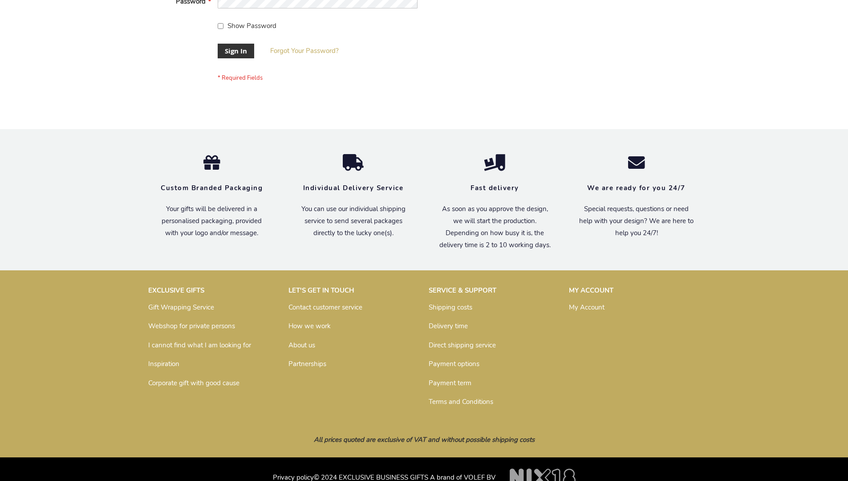
scroll to position [286, 0]
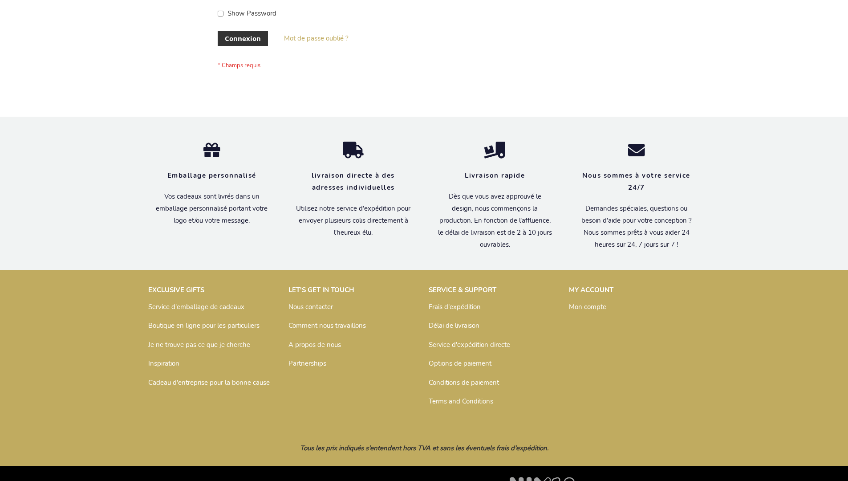
scroll to position [307, 0]
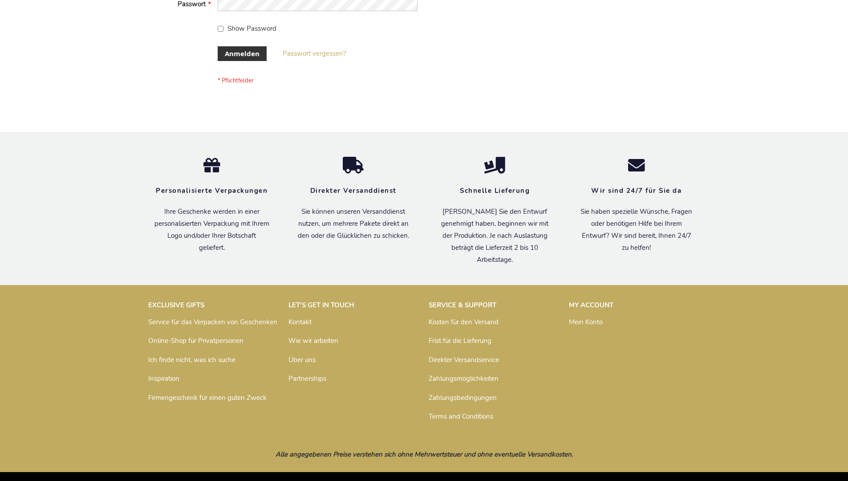
scroll to position [298, 0]
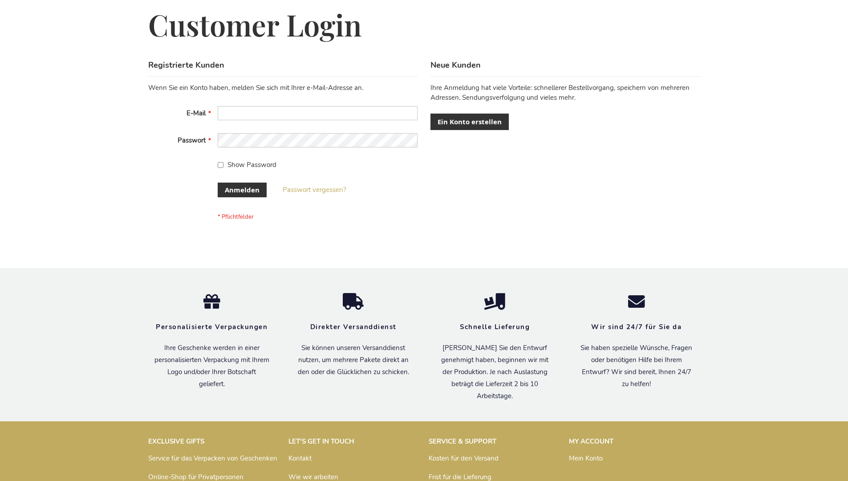
scroll to position [298, 0]
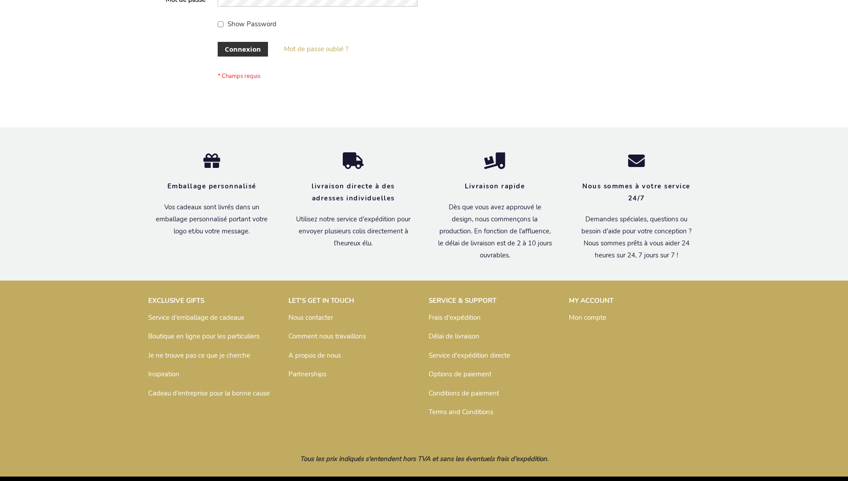
scroll to position [307, 0]
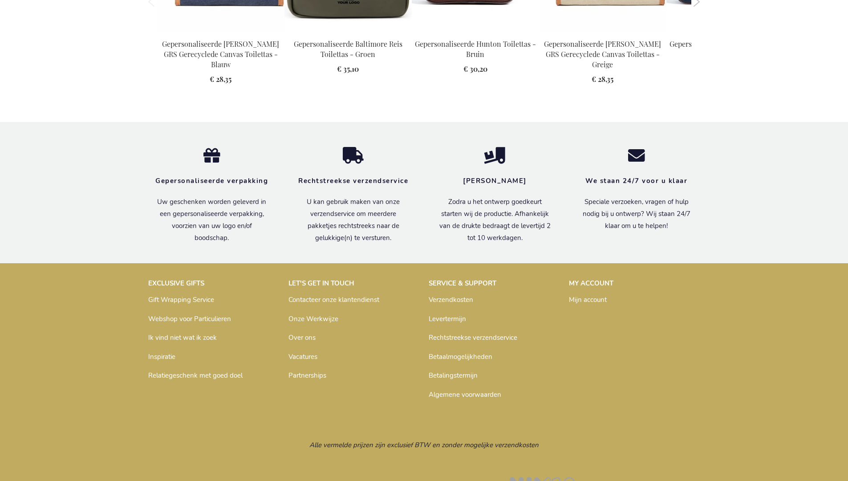
scroll to position [1215, 0]
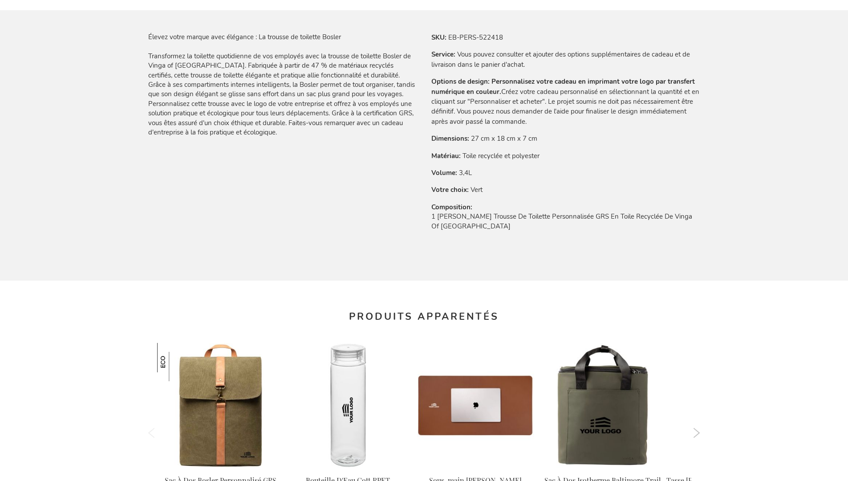
scroll to position [1229, 0]
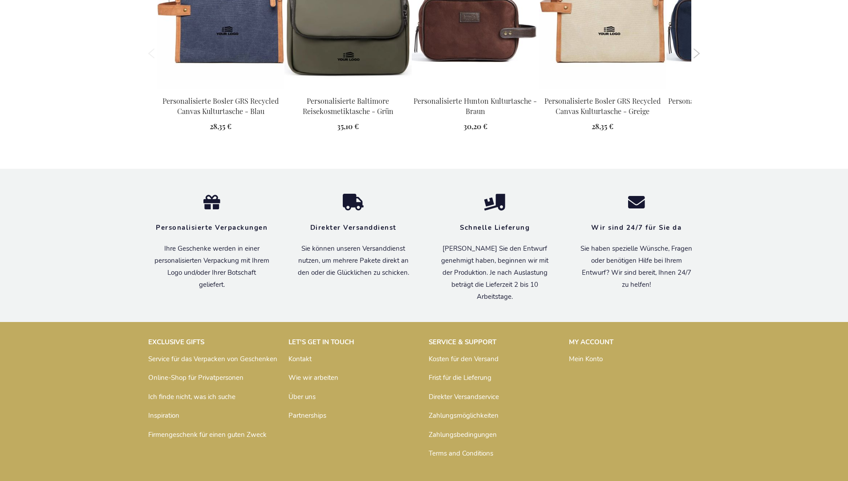
scroll to position [1221, 0]
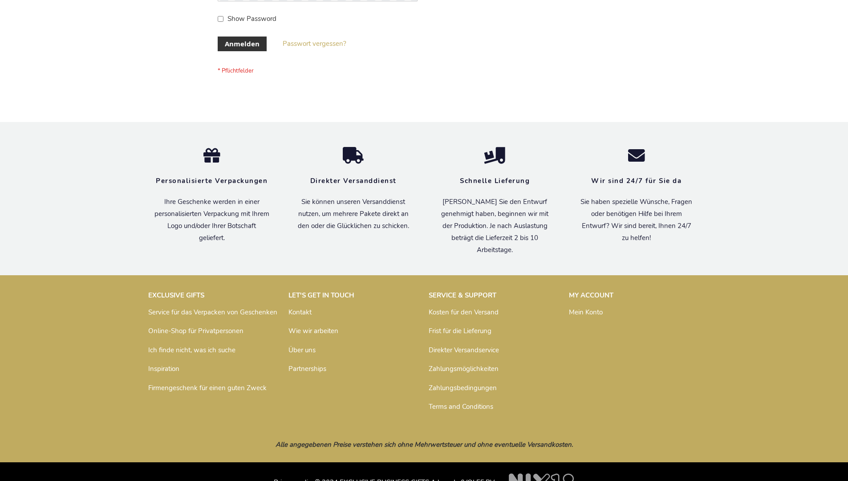
scroll to position [298, 0]
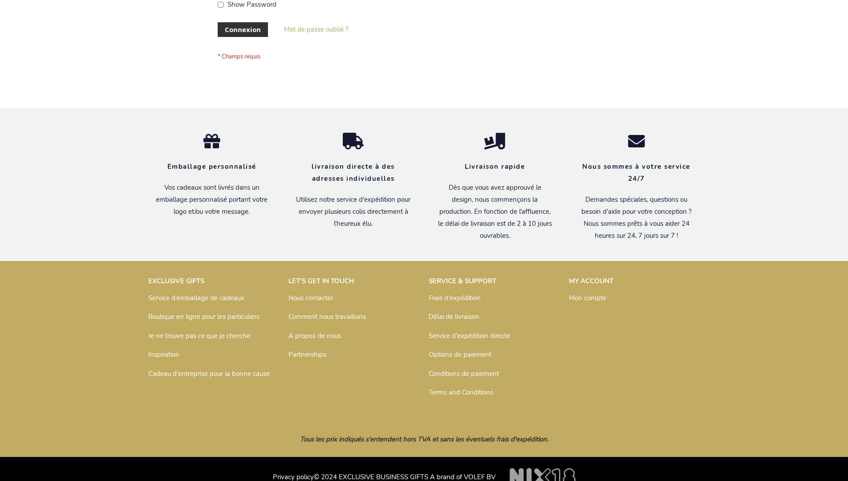
scroll to position [307, 0]
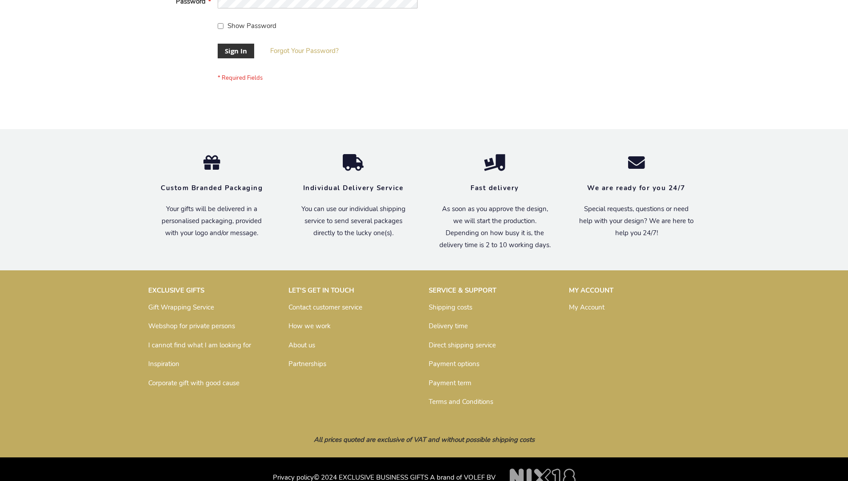
scroll to position [286, 0]
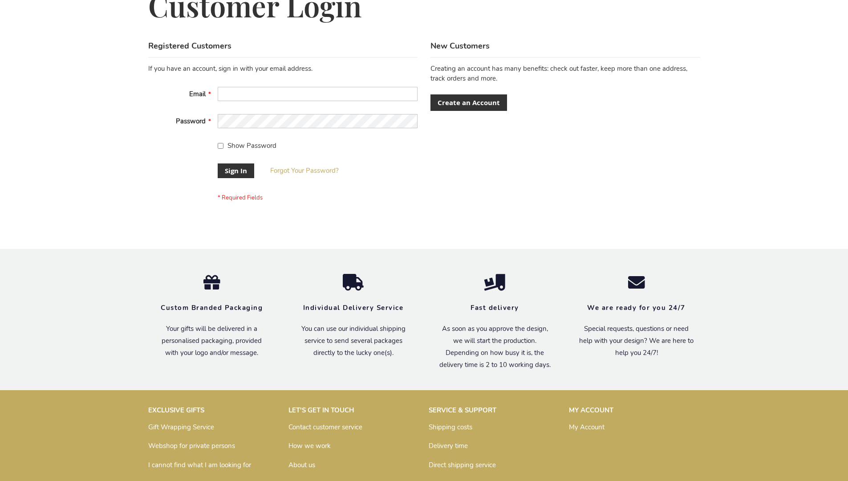
scroll to position [286, 0]
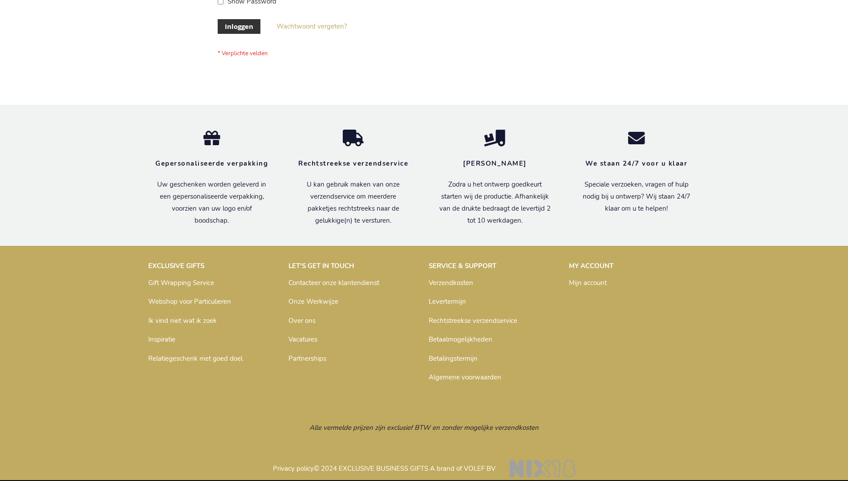
scroll to position [302, 0]
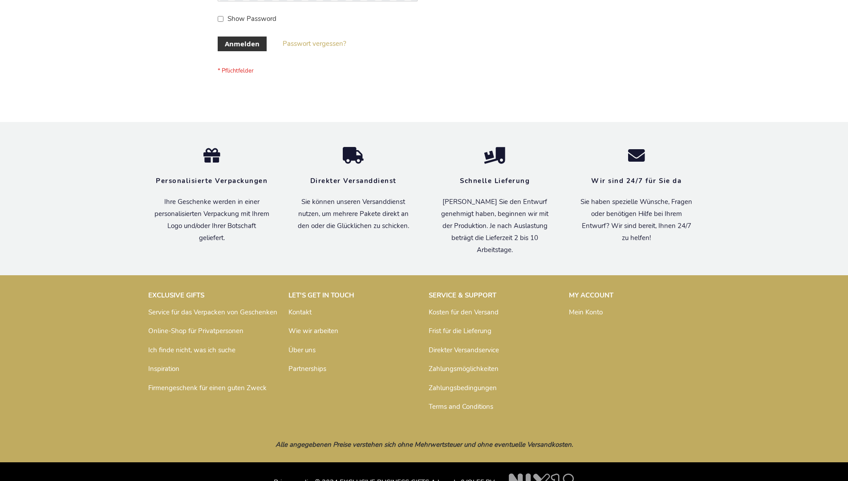
scroll to position [298, 0]
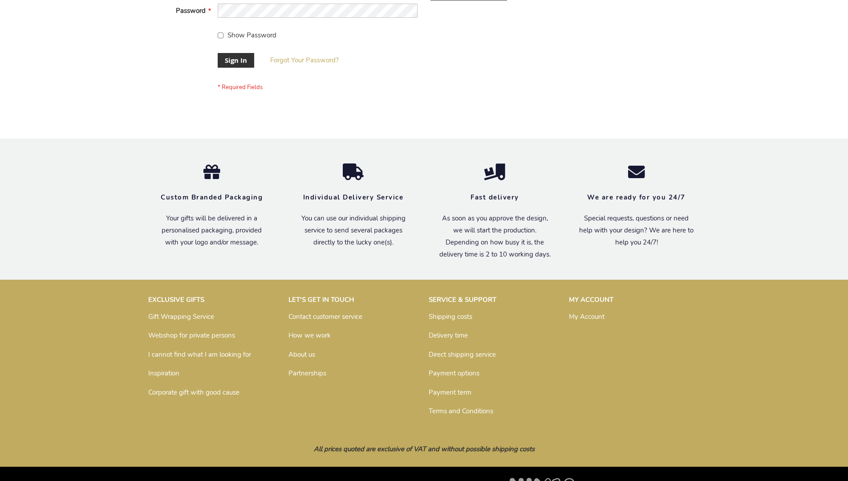
scroll to position [286, 0]
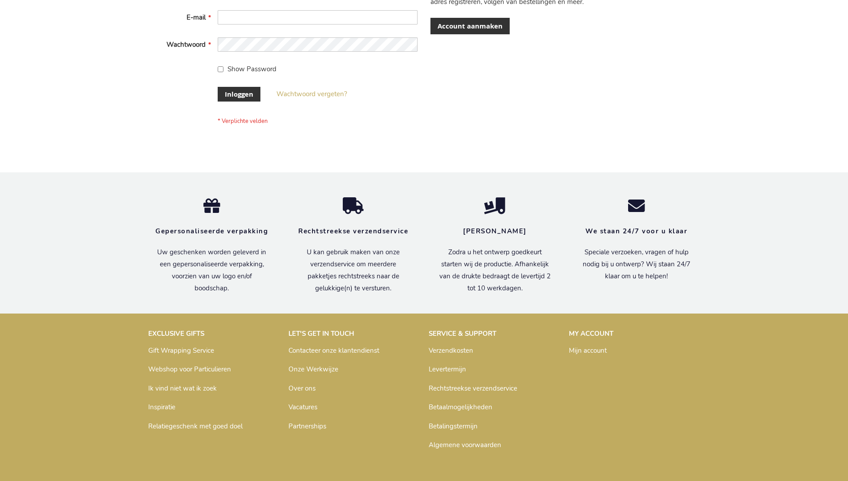
scroll to position [302, 0]
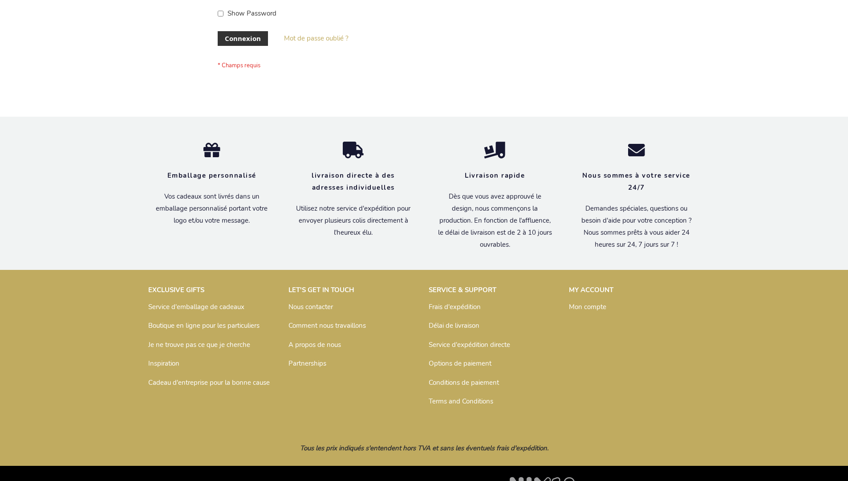
scroll to position [307, 0]
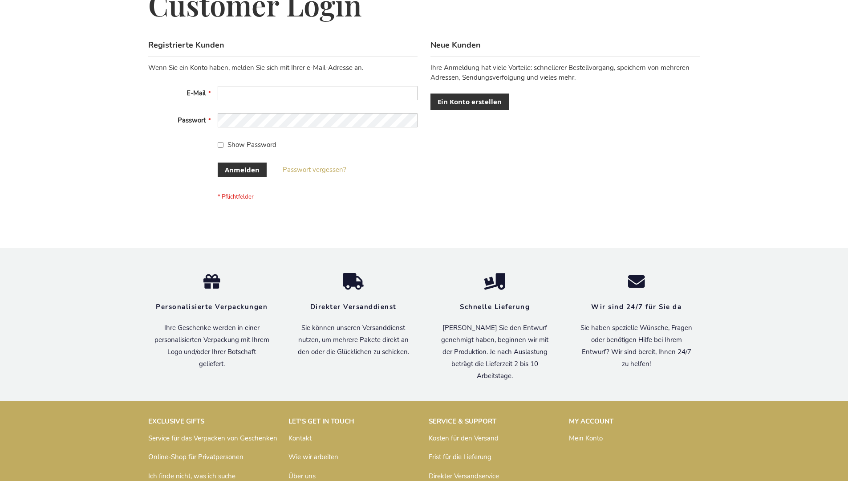
scroll to position [298, 0]
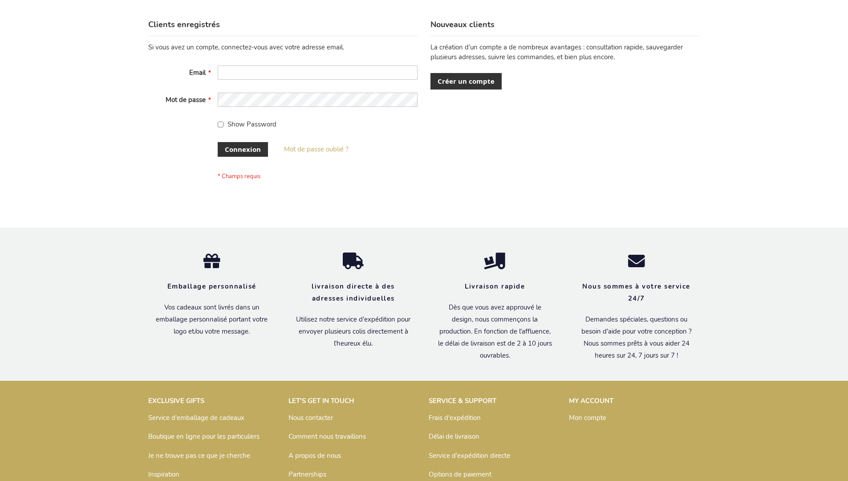
scroll to position [307, 0]
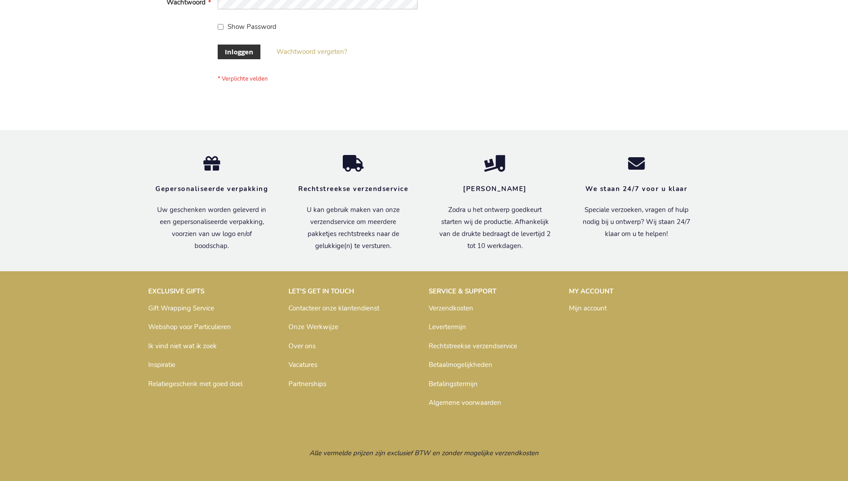
scroll to position [302, 0]
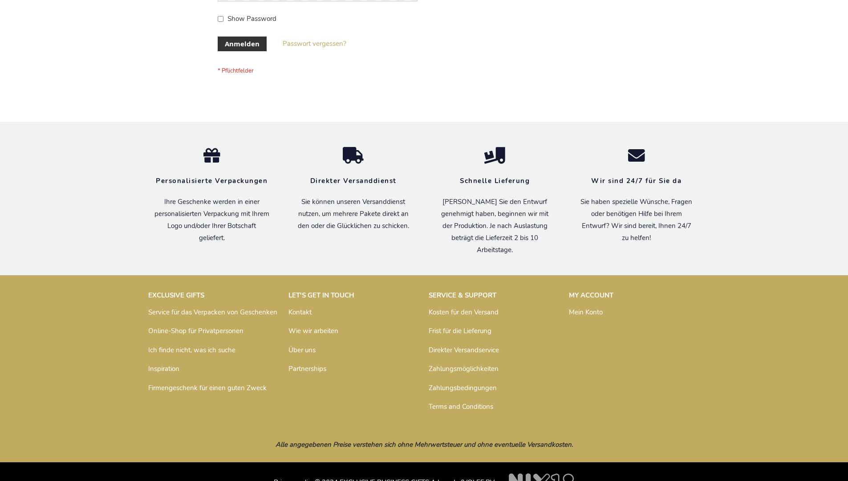
scroll to position [298, 0]
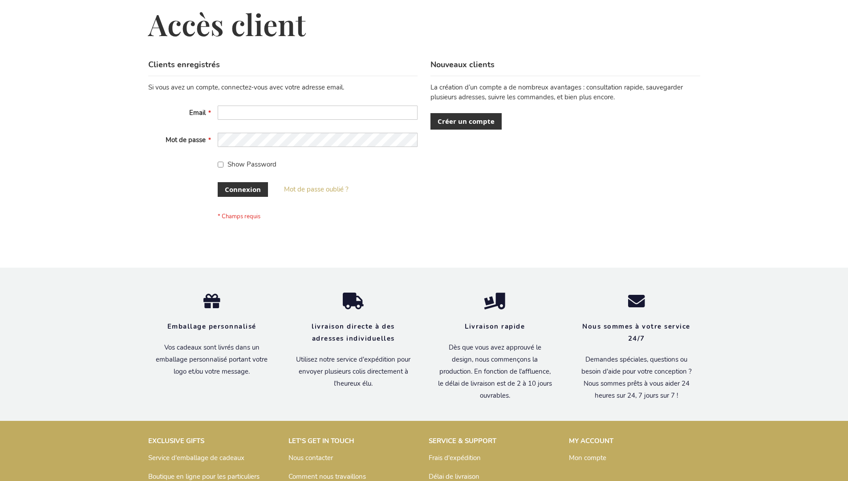
scroll to position [307, 0]
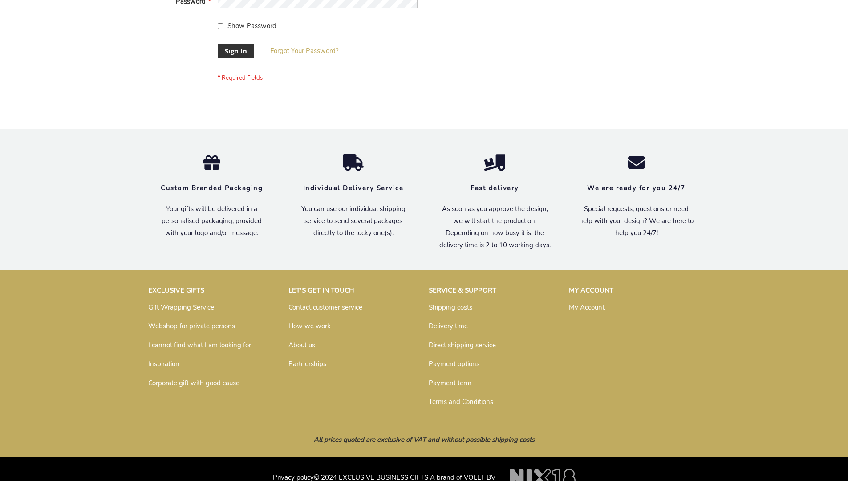
scroll to position [286, 0]
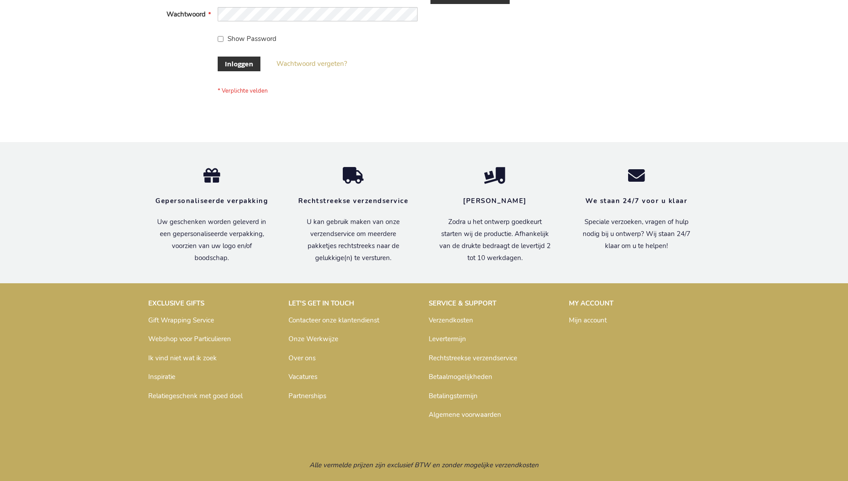
scroll to position [302, 0]
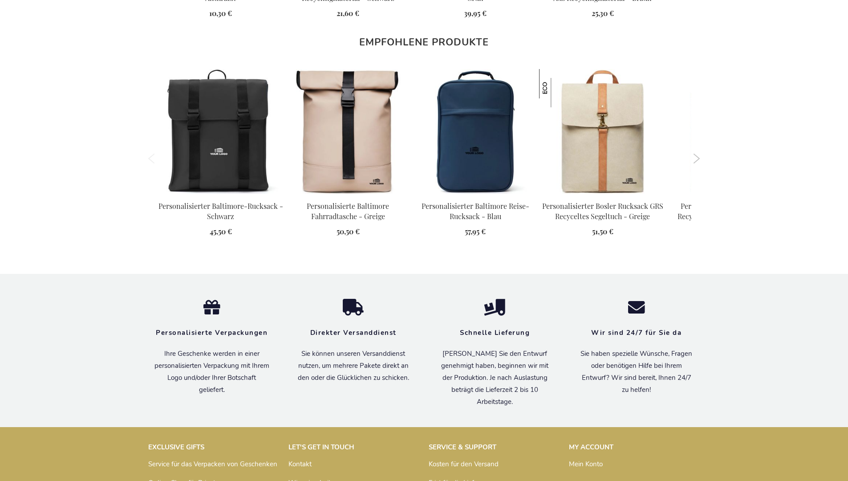
scroll to position [1221, 0]
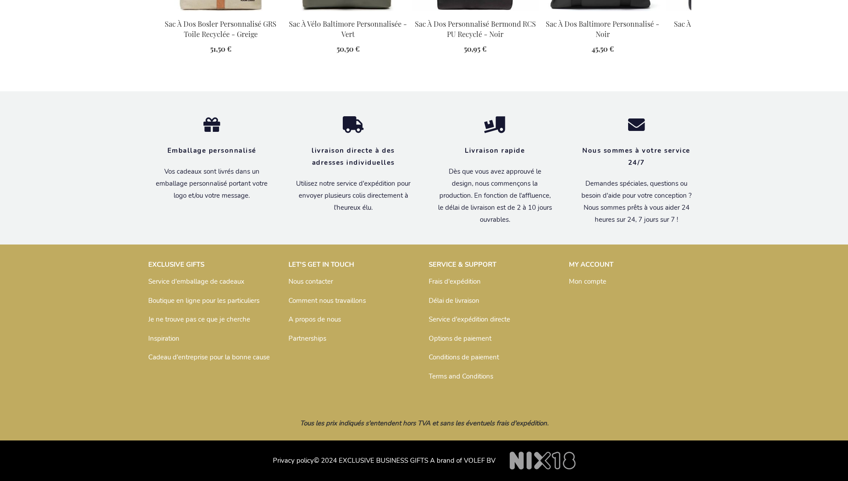
scroll to position [1229, 0]
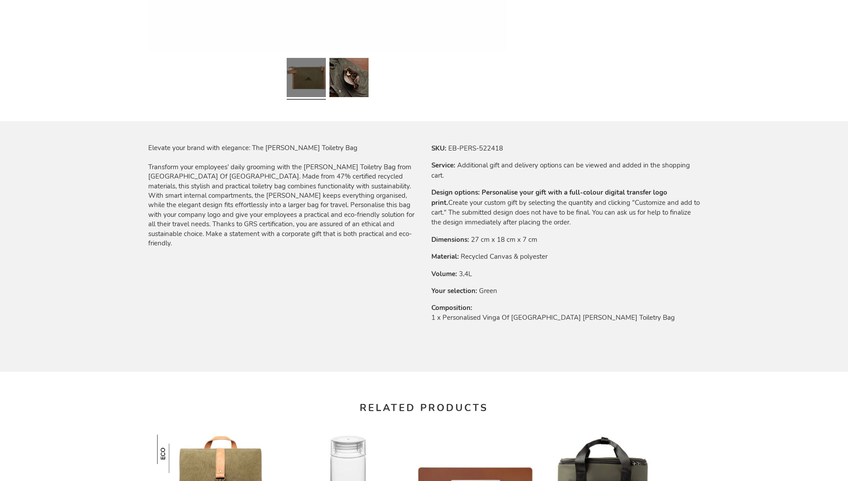
scroll to position [1198, 0]
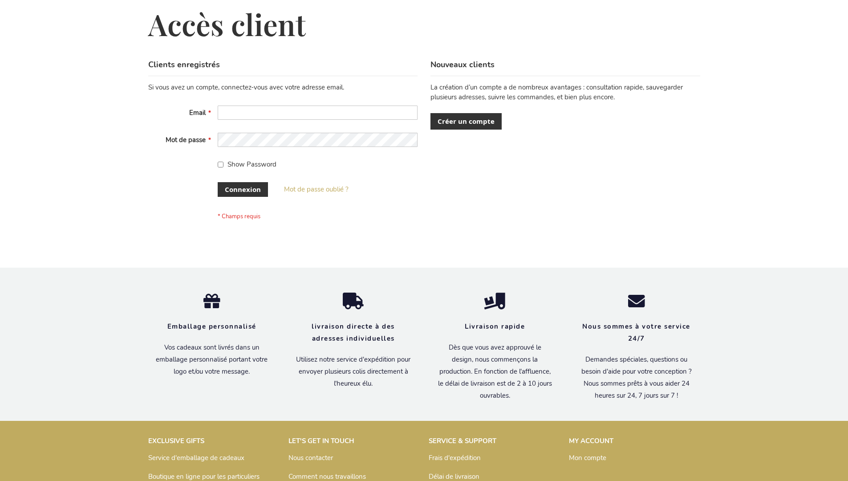
scroll to position [307, 0]
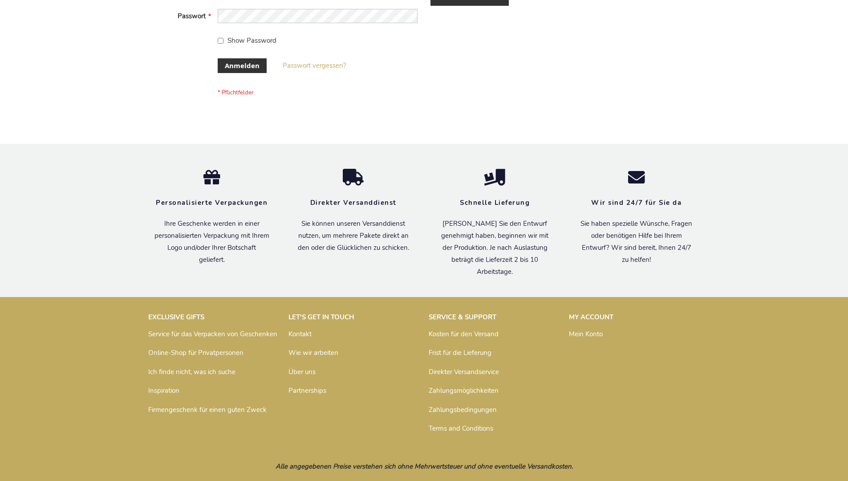
scroll to position [298, 0]
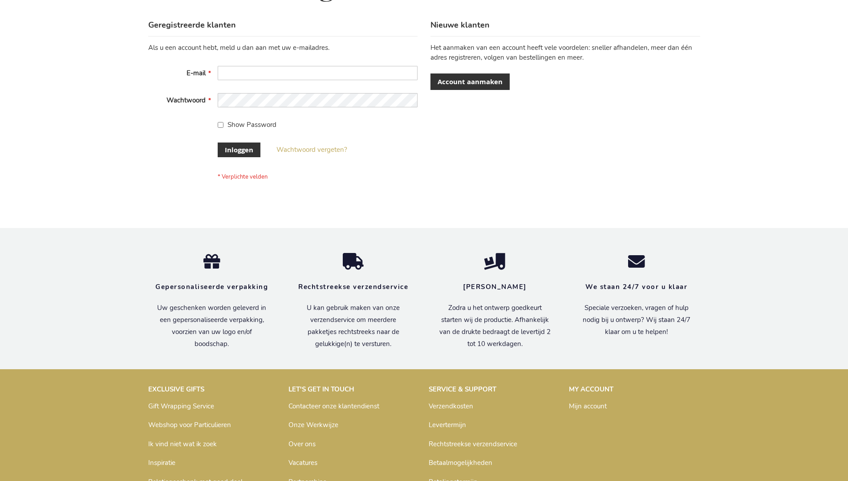
scroll to position [302, 0]
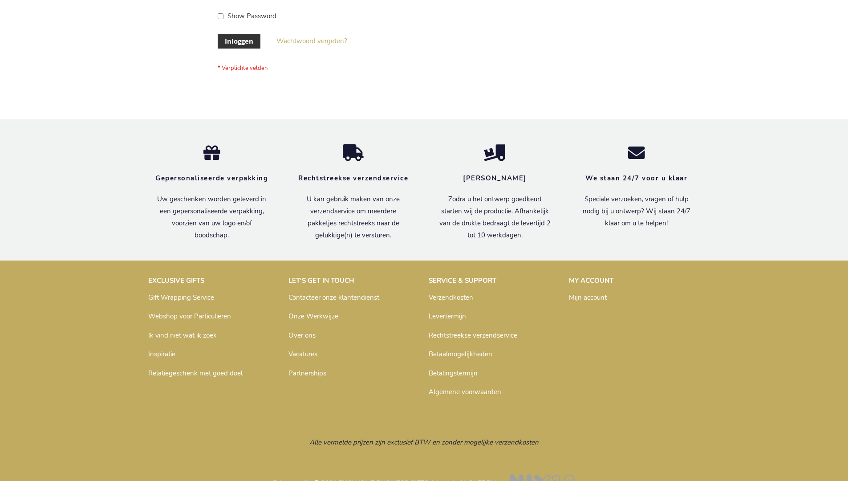
scroll to position [302, 0]
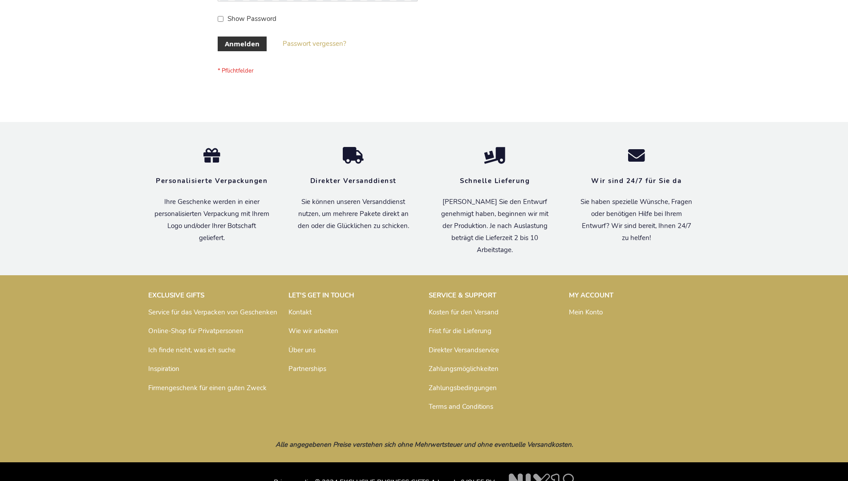
scroll to position [298, 0]
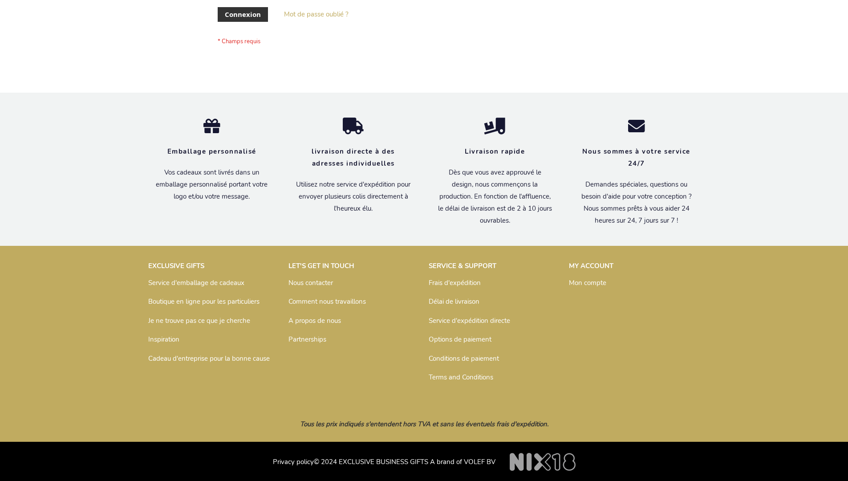
scroll to position [307, 0]
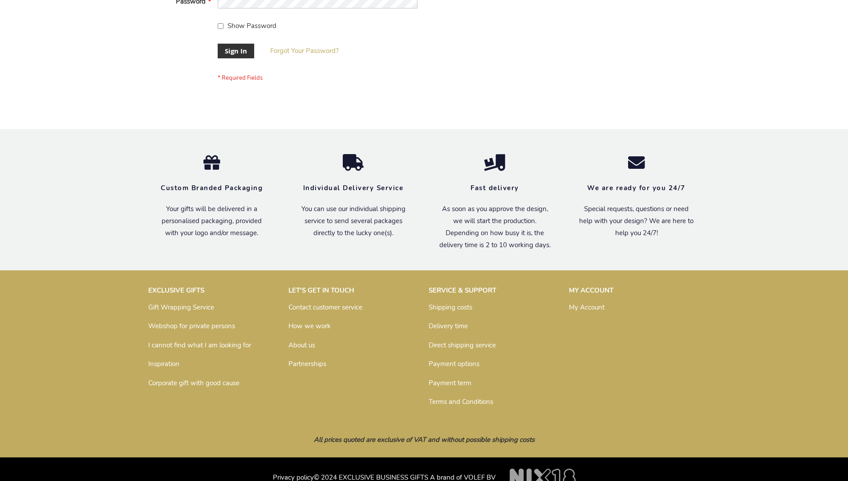
scroll to position [286, 0]
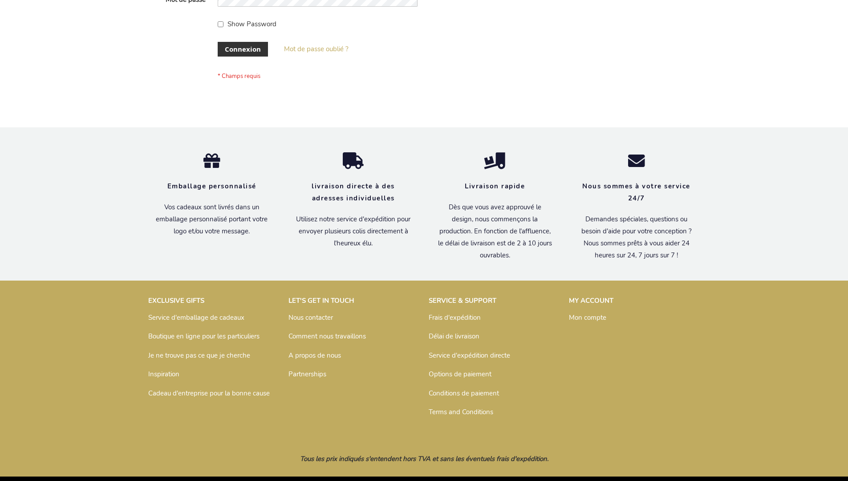
scroll to position [307, 0]
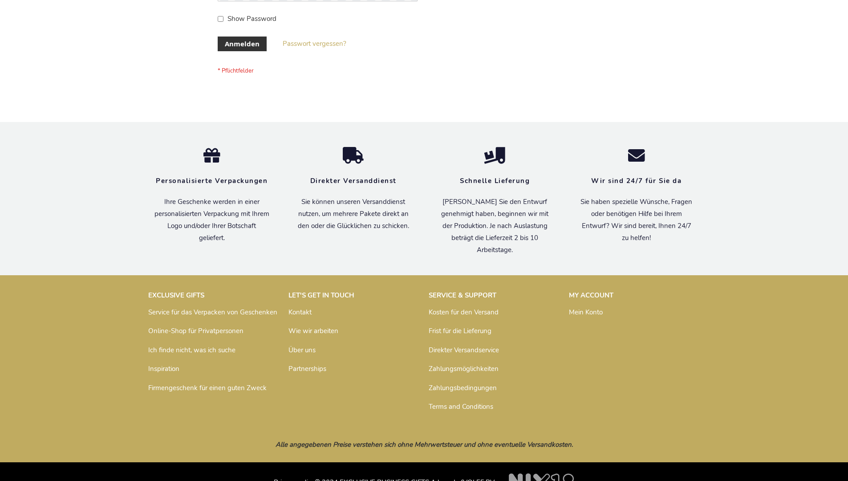
scroll to position [298, 0]
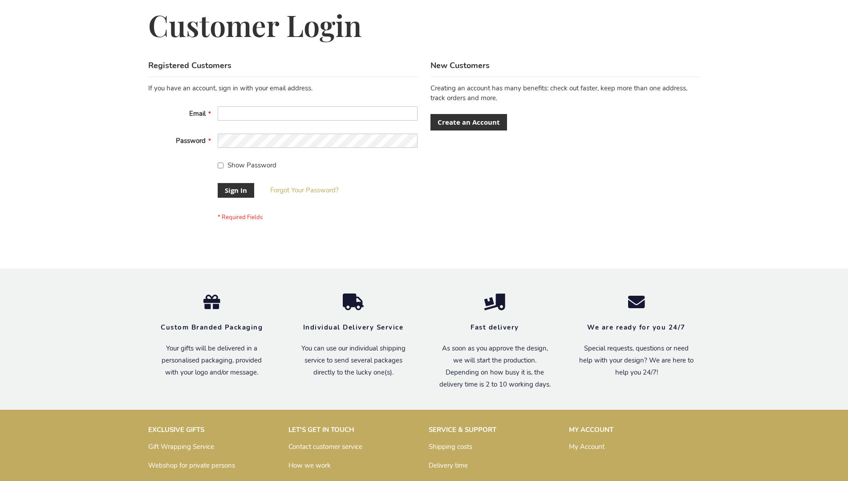
scroll to position [286, 0]
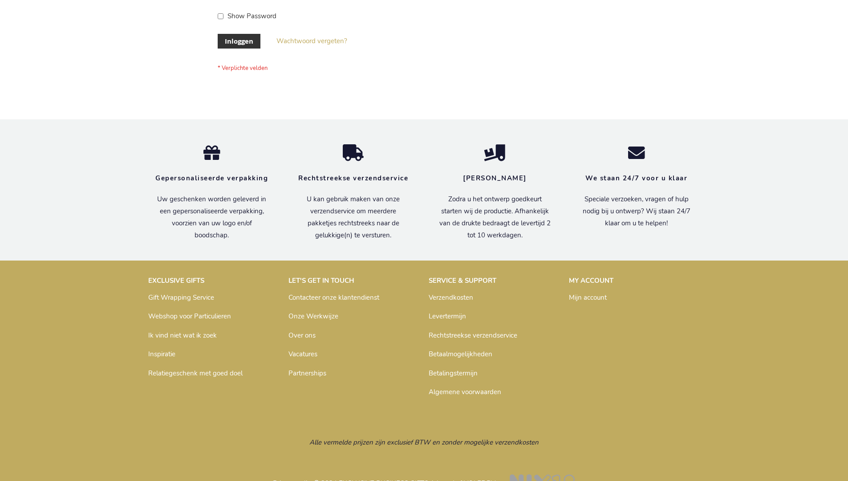
scroll to position [302, 0]
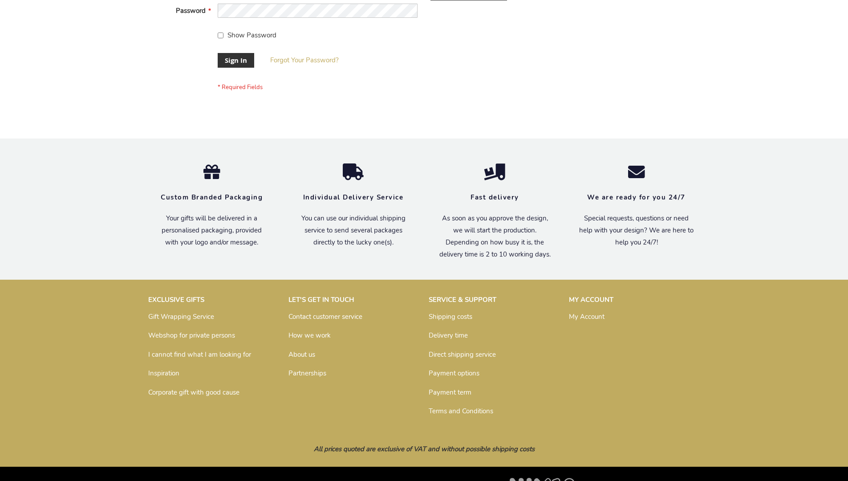
scroll to position [286, 0]
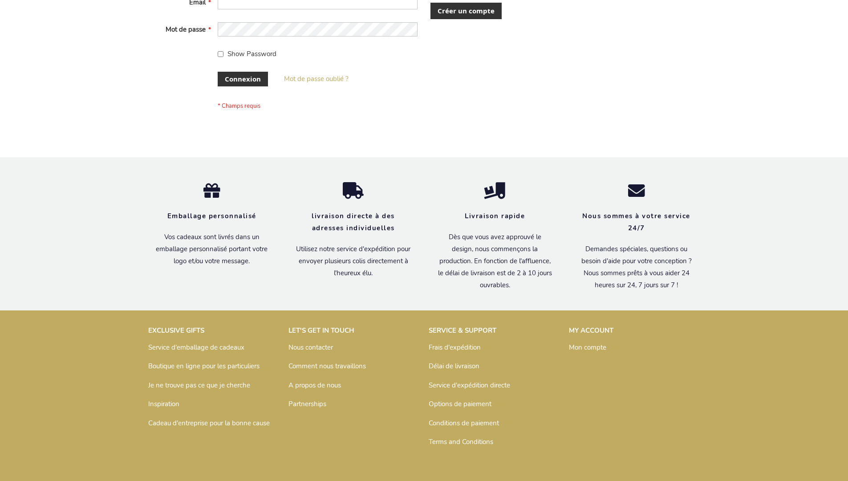
scroll to position [300, 0]
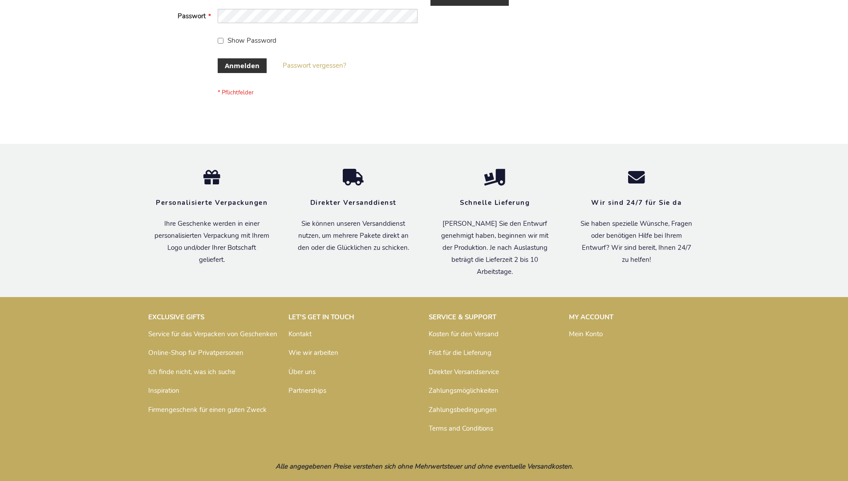
scroll to position [298, 0]
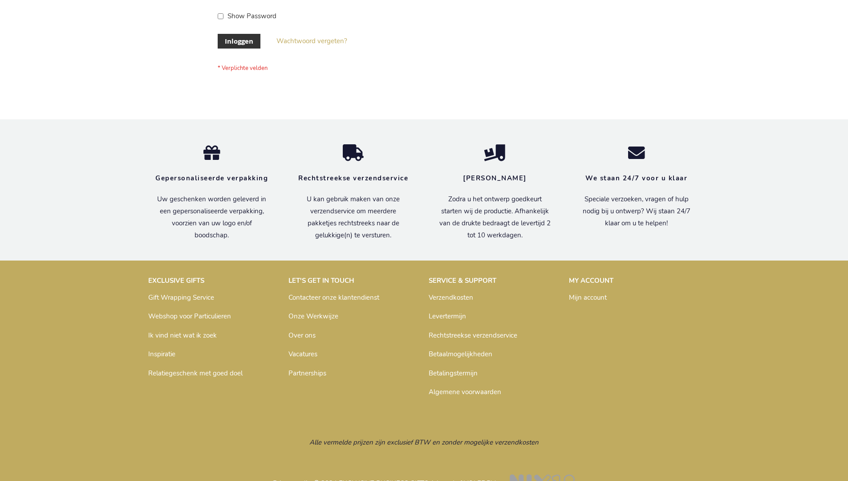
scroll to position [302, 0]
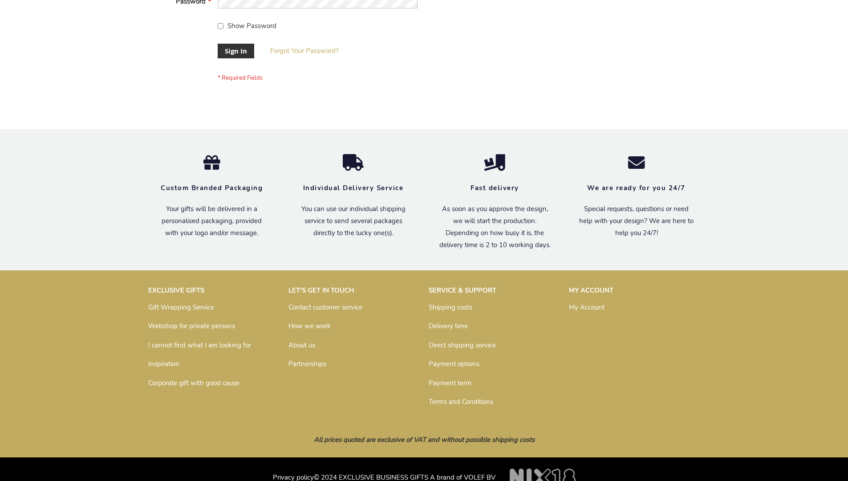
scroll to position [286, 0]
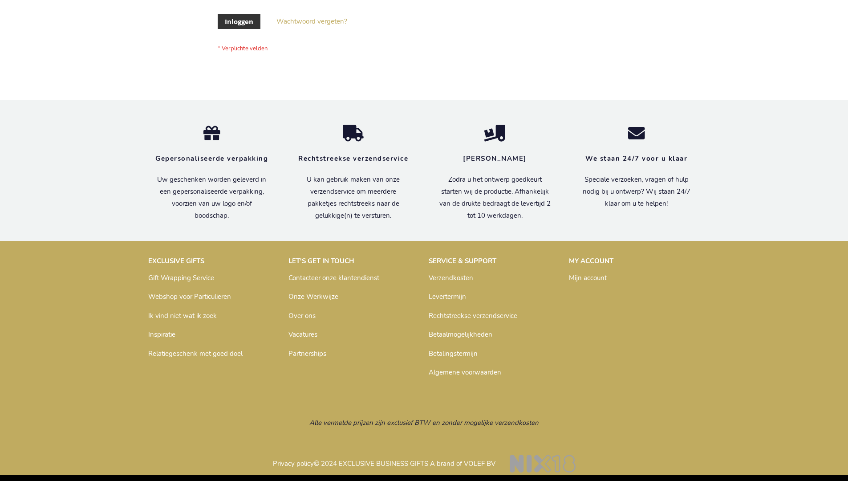
scroll to position [302, 0]
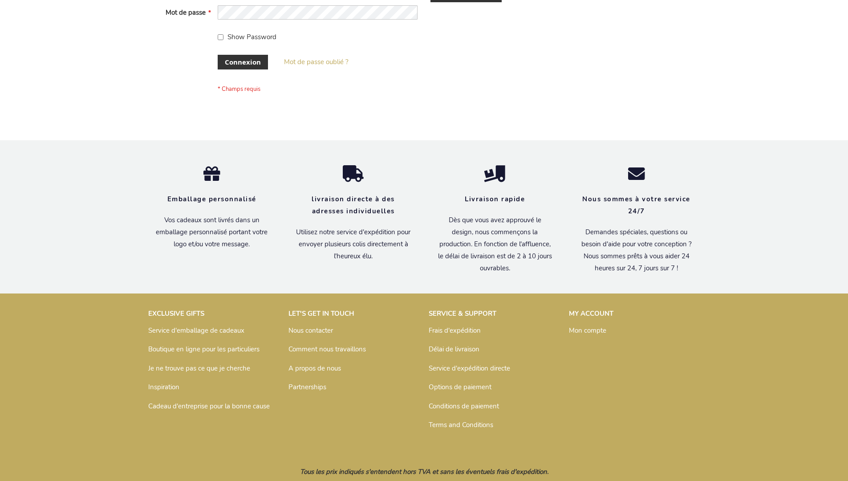
scroll to position [307, 0]
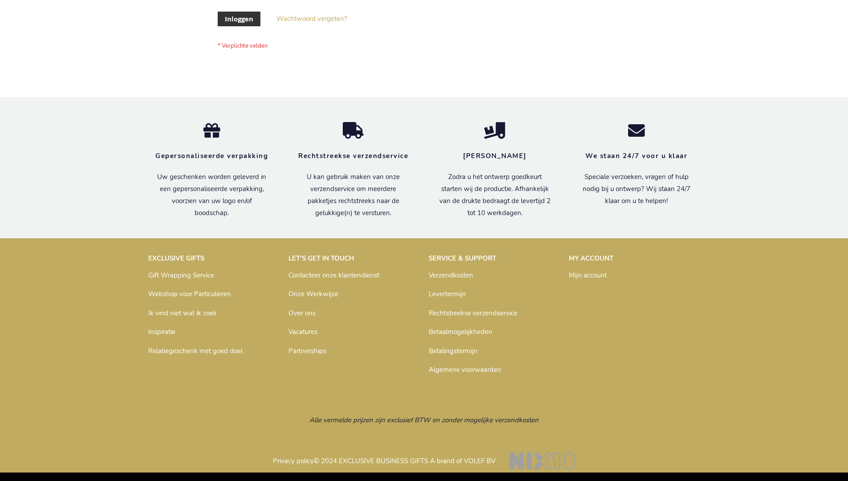
scroll to position [302, 0]
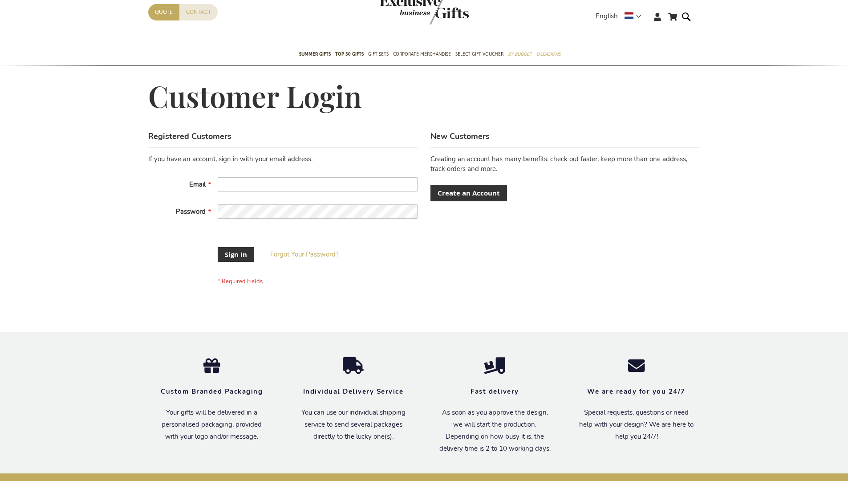
scroll to position [279, 0]
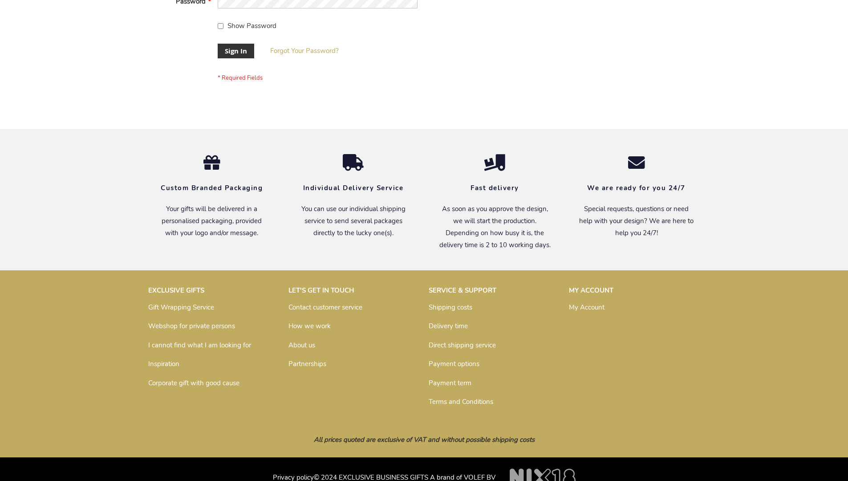
scroll to position [286, 0]
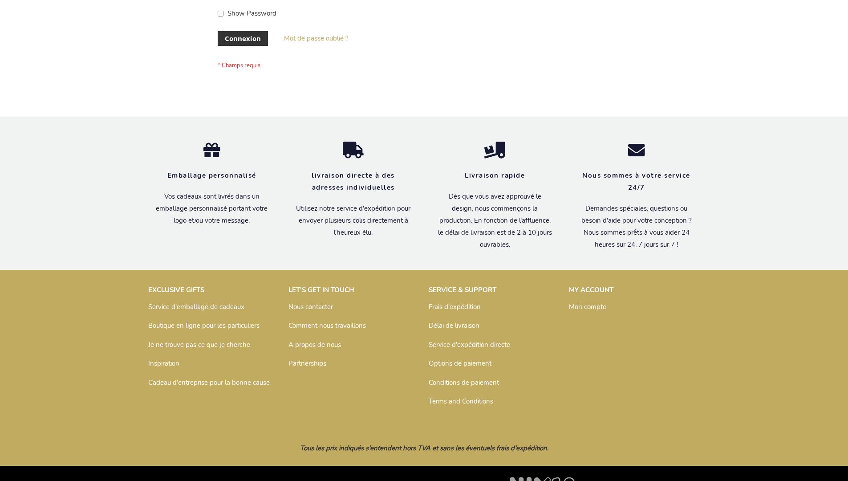
scroll to position [307, 0]
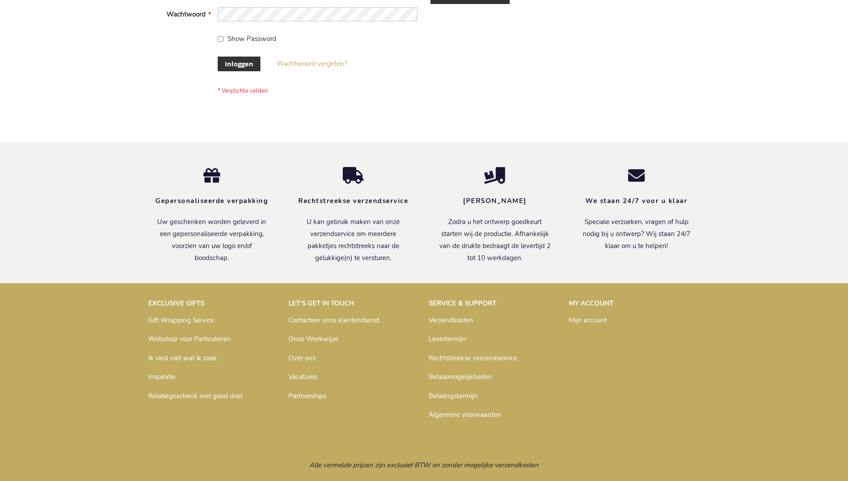
scroll to position [302, 0]
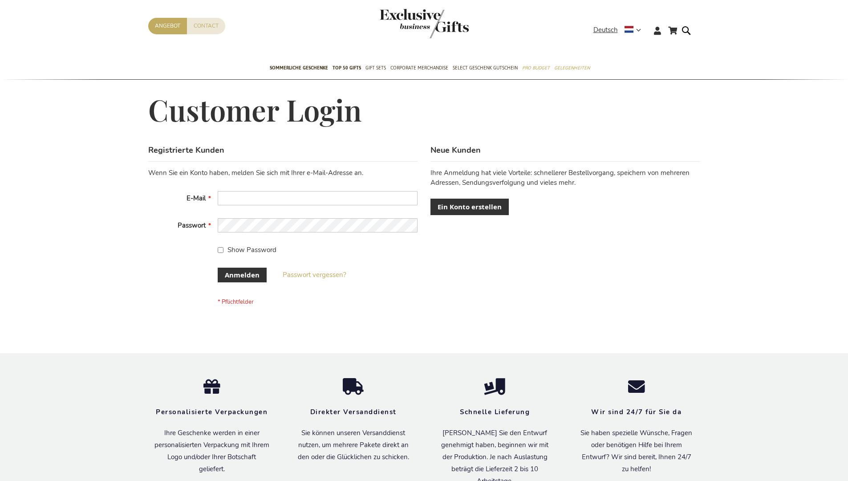
scroll to position [298, 0]
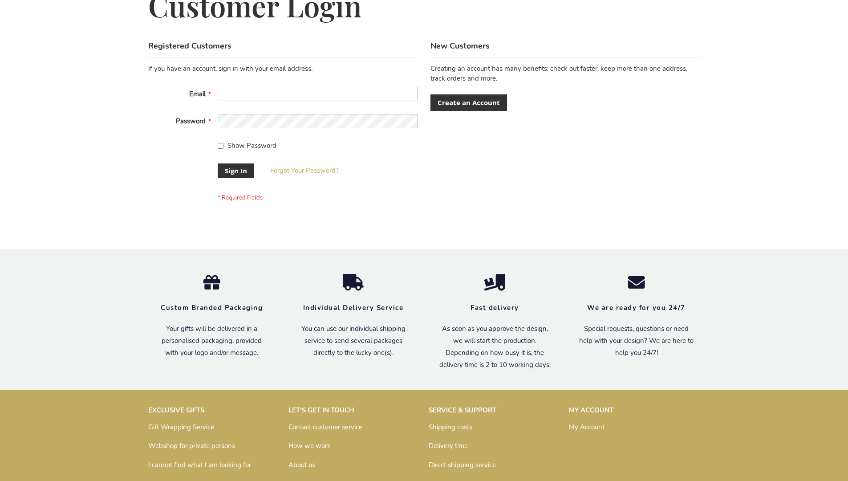
scroll to position [286, 0]
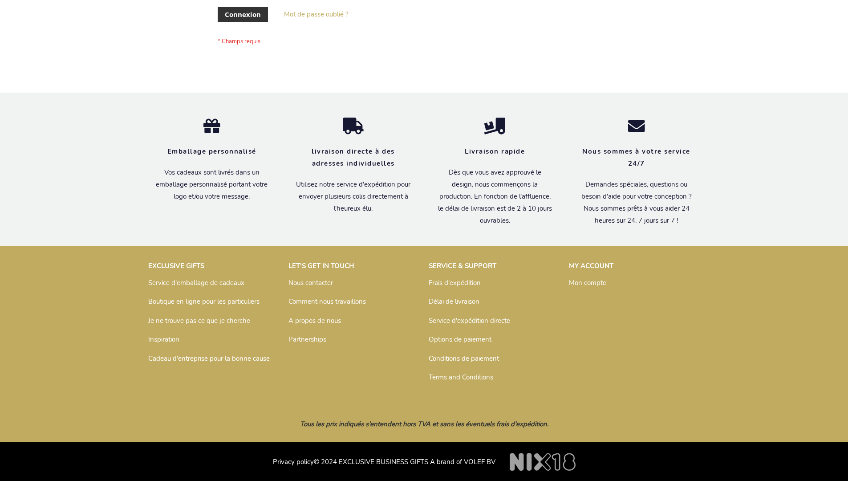
scroll to position [307, 0]
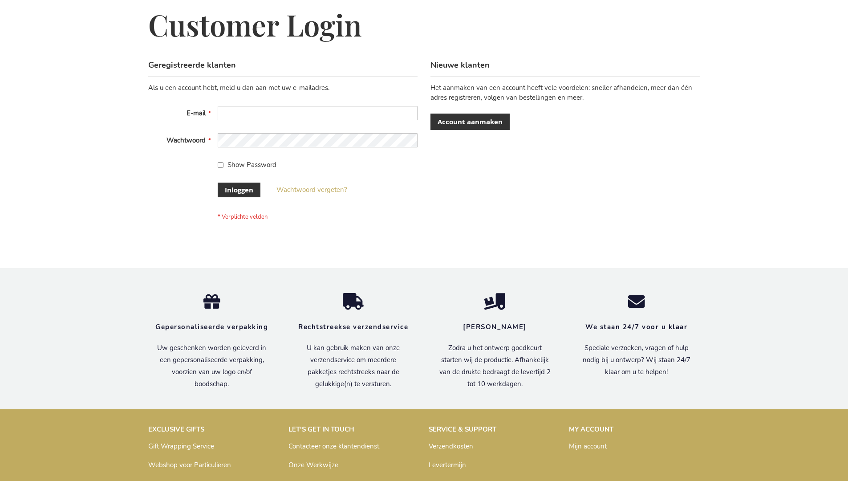
scroll to position [302, 0]
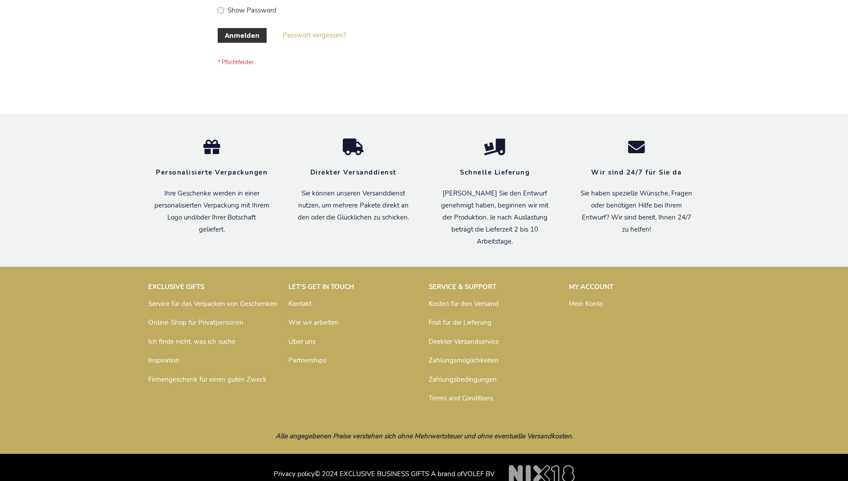
scroll to position [298, 0]
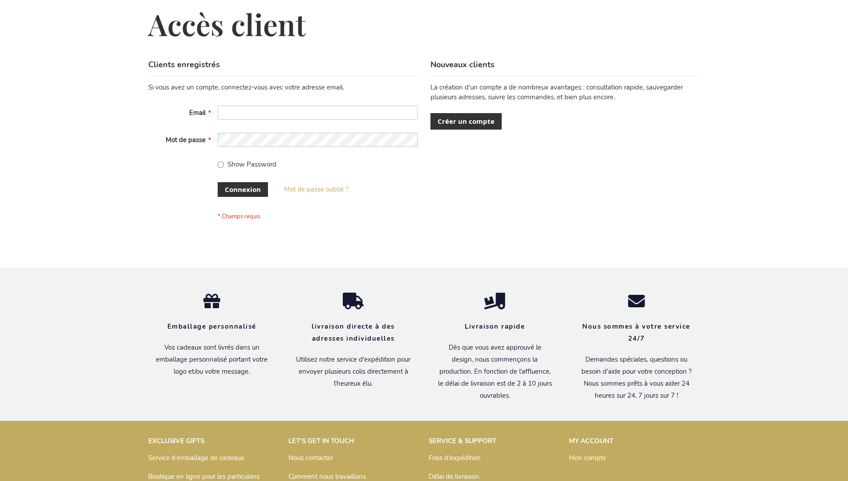
scroll to position [307, 0]
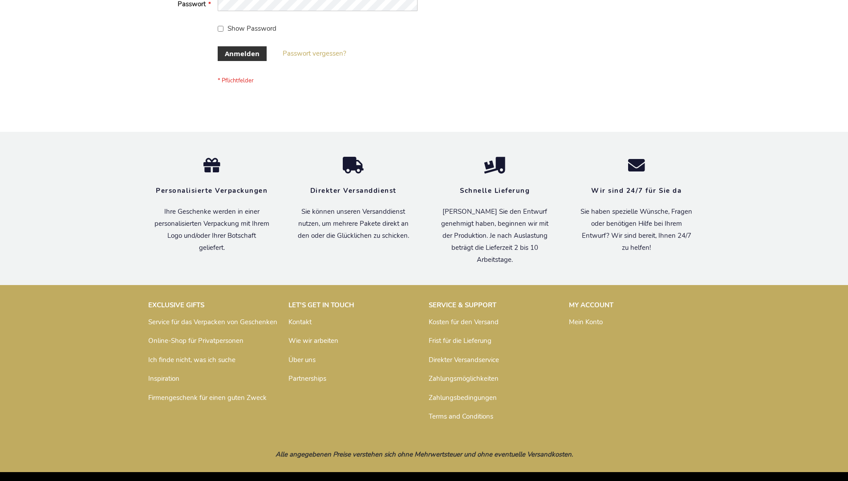
scroll to position [298, 0]
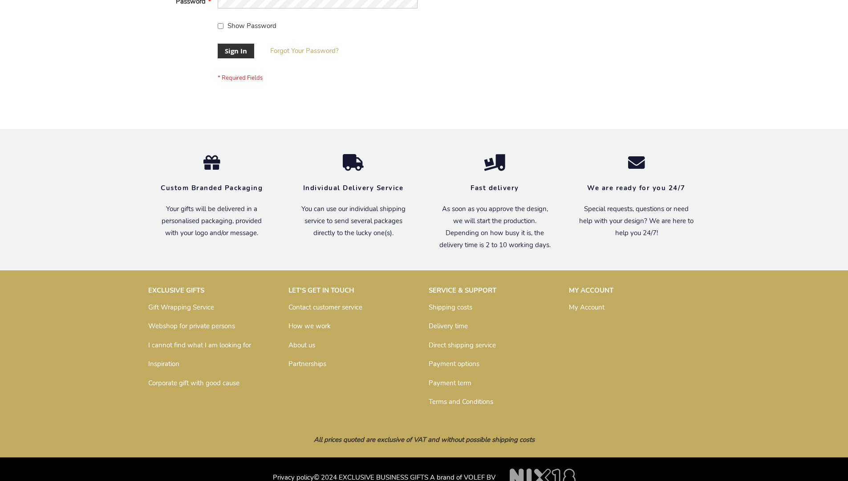
scroll to position [286, 0]
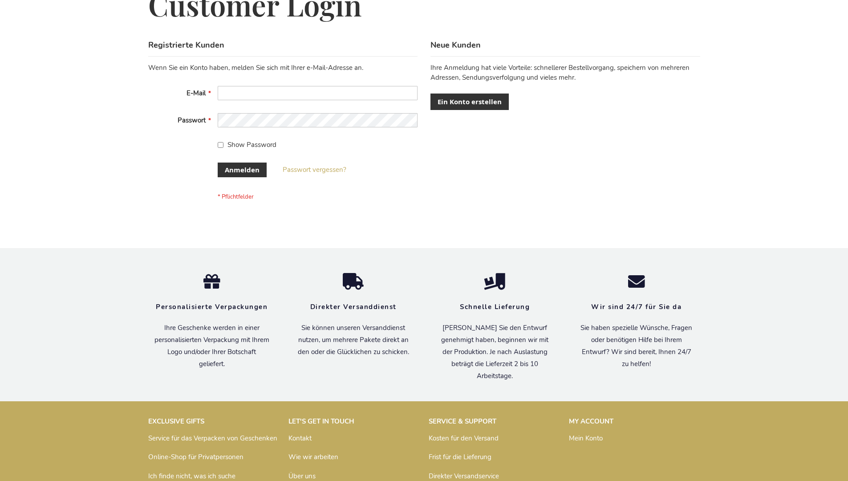
scroll to position [298, 0]
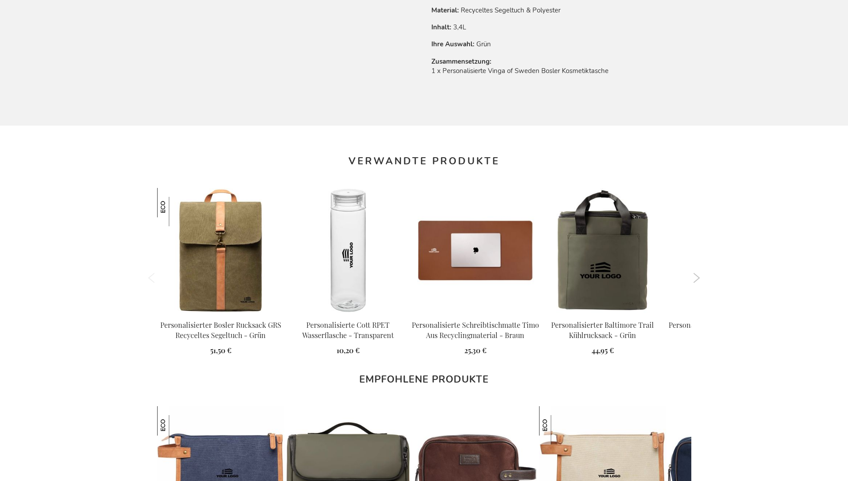
scroll to position [1221, 0]
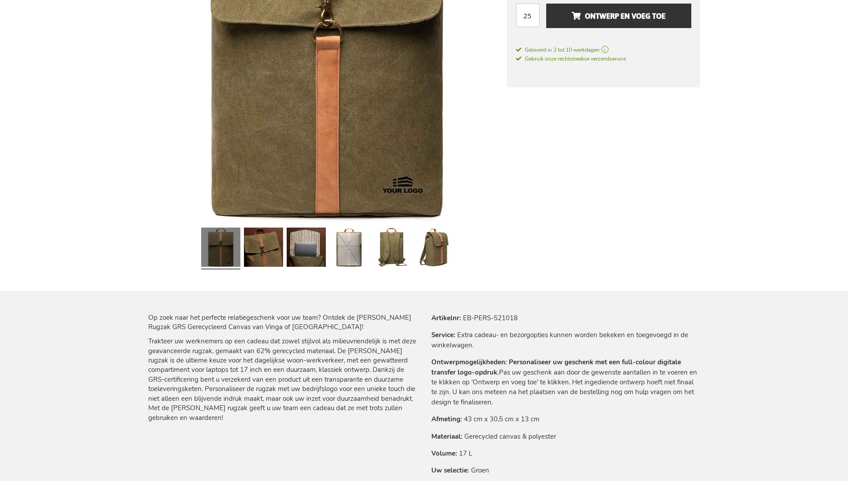
scroll to position [1225, 0]
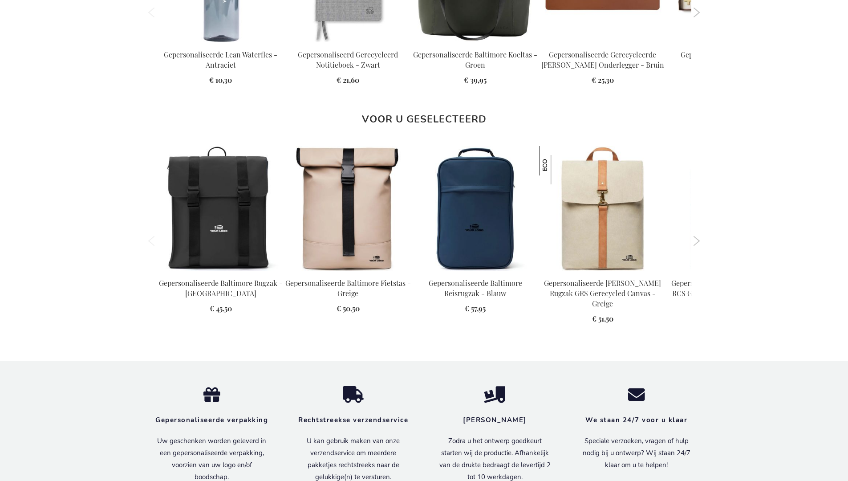
scroll to position [1225, 0]
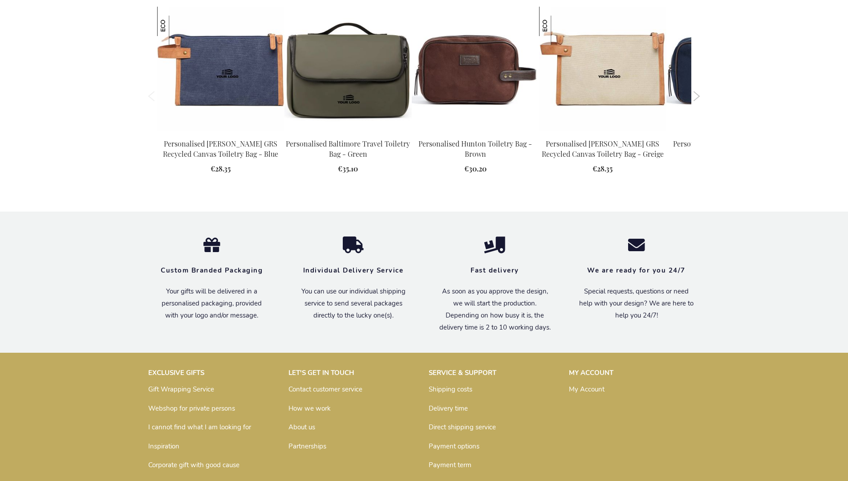
scroll to position [1198, 0]
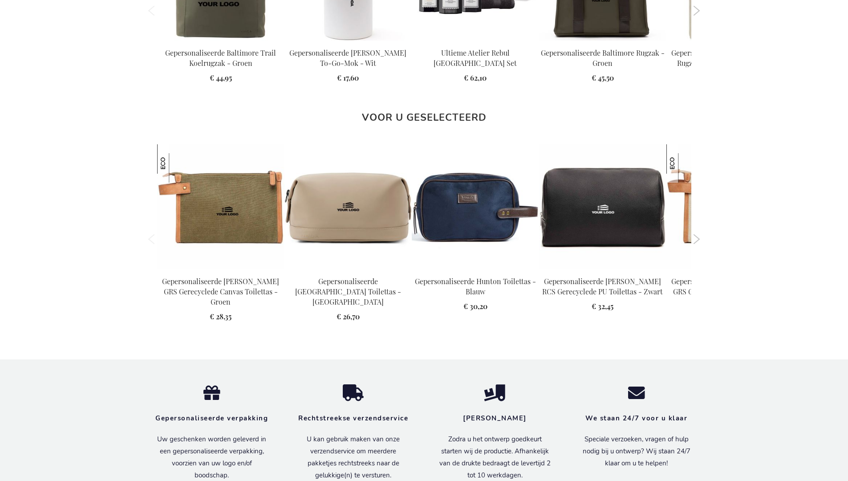
scroll to position [1215, 0]
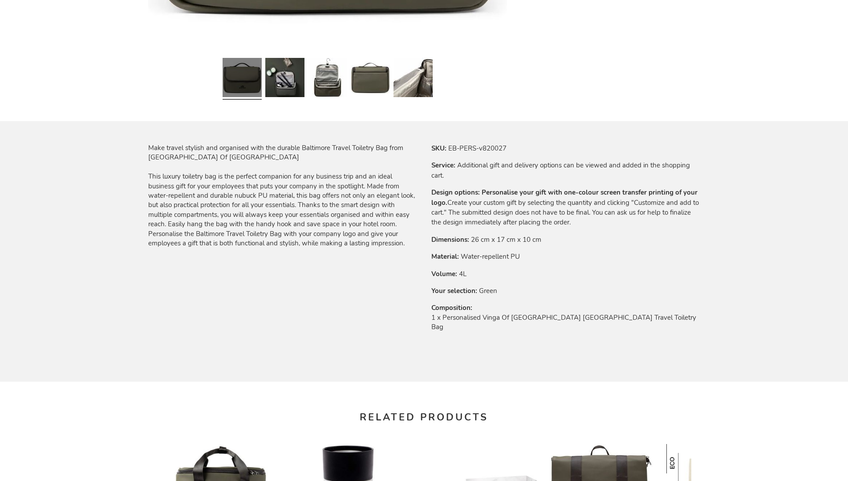
scroll to position [1198, 0]
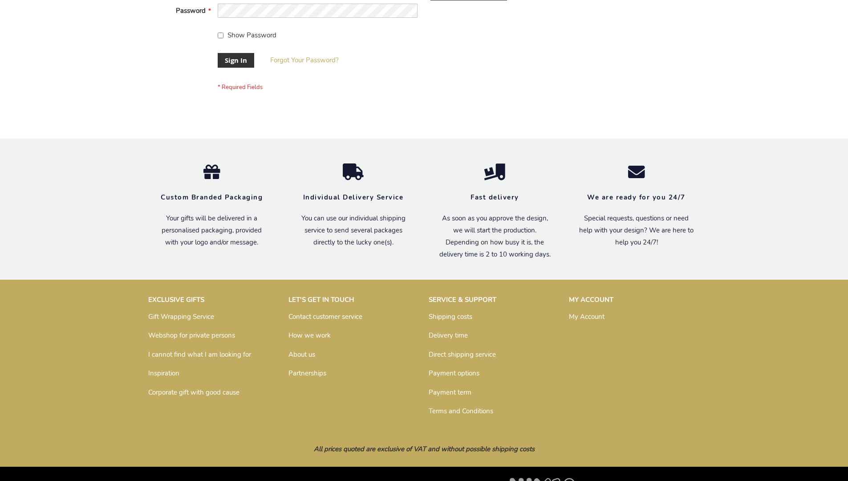
scroll to position [286, 0]
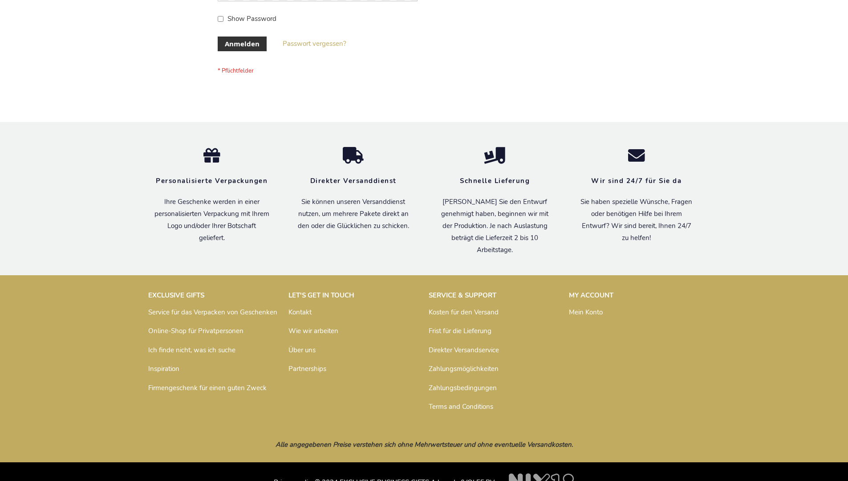
scroll to position [298, 0]
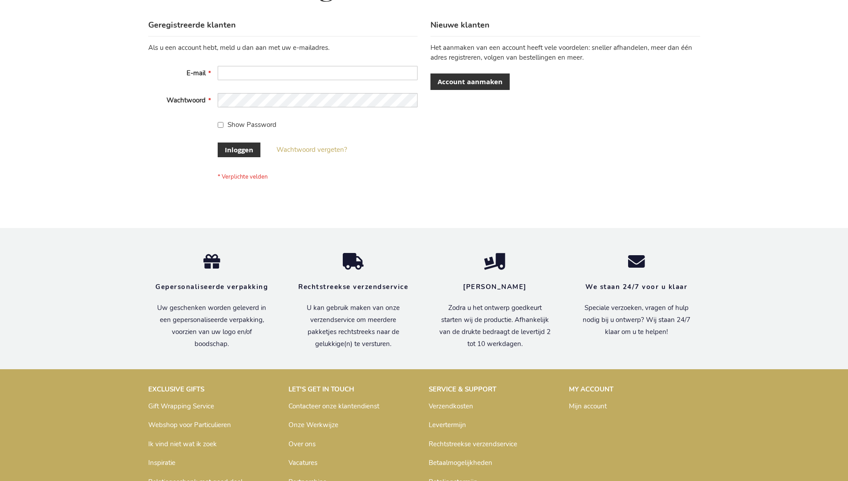
scroll to position [302, 0]
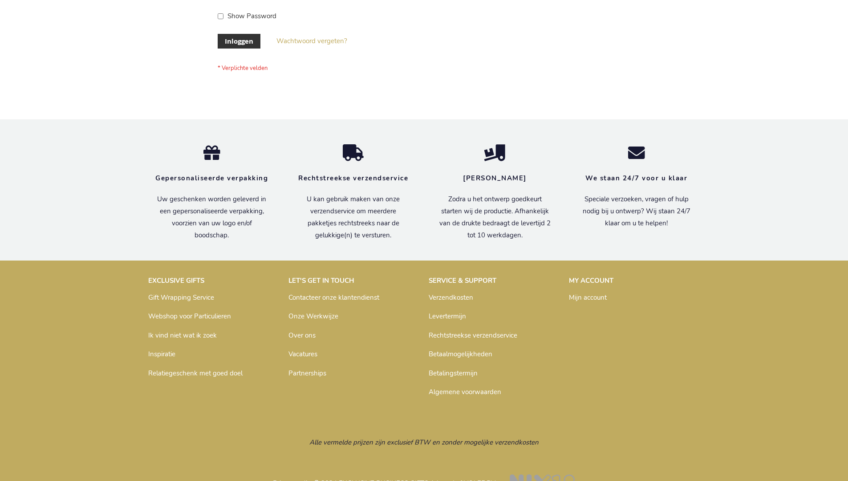
scroll to position [302, 0]
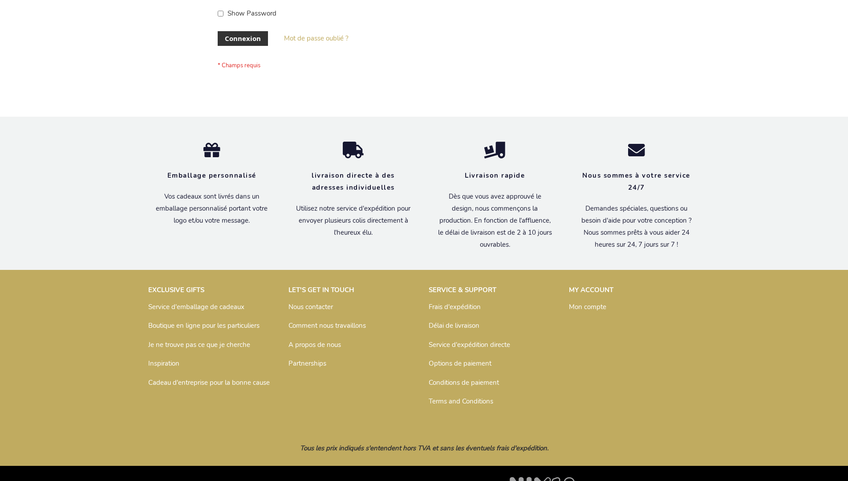
scroll to position [307, 0]
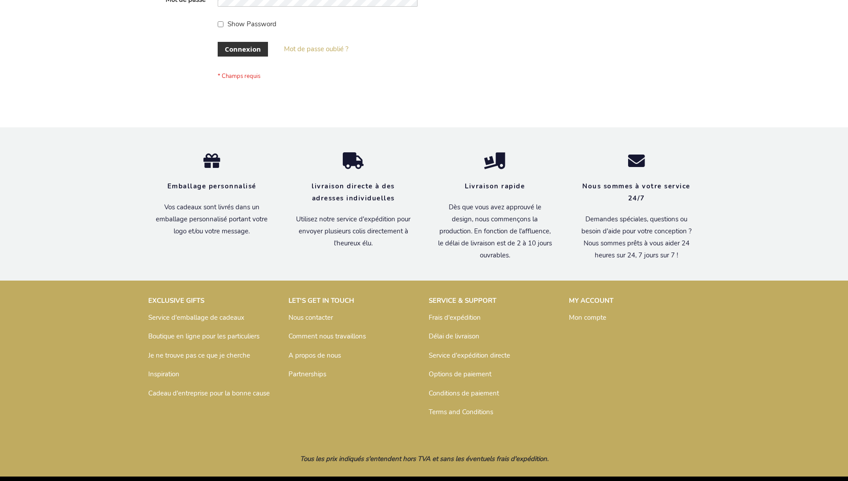
scroll to position [307, 0]
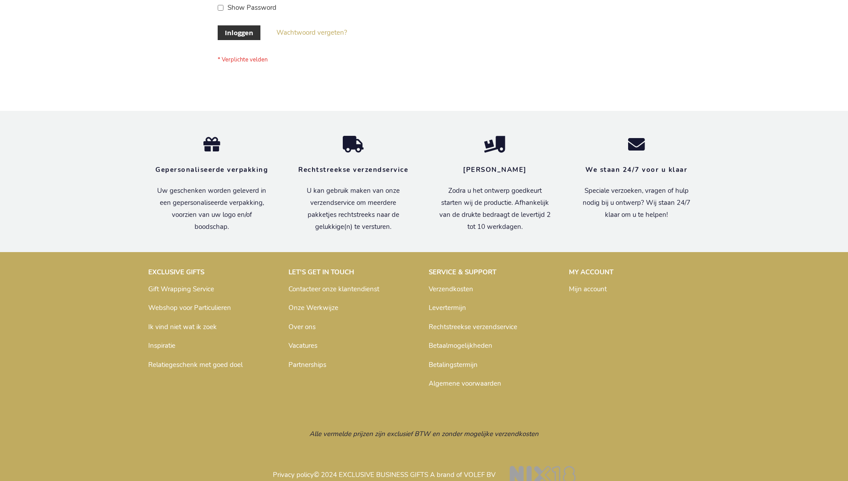
scroll to position [302, 0]
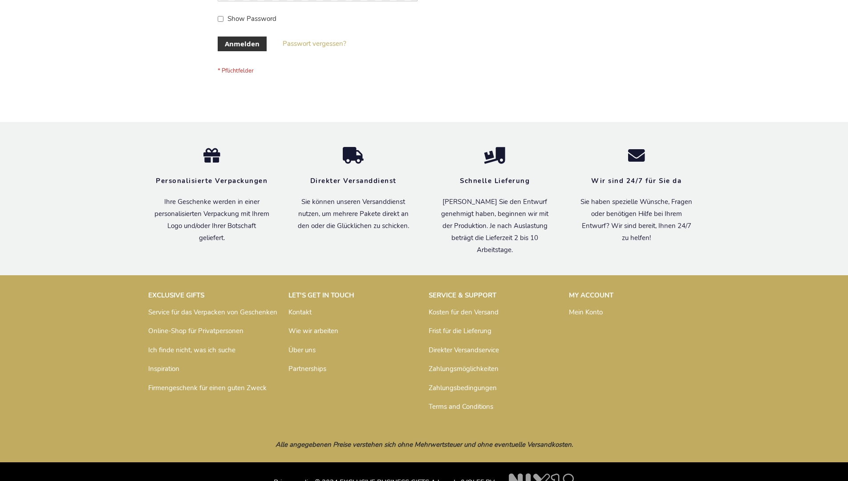
scroll to position [298, 0]
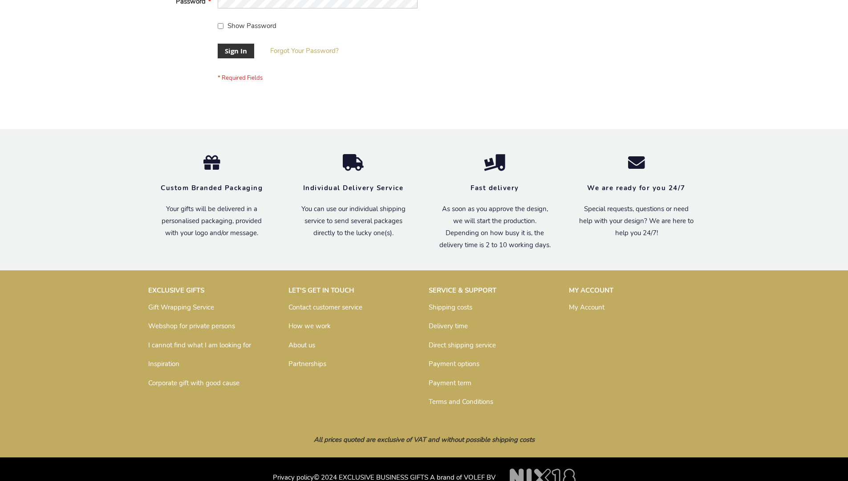
scroll to position [286, 0]
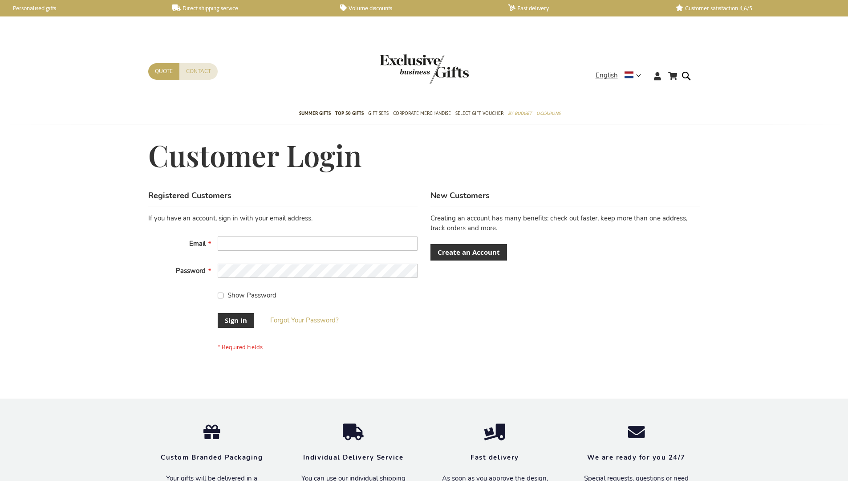
scroll to position [286, 0]
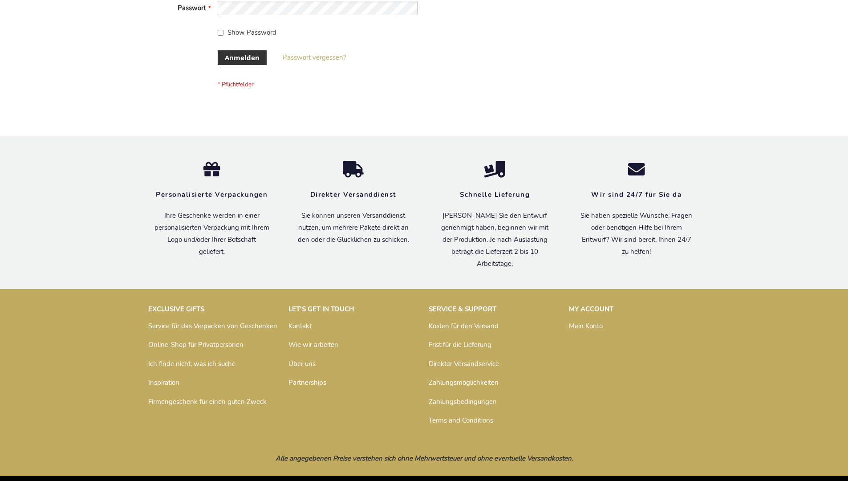
scroll to position [291, 0]
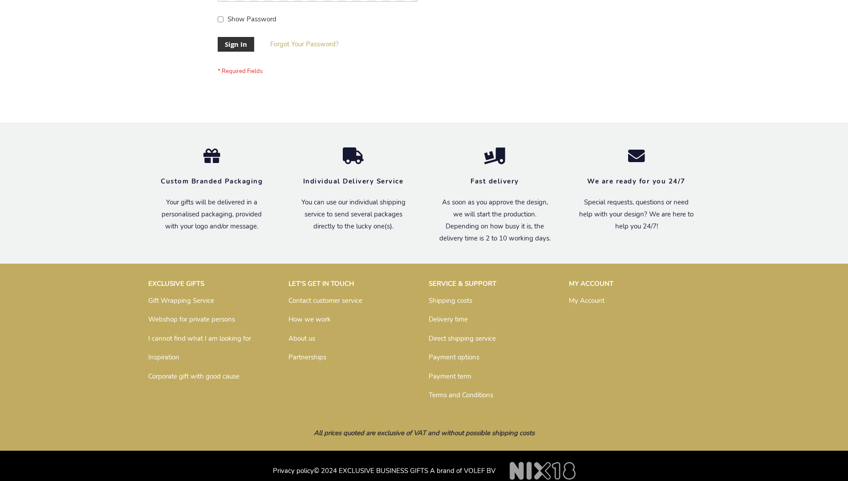
scroll to position [286, 0]
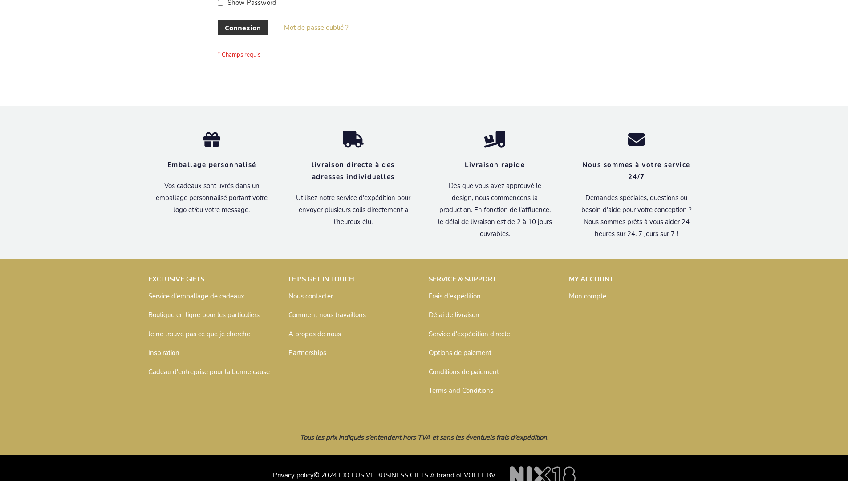
scroll to position [300, 0]
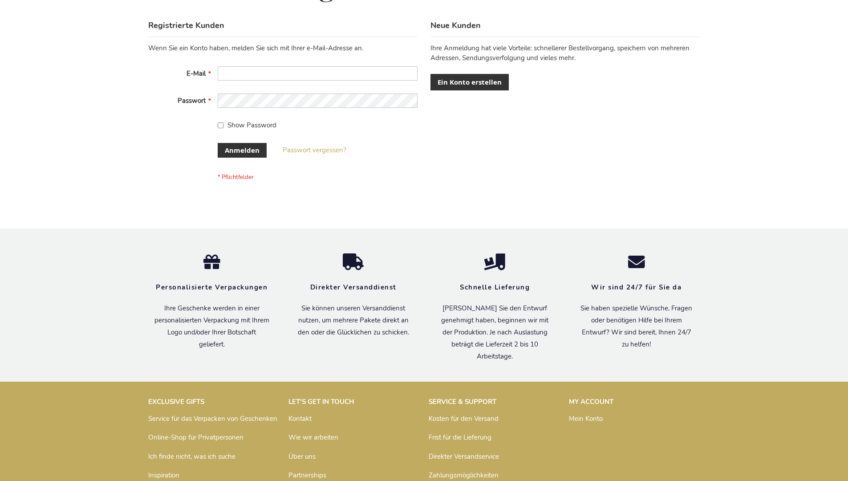
scroll to position [298, 0]
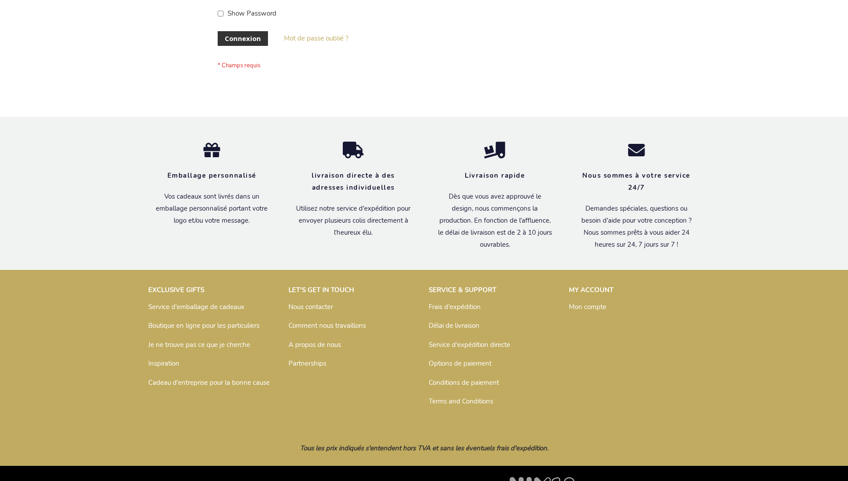
scroll to position [307, 0]
